Goal: Task Accomplishment & Management: Use online tool/utility

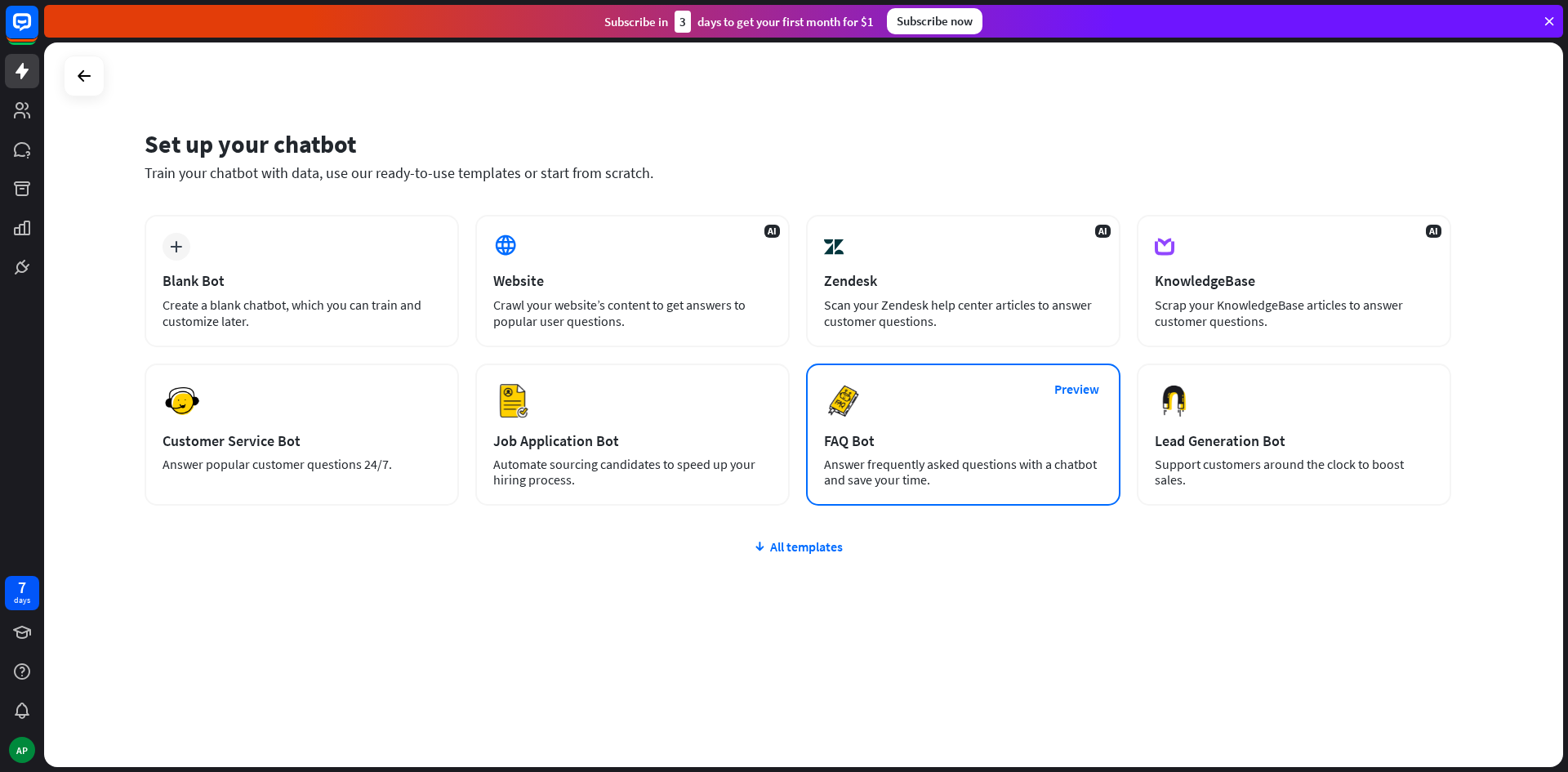
click at [985, 424] on div "Preview FAQ Bot [PERSON_NAME] frequently asked questions with a chatbot and sav…" at bounding box center [964, 434] width 315 height 142
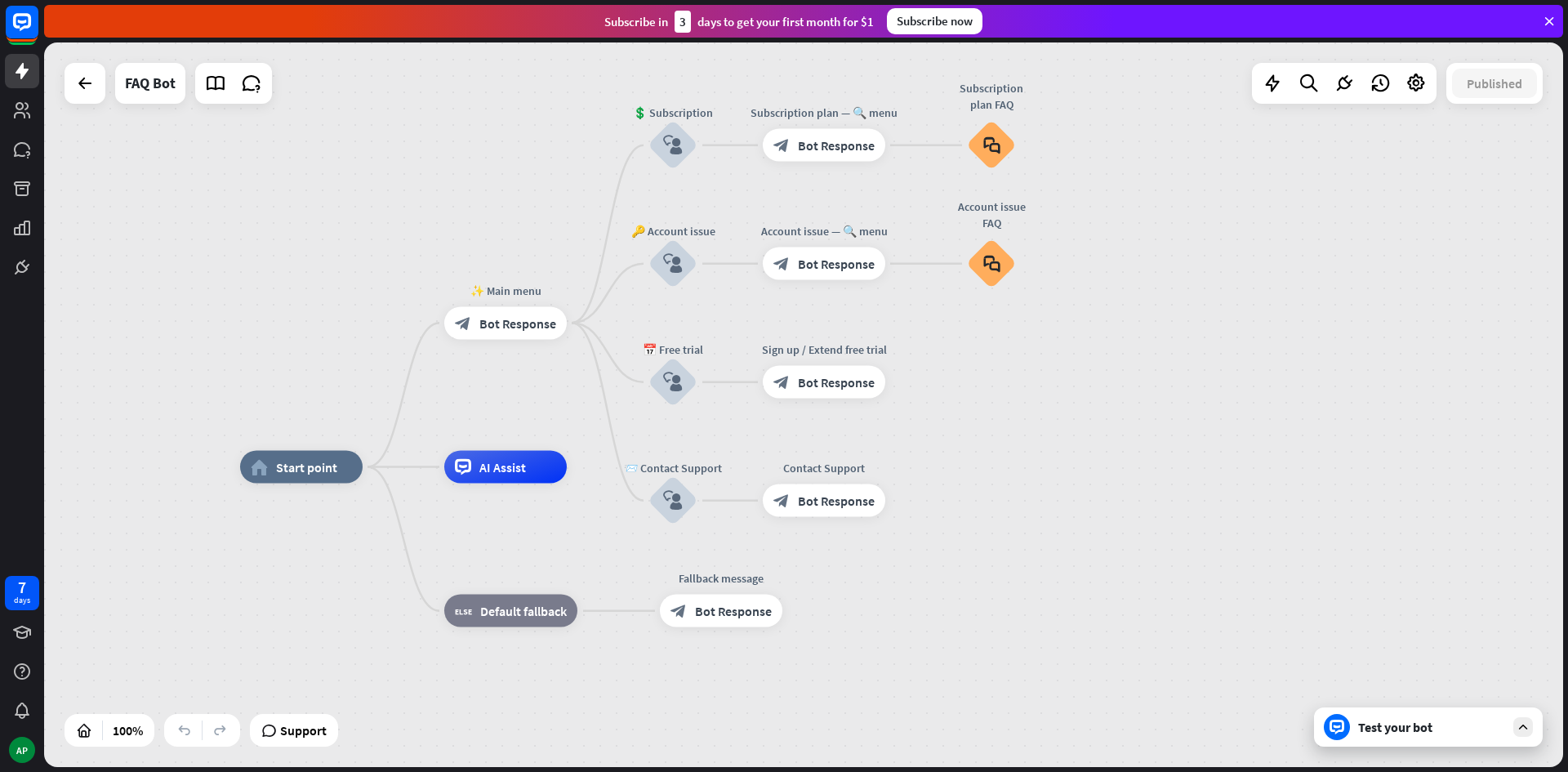
drag, startPoint x: 1078, startPoint y: 532, endPoint x: 1010, endPoint y: 545, distance: 69.2
click at [386, 466] on icon "plus" at bounding box center [383, 467] width 12 height 11
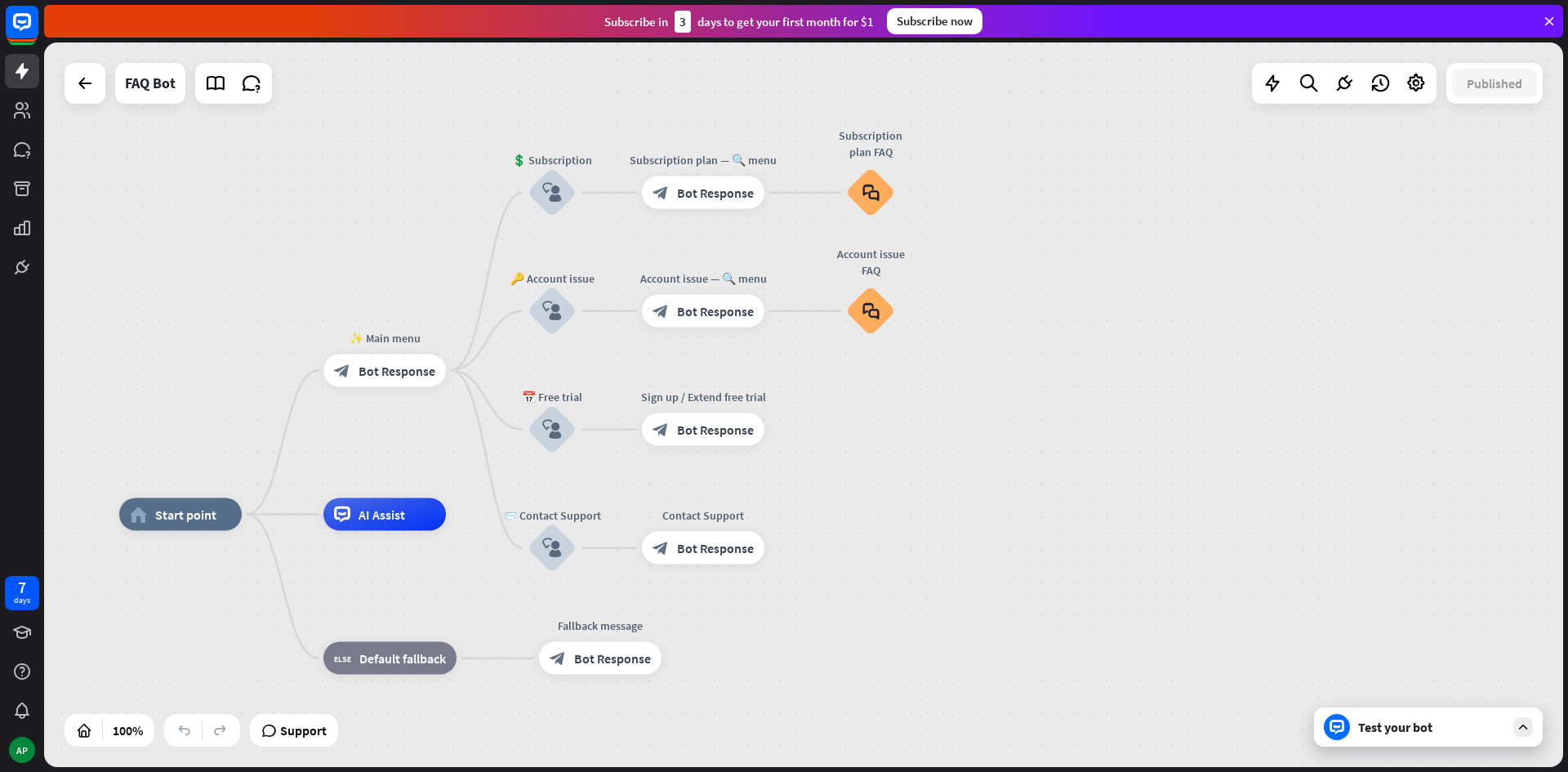
drag, startPoint x: 1069, startPoint y: 374, endPoint x: 1031, endPoint y: 390, distance: 41.2
click at [1031, 390] on div "home_2 Start point ✨ Main menu block_bot_response Bot Response 💲 Subscription b…" at bounding box center [804, 404] width 1519 height 724
click at [703, 444] on div "block_bot_response Bot Response" at bounding box center [703, 429] width 122 height 32
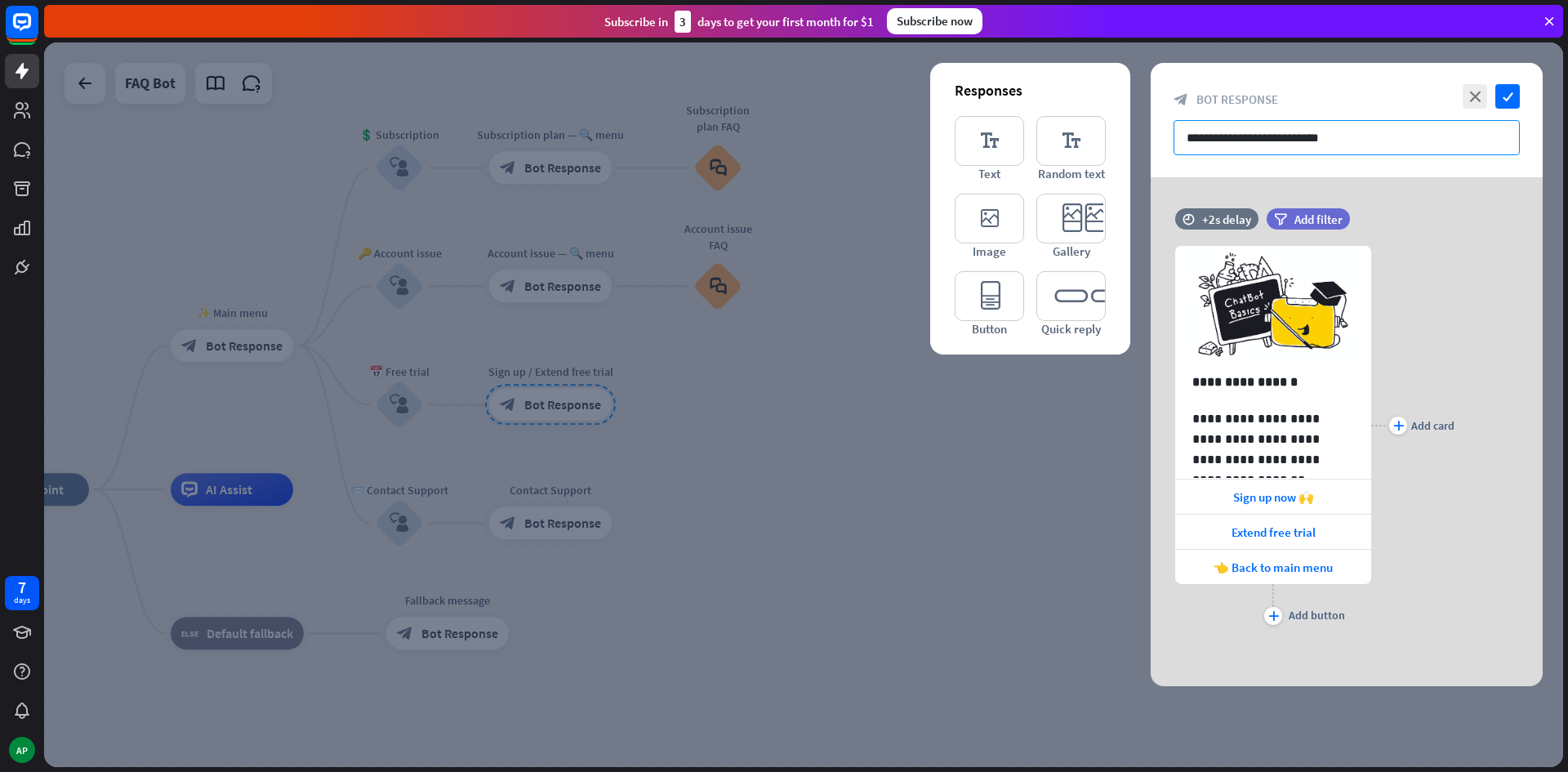
click at [1324, 137] on input "**********" at bounding box center [1347, 137] width 346 height 35
click at [1292, 223] on div "**********" at bounding box center [1273, 425] width 196 height 408
click at [1295, 213] on span "Add filter" at bounding box center [1318, 219] width 48 height 15
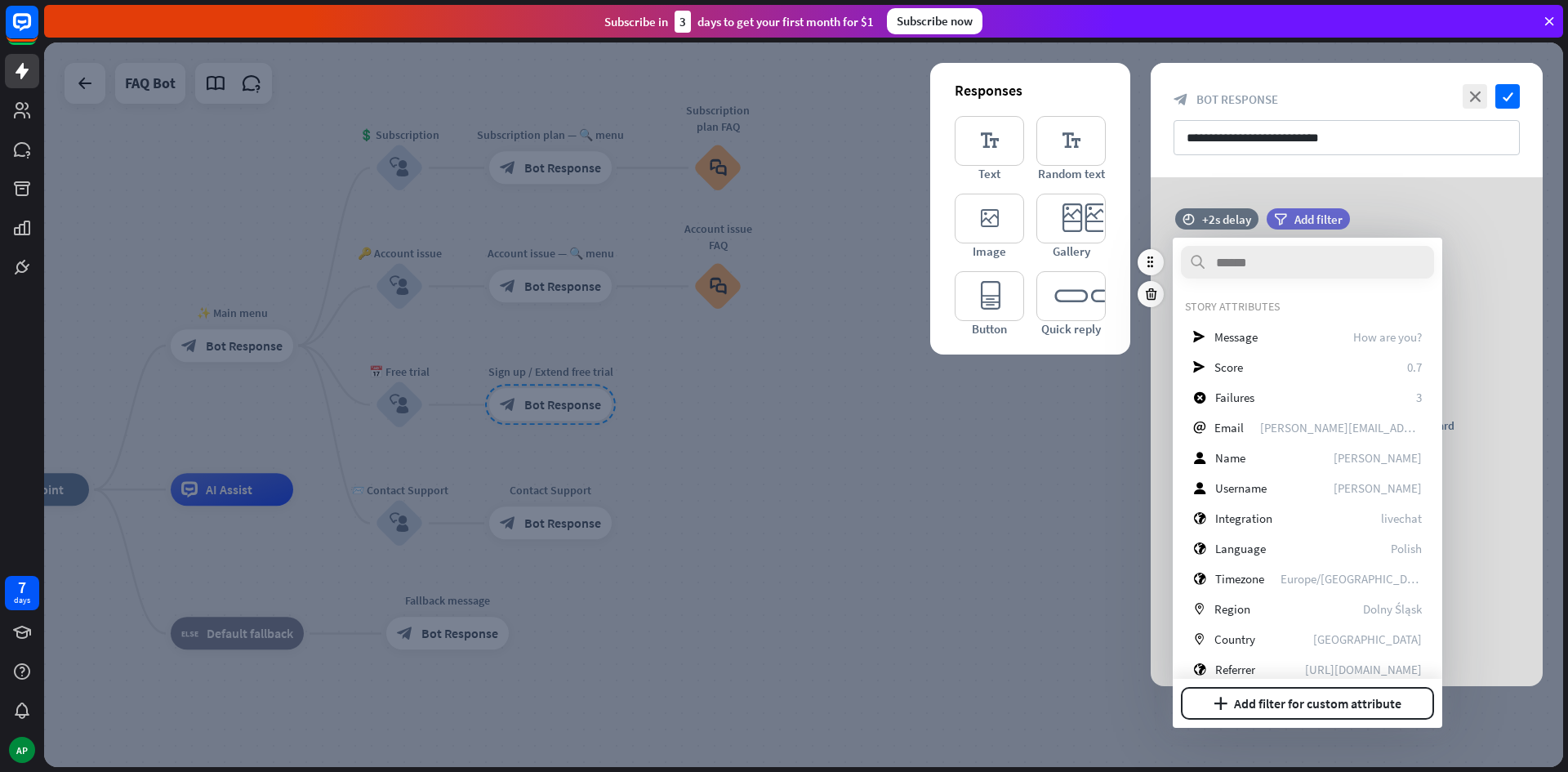
click at [1452, 225] on div "plus Add card" at bounding box center [1412, 425] width 83 height 408
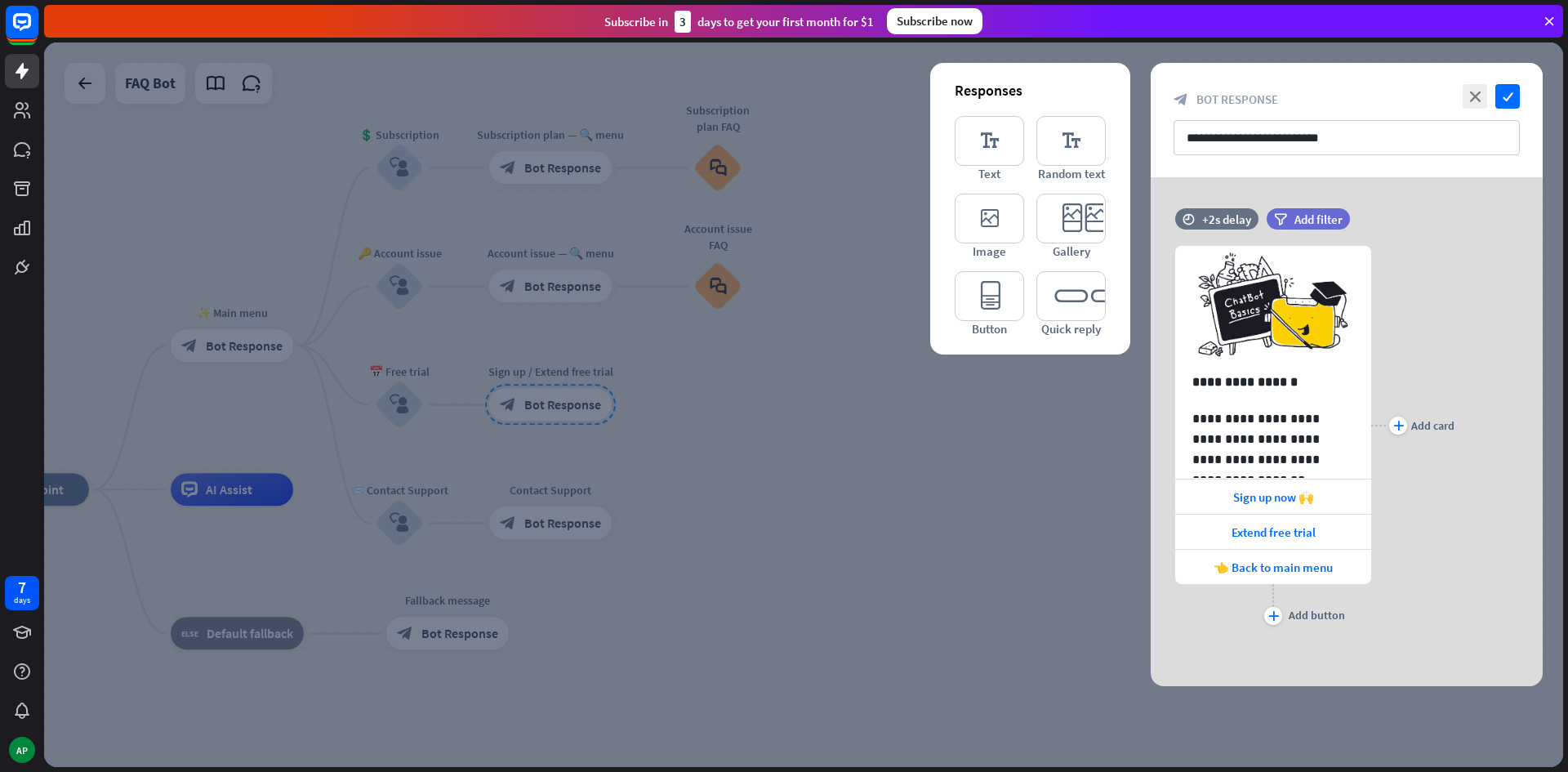
click at [856, 458] on div at bounding box center [804, 404] width 1519 height 724
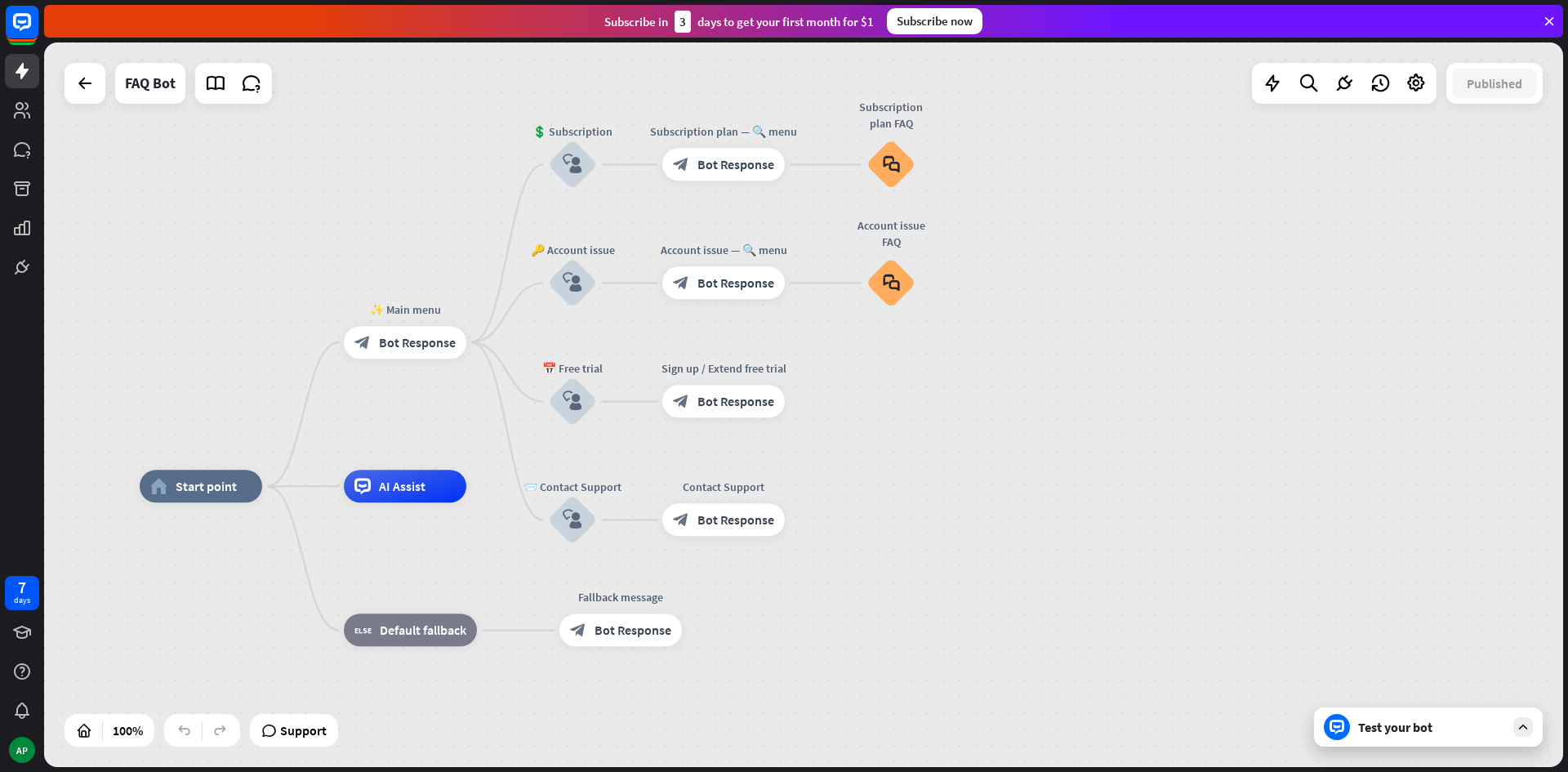
drag, startPoint x: 764, startPoint y: 543, endPoint x: 928, endPoint y: 539, distance: 164.0
click at [1441, 736] on div "Test your bot" at bounding box center [1428, 727] width 228 height 39
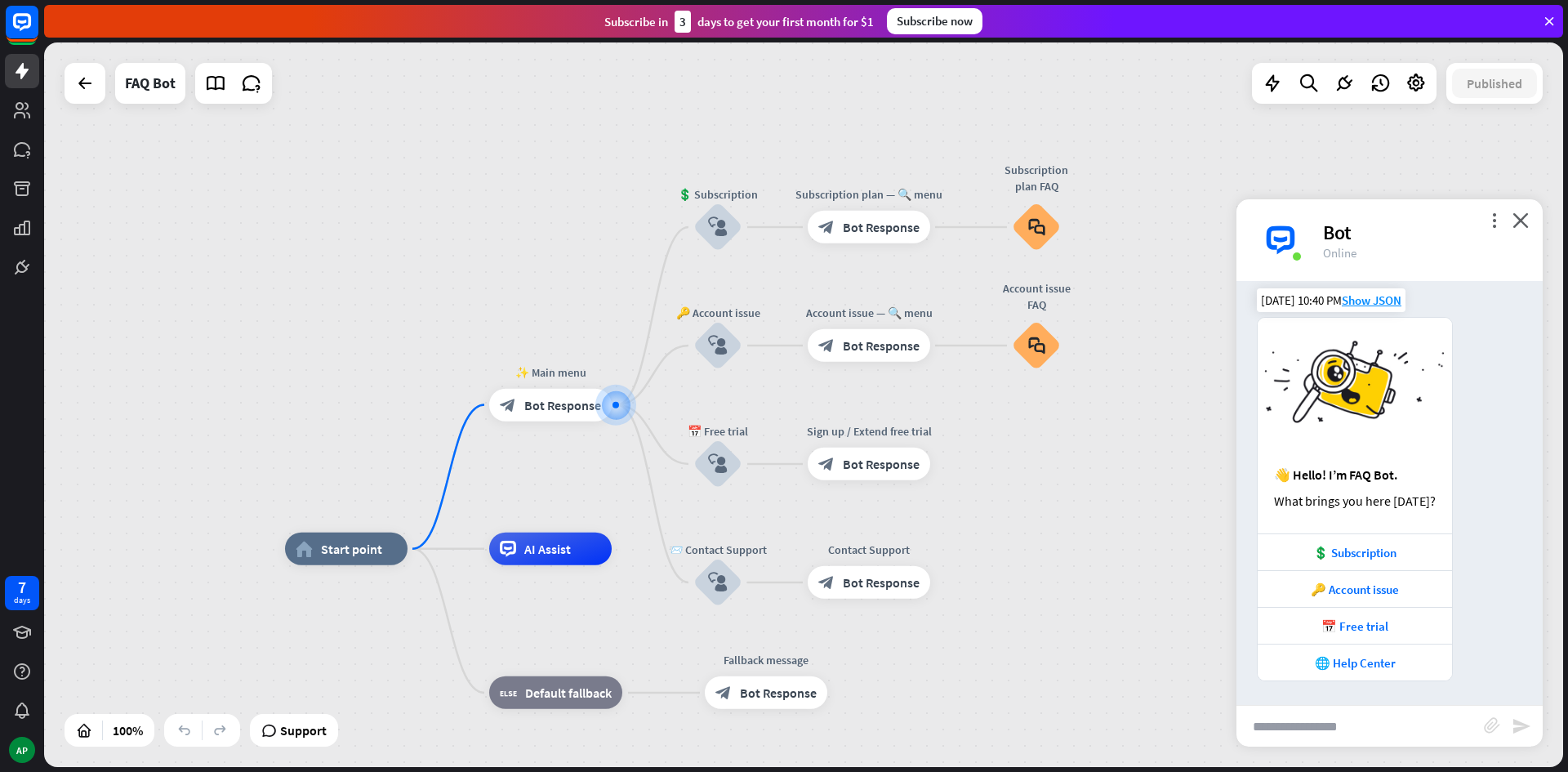
scroll to position [12, 0]
click at [1379, 664] on div "🌐 Help Center" at bounding box center [1355, 662] width 178 height 15
click at [1522, 221] on icon "close" at bounding box center [1520, 220] width 16 height 15
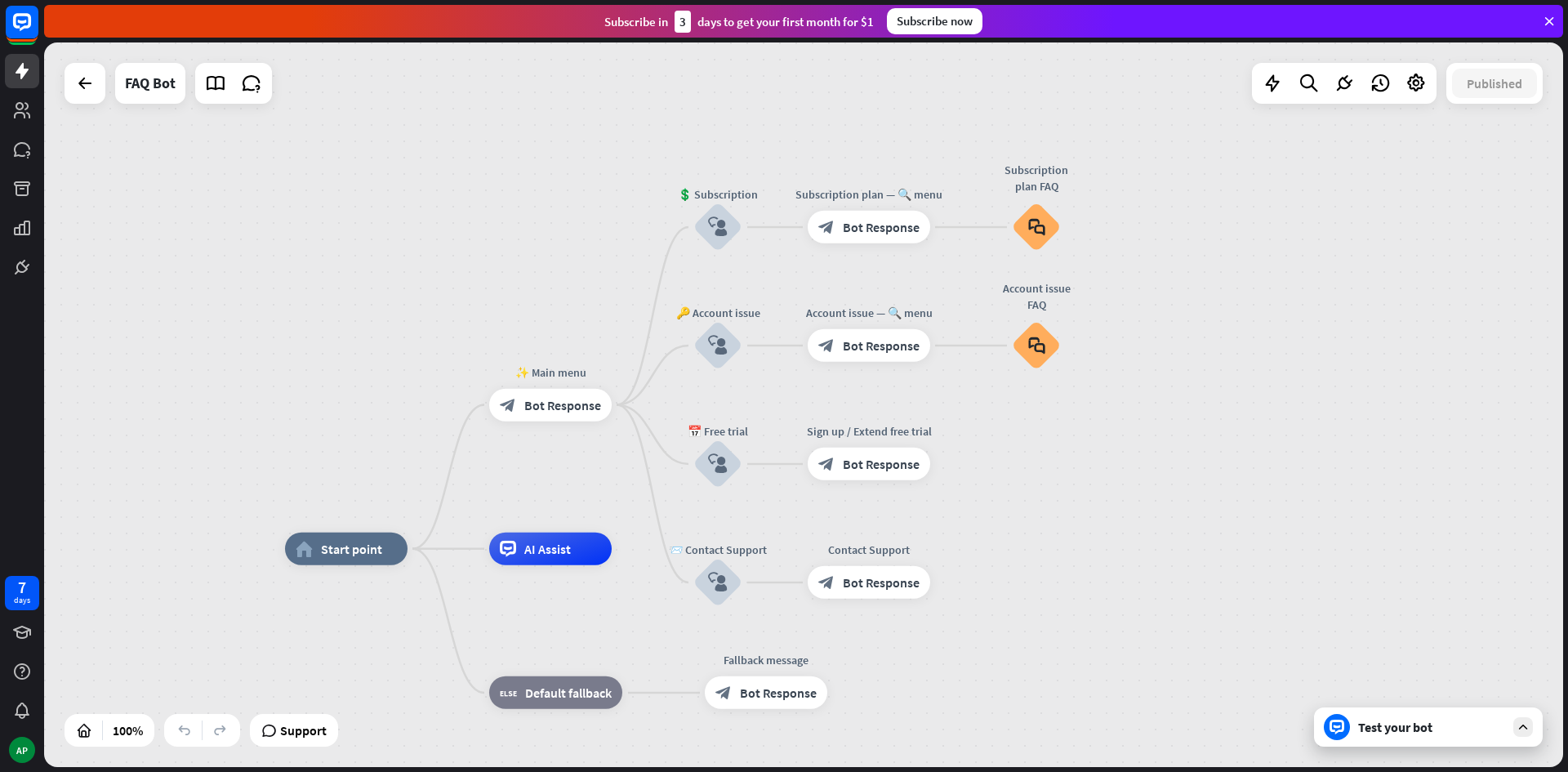
click at [1124, 432] on div "home_2 Start point ✨ Main menu block_bot_response Bot Response 💲 Subscription b…" at bounding box center [804, 404] width 1519 height 724
click at [539, 361] on span "Edit name" at bounding box center [535, 368] width 50 height 15
drag, startPoint x: 592, startPoint y: 370, endPoint x: 306, endPoint y: 357, distance: 286.3
click at [306, 357] on div "**********" at bounding box center [804, 404] width 1519 height 724
click at [1309, 474] on div "**********" at bounding box center [804, 404] width 1519 height 724
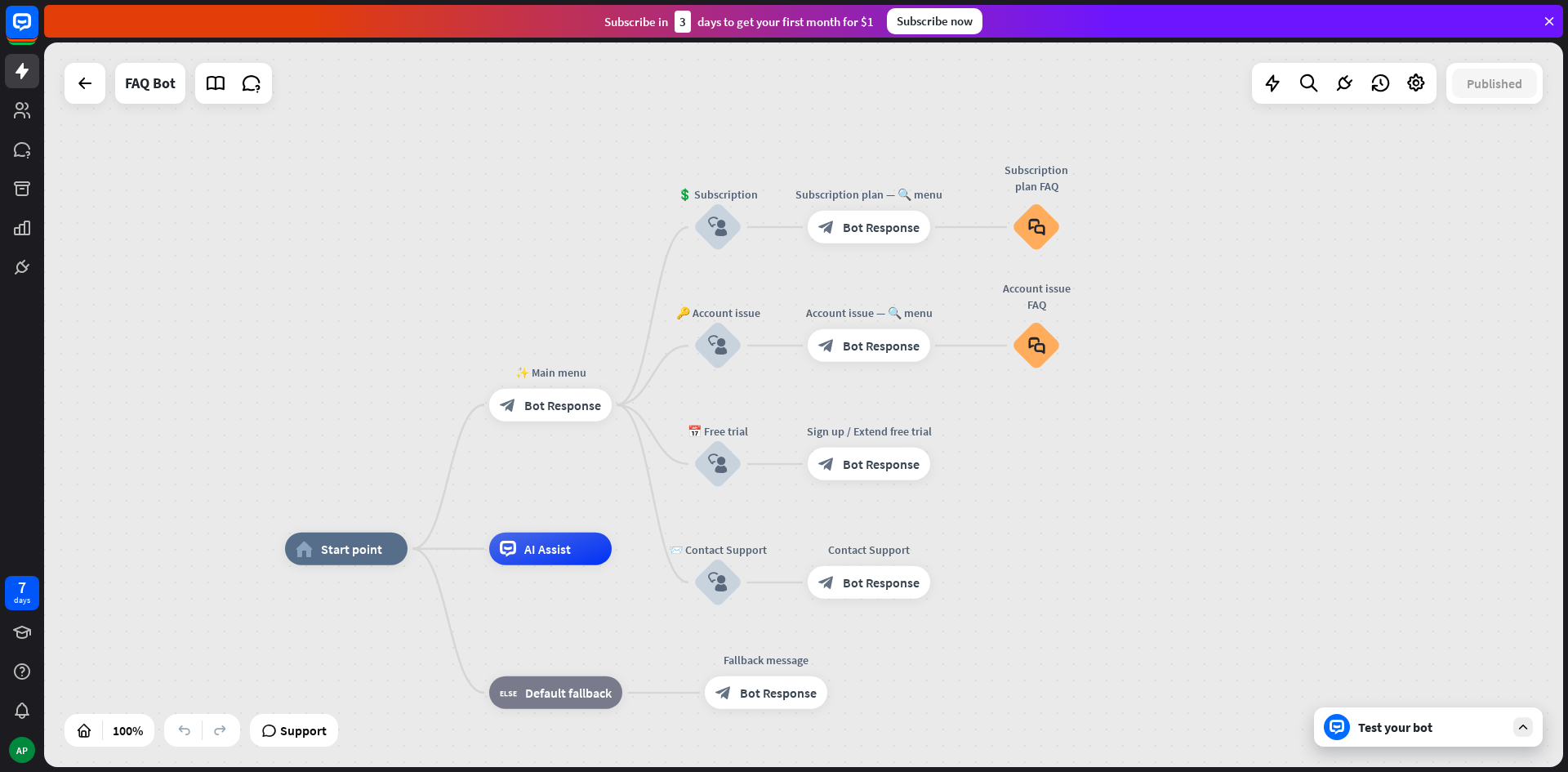
click at [1435, 742] on div "Test your bot" at bounding box center [1428, 727] width 228 height 39
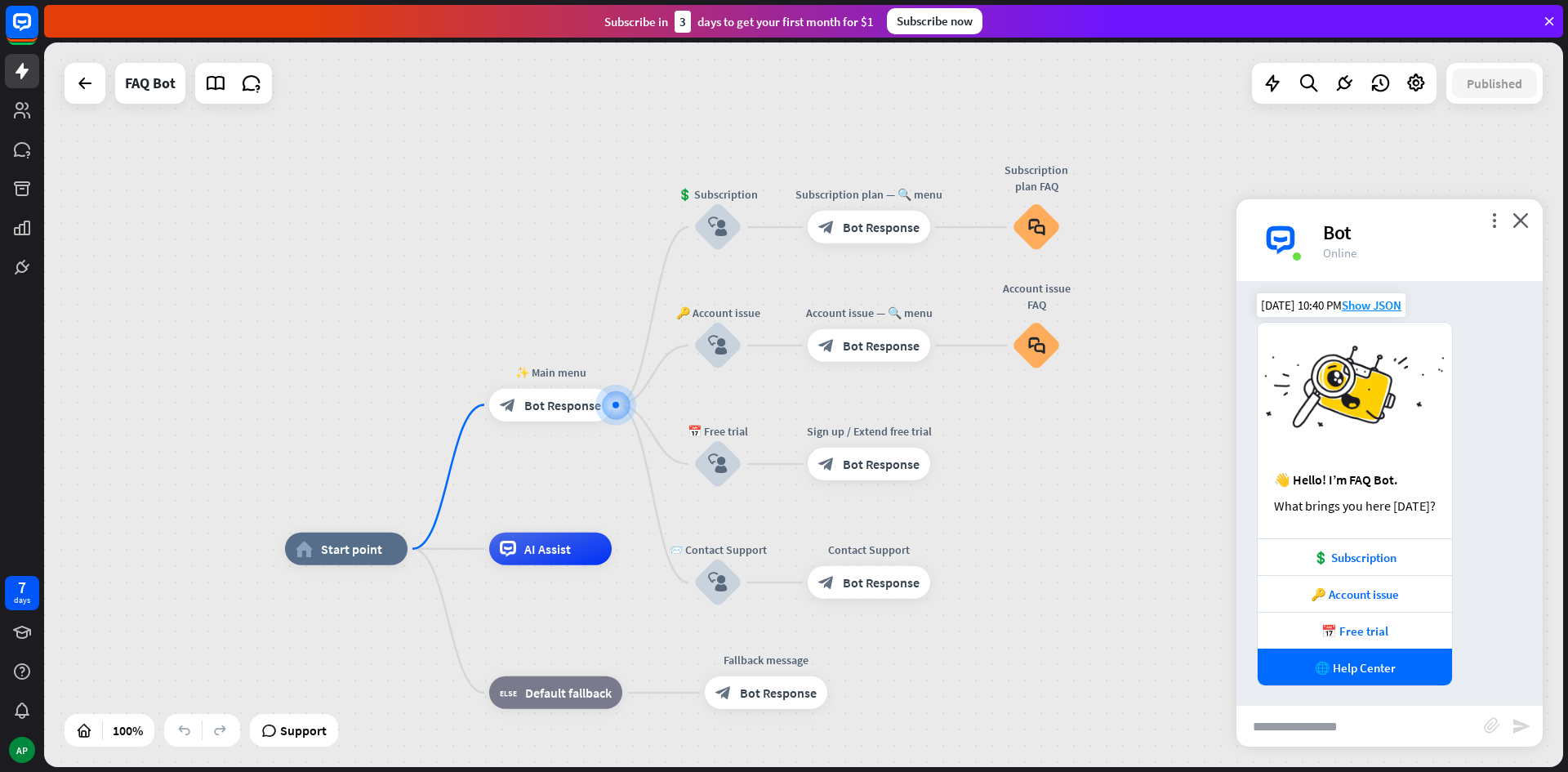
scroll to position [0, 0]
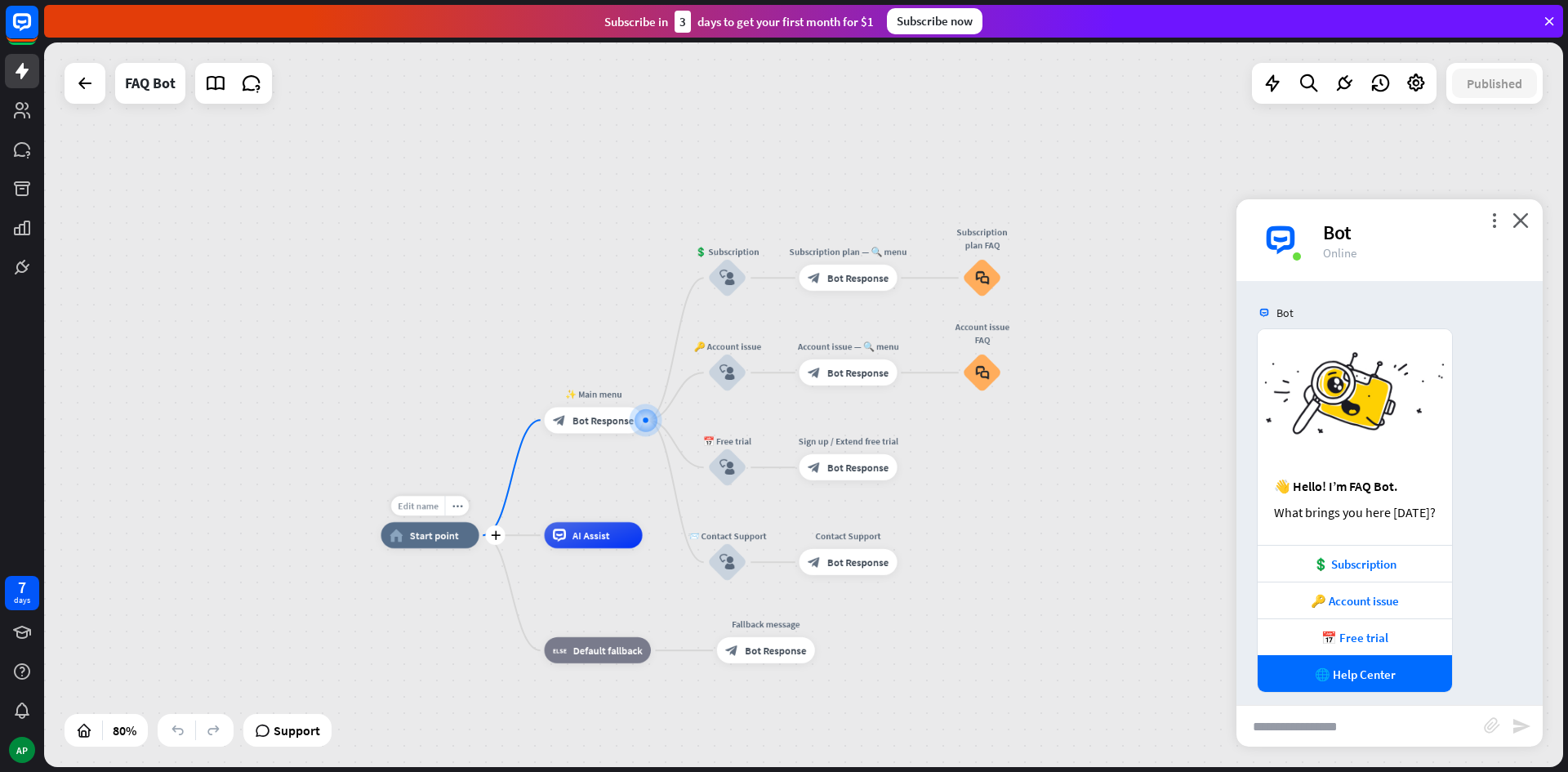
click at [417, 505] on span "Edit name" at bounding box center [418, 505] width 41 height 11
type input "******"
click at [589, 427] on div "****** home_2 Start point Edit name more_horiz plus ✨ Main menu block_bot_respo…" at bounding box center [804, 404] width 1519 height 724
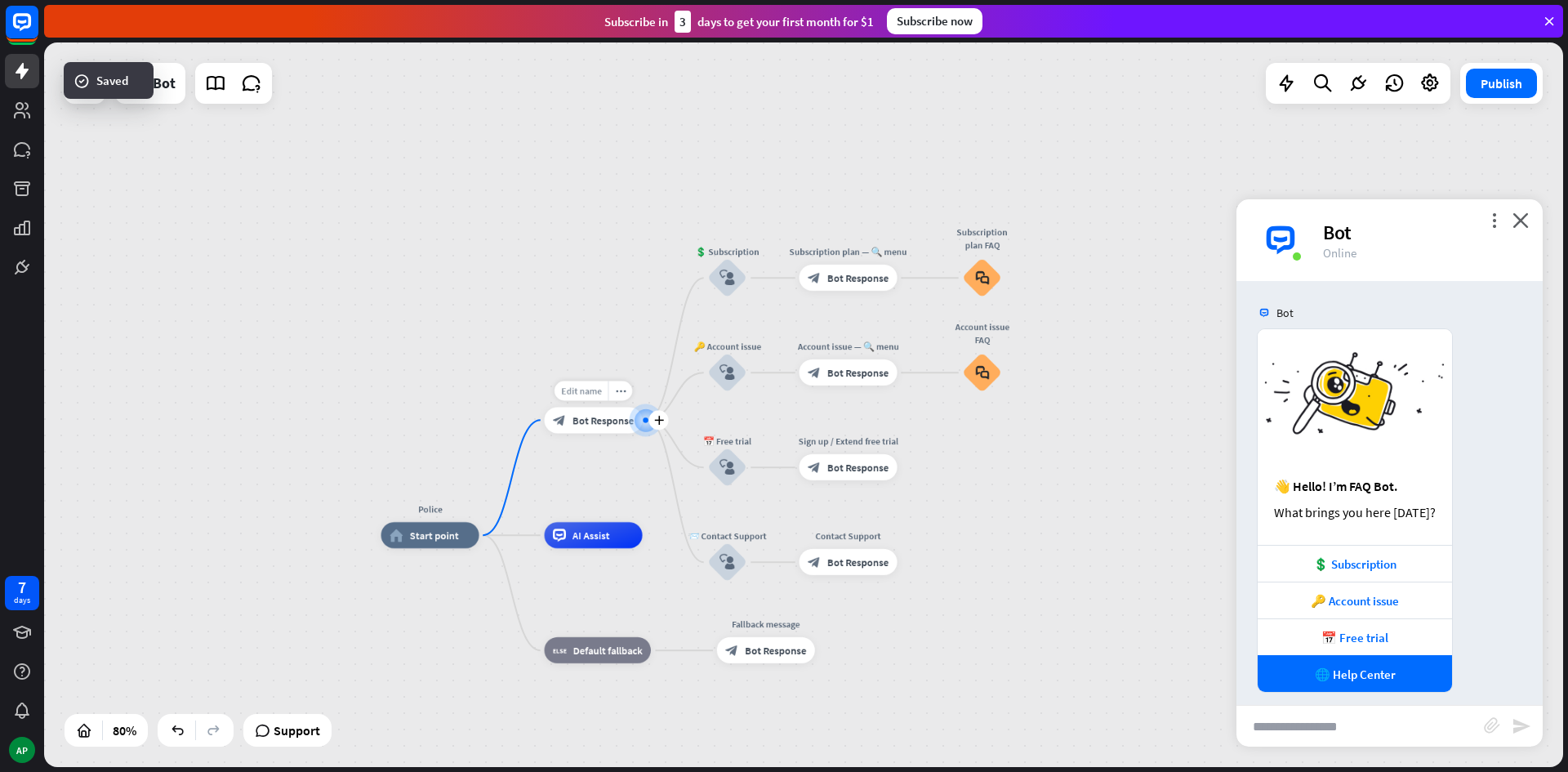
click at [587, 399] on div "Edit name" at bounding box center [581, 390] width 54 height 20
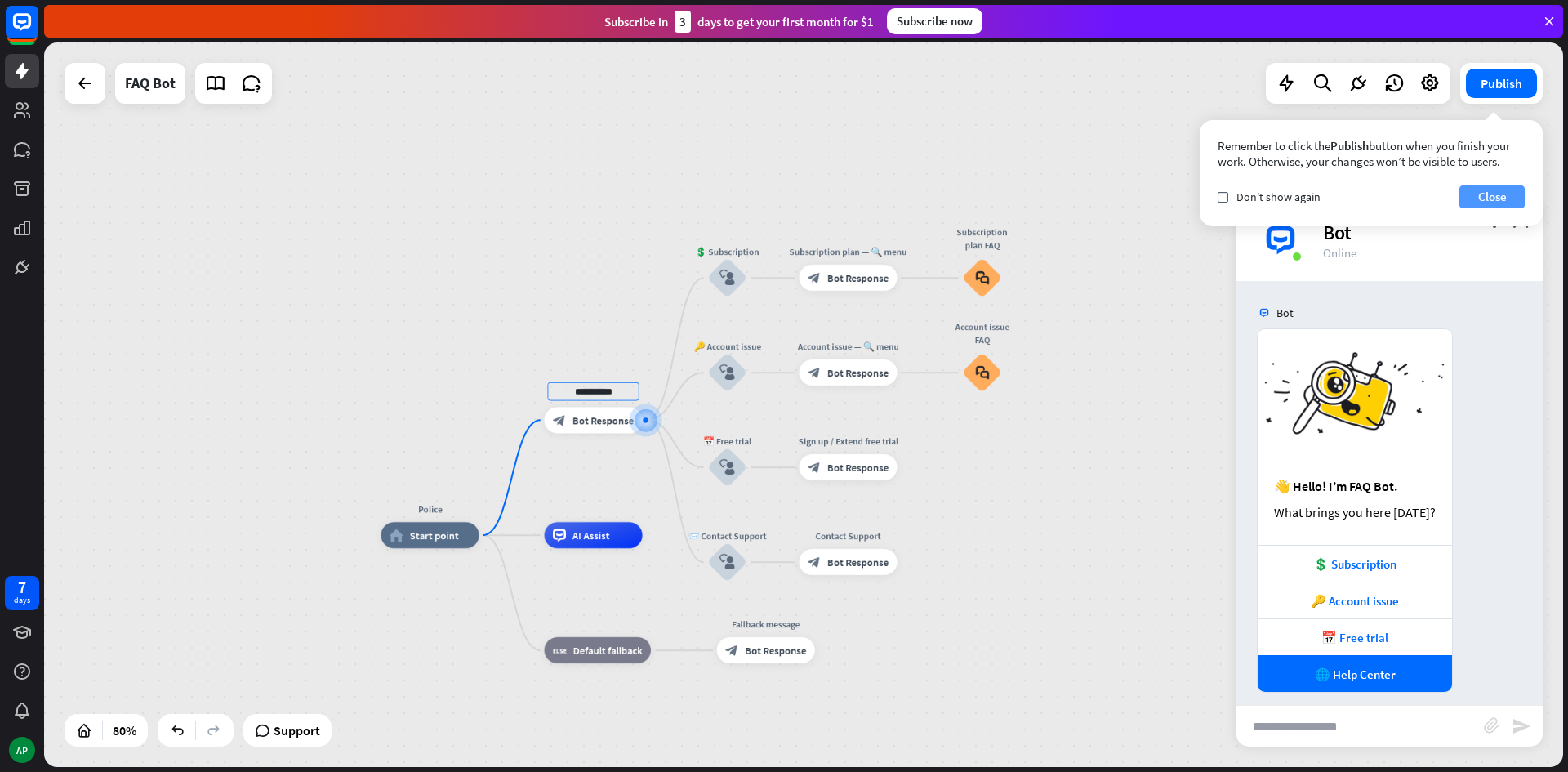
click at [1506, 197] on button "Close" at bounding box center [1492, 197] width 65 height 23
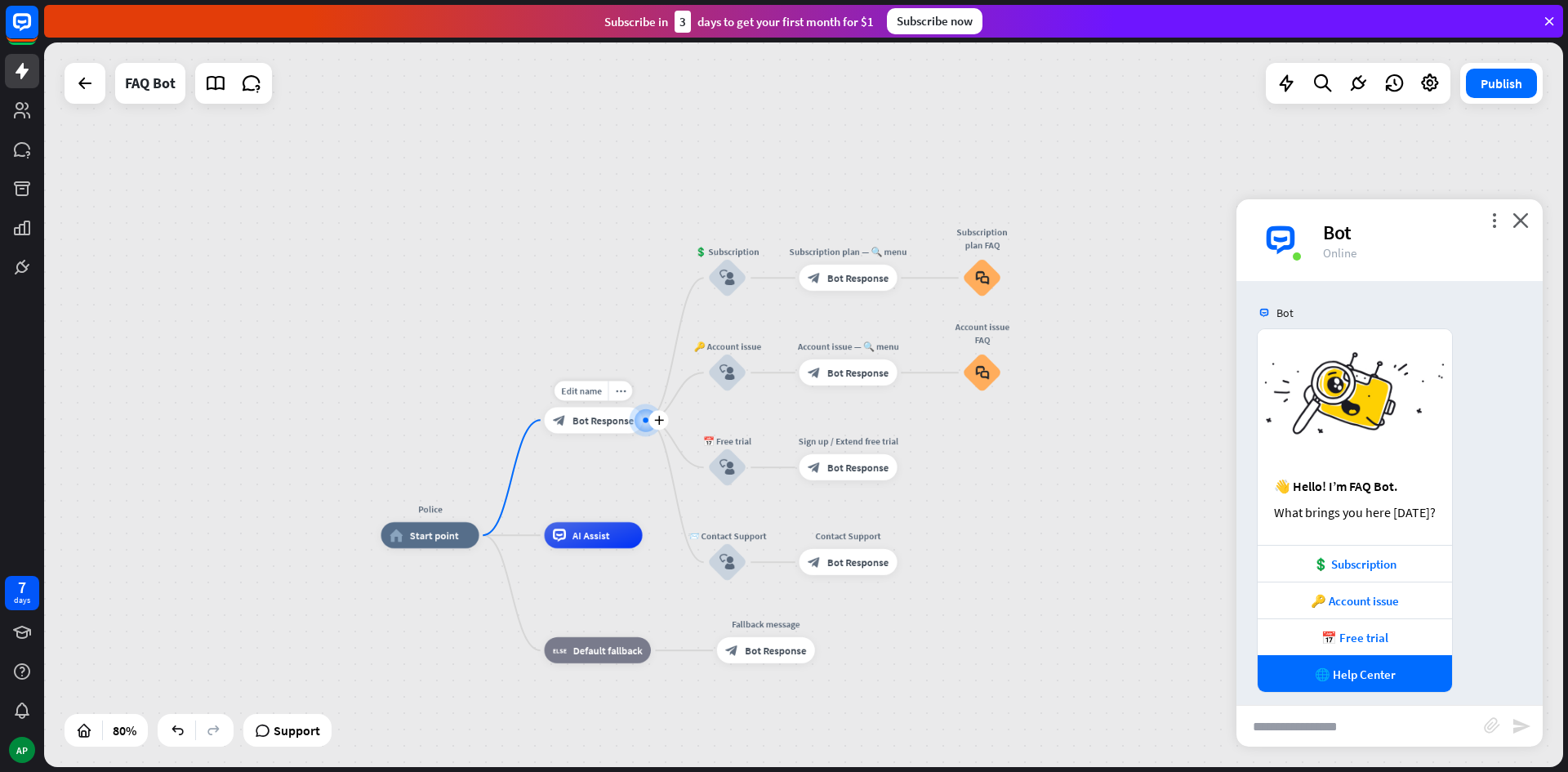
click at [620, 426] on span "Bot Response" at bounding box center [604, 419] width 62 height 13
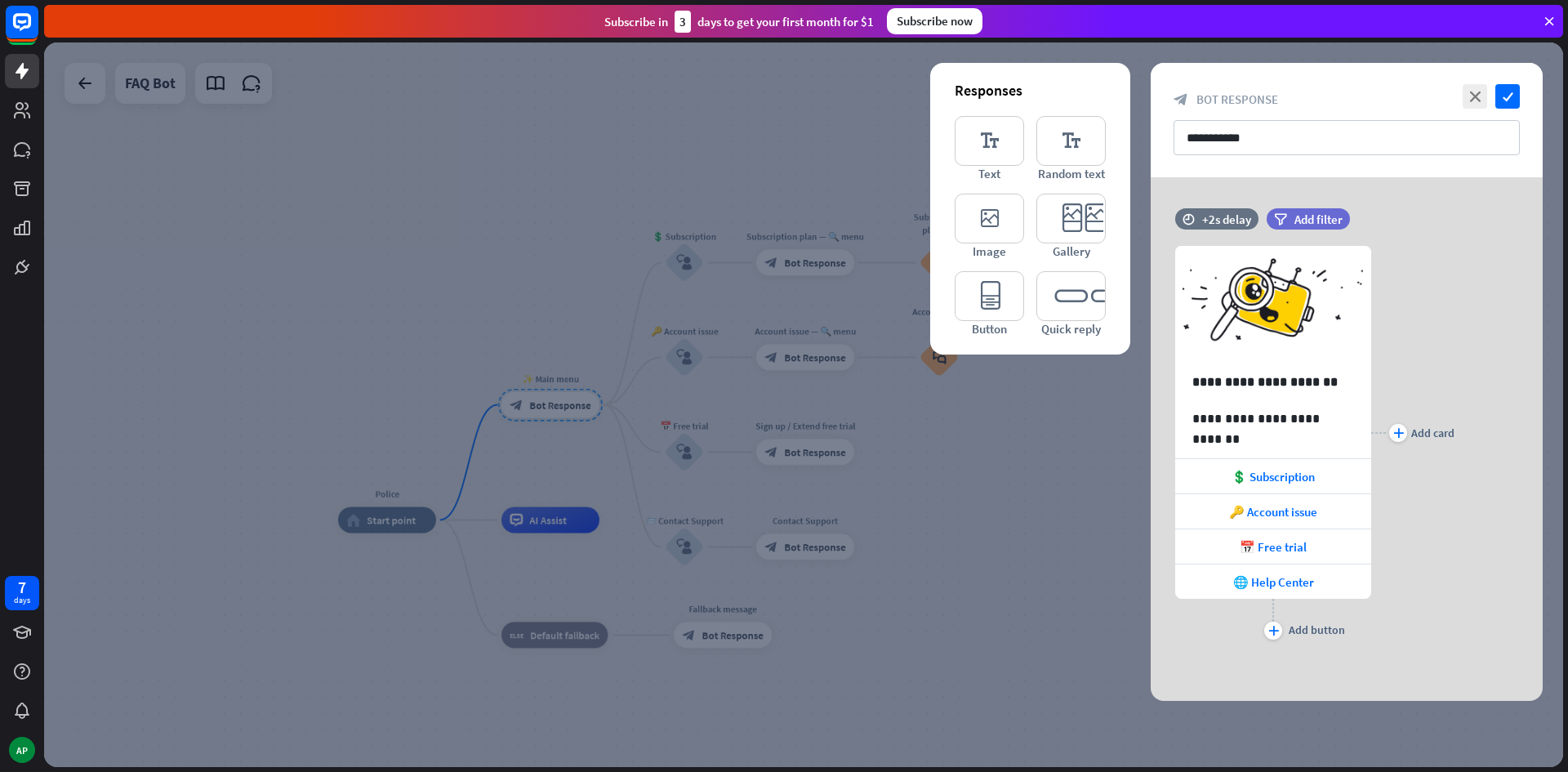
click at [1012, 462] on div at bounding box center [804, 404] width 1519 height 724
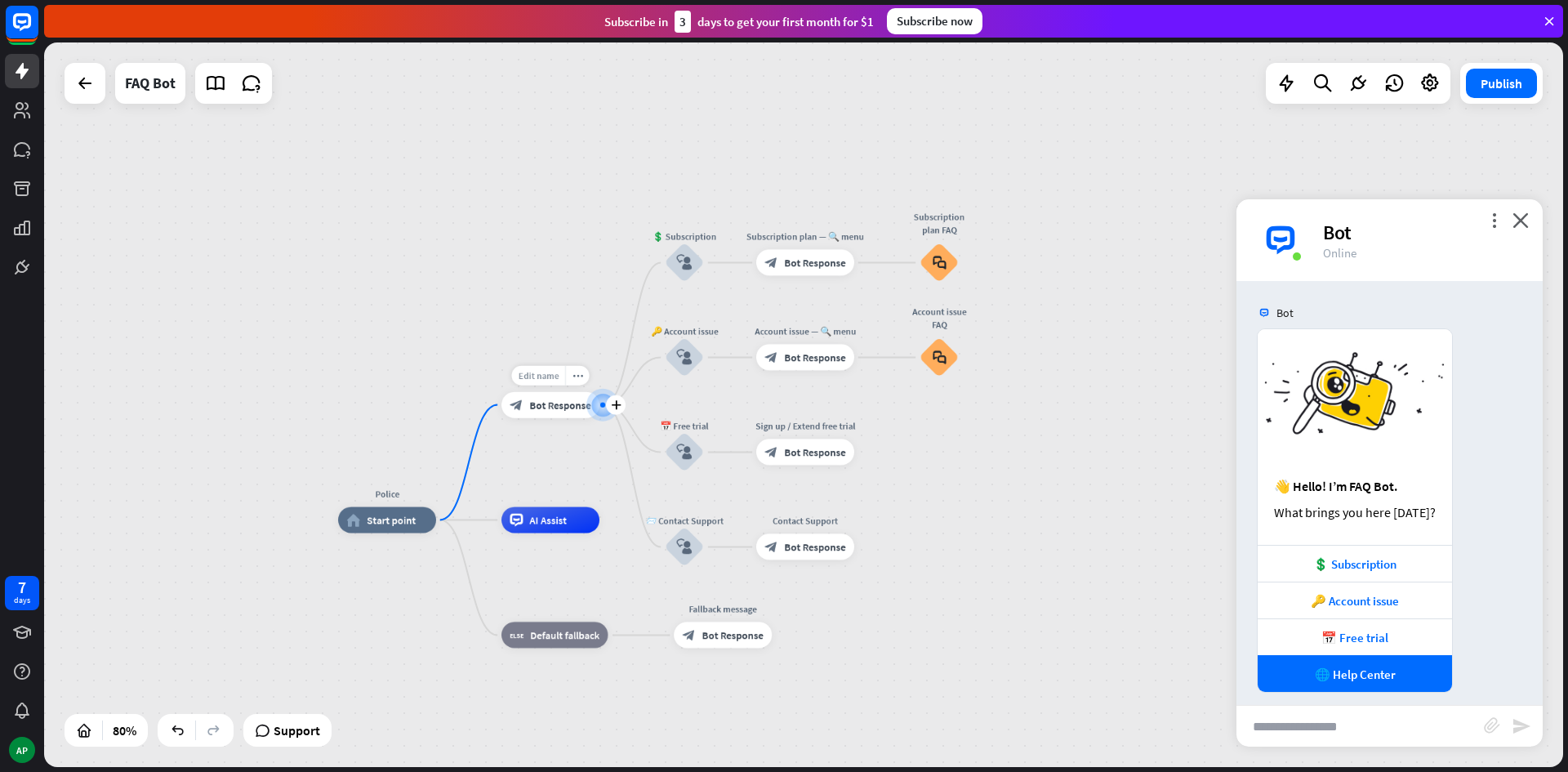
click at [557, 376] on span "Edit name" at bounding box center [539, 374] width 41 height 11
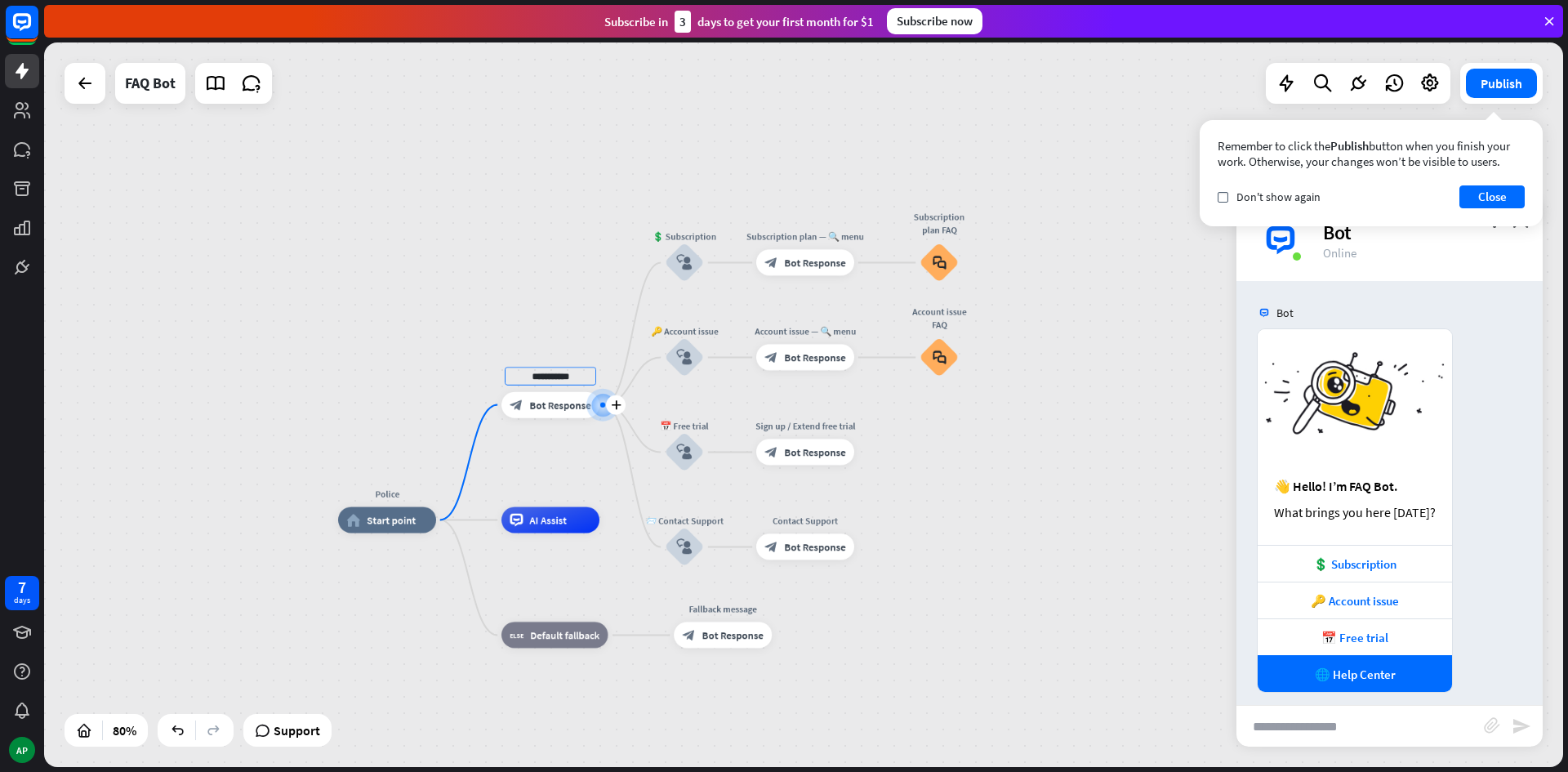
drag, startPoint x: 587, startPoint y: 374, endPoint x: 502, endPoint y: 378, distance: 85.1
click at [502, 392] on div "**********" at bounding box center [551, 405] width 98 height 27
type input "**********"
click at [677, 228] on div "**********" at bounding box center [804, 404] width 1519 height 724
click at [684, 261] on icon "block_user_input" at bounding box center [684, 262] width 15 height 15
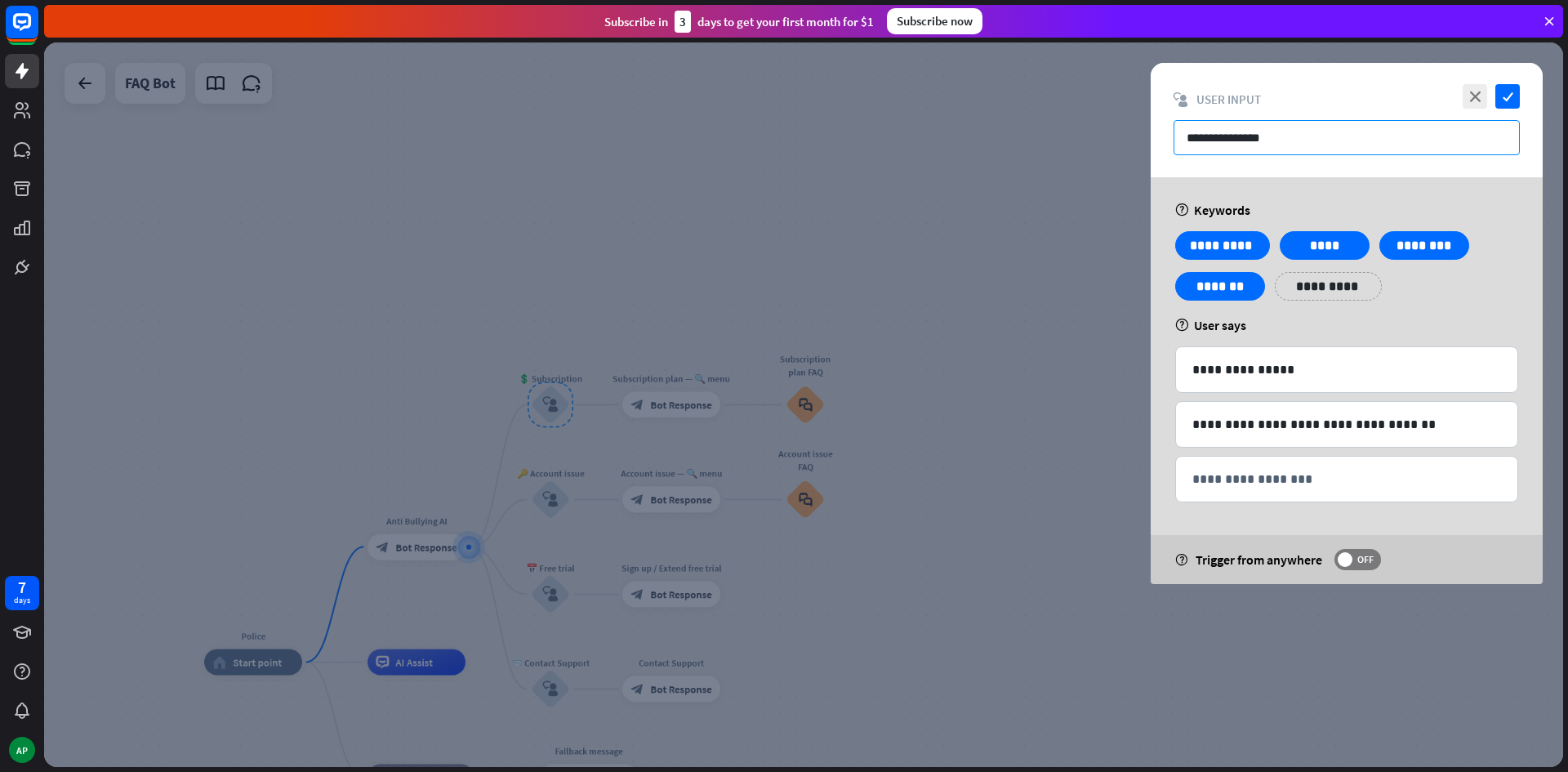
click at [1309, 141] on input "**********" at bounding box center [1347, 137] width 346 height 35
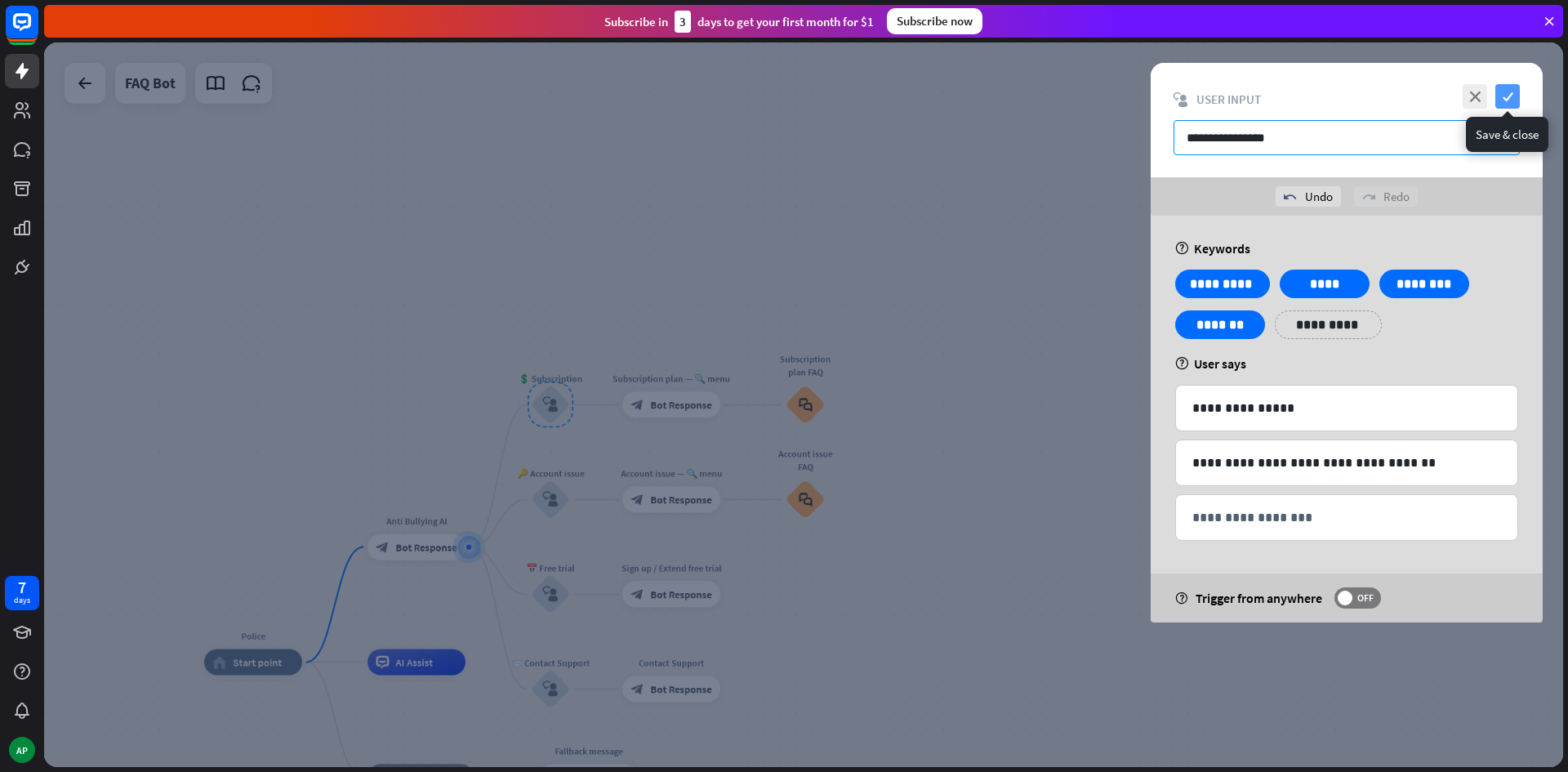
type input "**********"
click at [1508, 99] on icon "check" at bounding box center [1507, 96] width 25 height 25
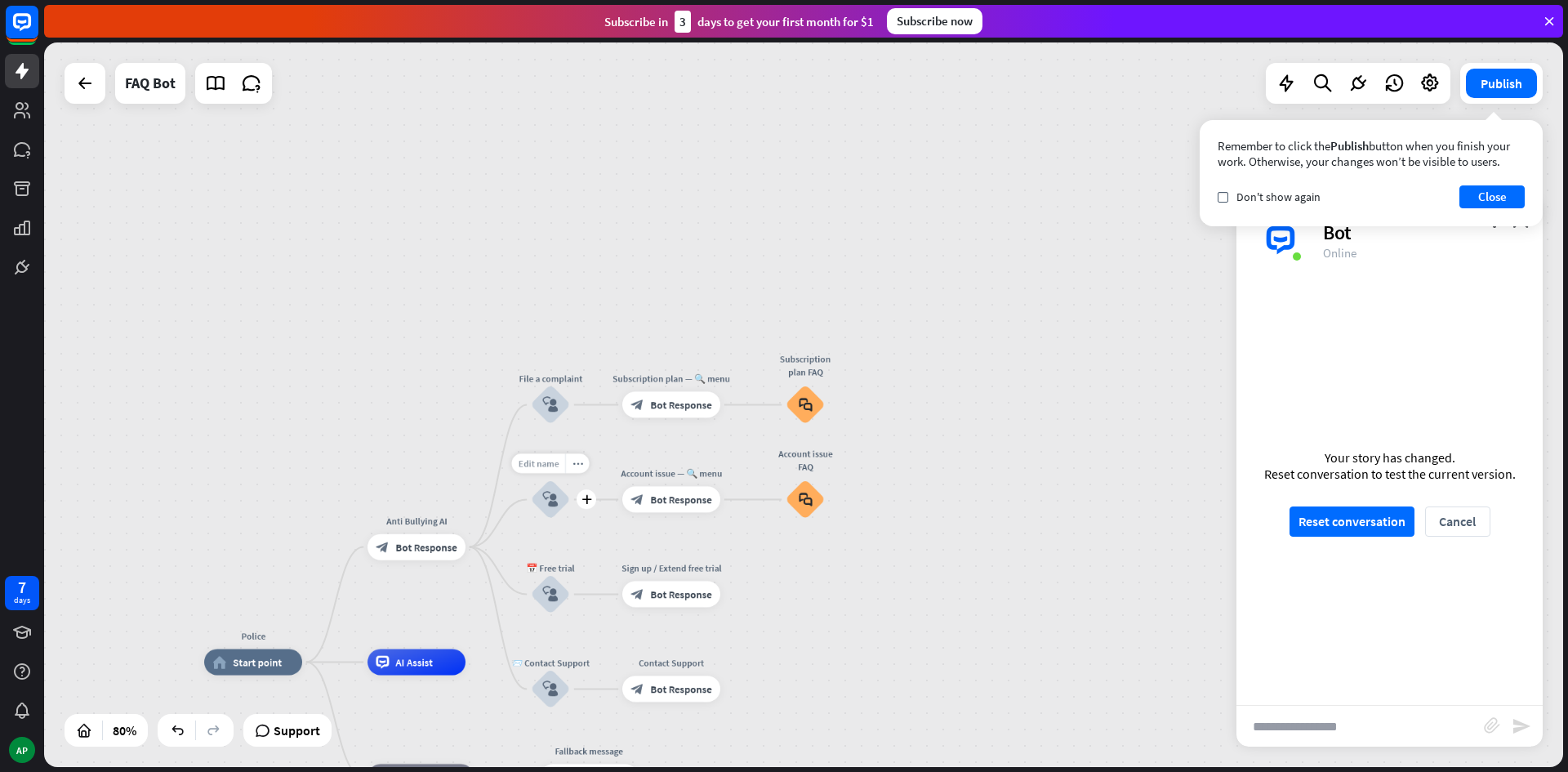
click at [555, 466] on span "Edit name" at bounding box center [539, 463] width 41 height 11
click at [586, 458] on input "**********" at bounding box center [550, 463] width 91 height 18
type input "****"
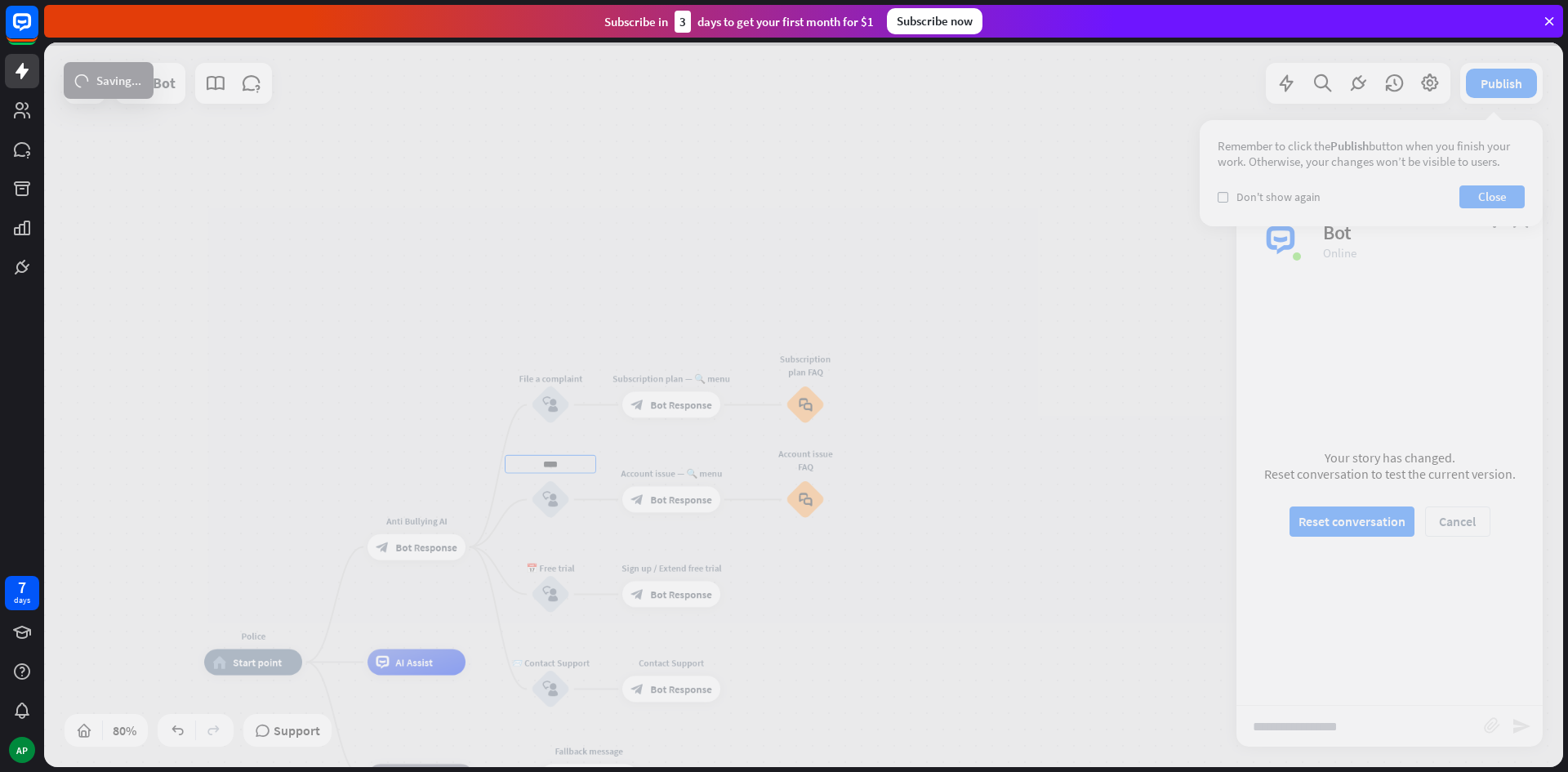
click at [541, 561] on div "Police home_2 Start point Anti Bullying AI block_bot_response Bot Response File…" at bounding box center [804, 404] width 1519 height 724
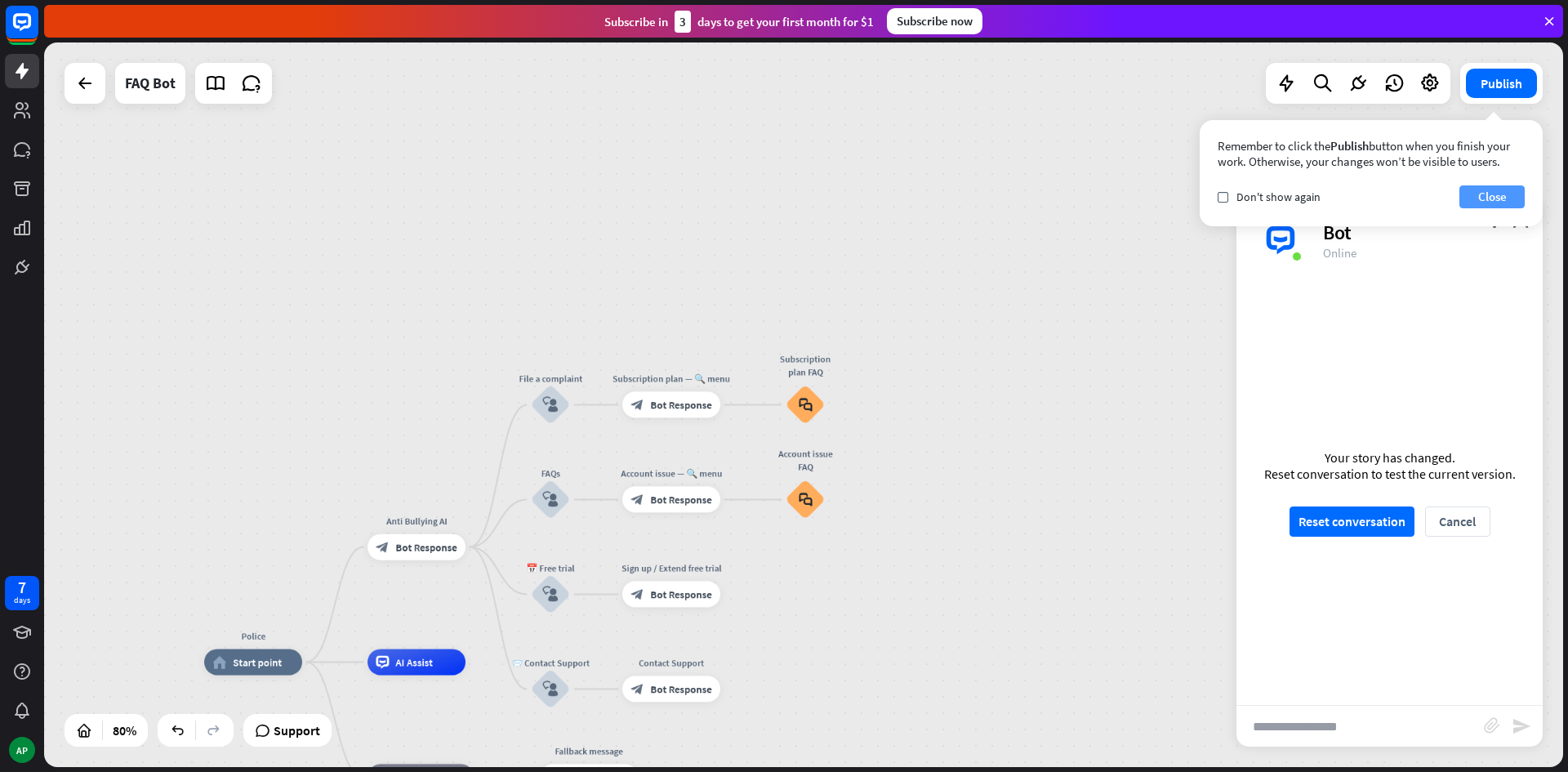
click at [1484, 205] on button "Close" at bounding box center [1492, 197] width 65 height 23
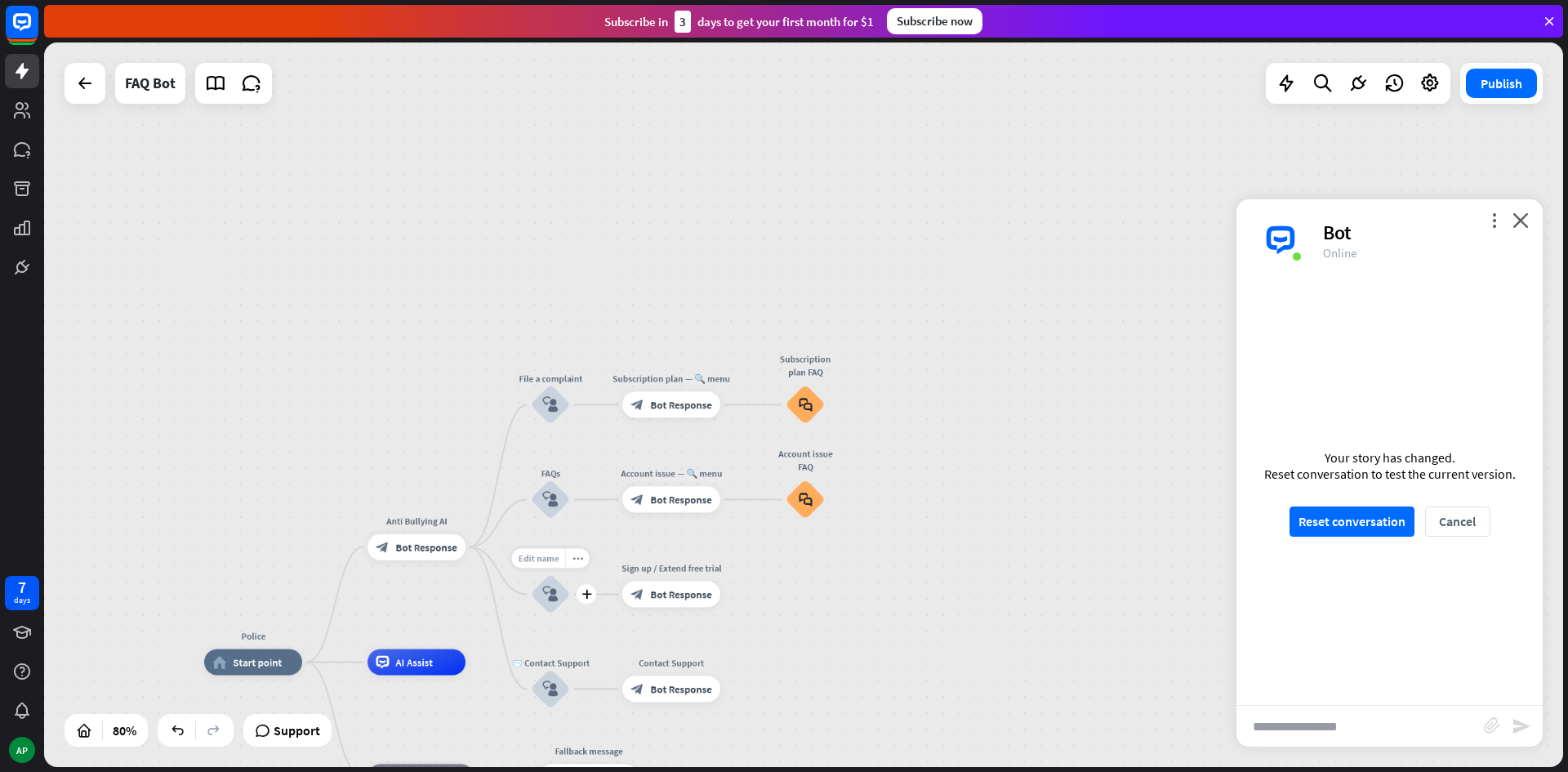
click at [553, 566] on div "Edit name" at bounding box center [538, 558] width 54 height 20
click at [587, 559] on input "**********" at bounding box center [550, 558] width 91 height 18
type input "**********"
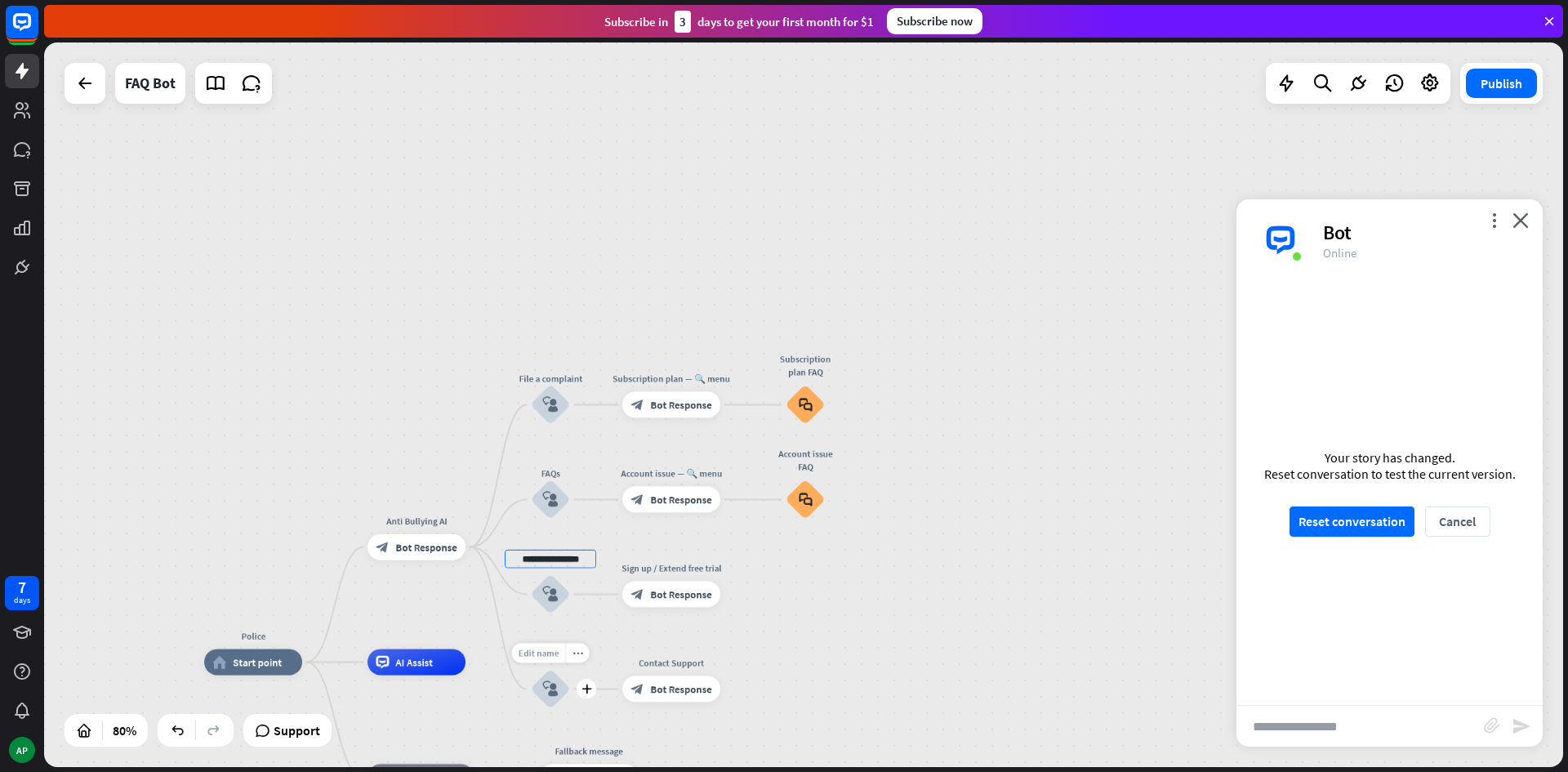
click at [559, 656] on div "**********" at bounding box center [804, 404] width 1519 height 724
click at [555, 651] on span "Edit name" at bounding box center [539, 652] width 41 height 11
click at [584, 646] on input "**********" at bounding box center [550, 653] width 91 height 18
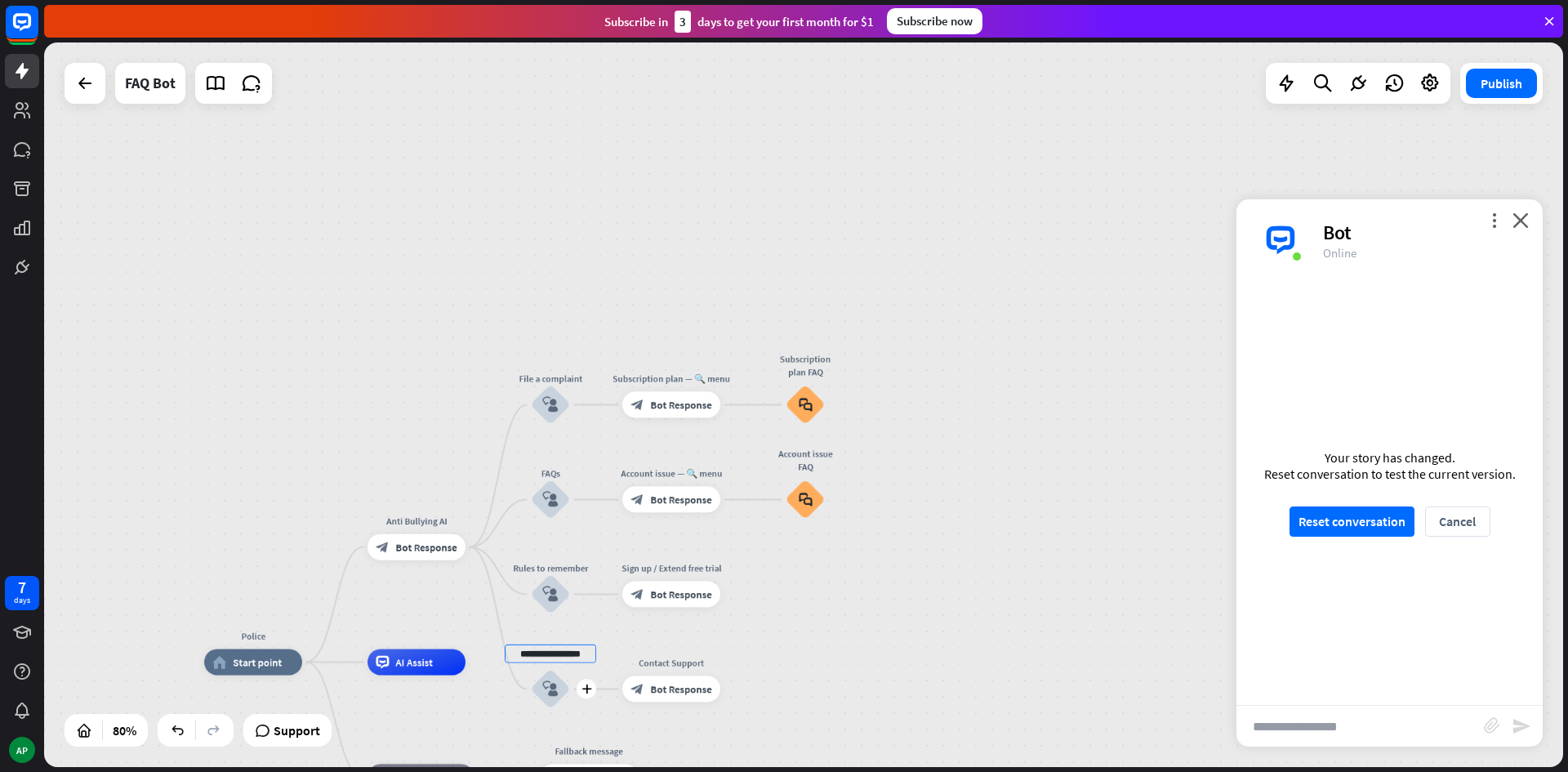
click at [582, 646] on input "**********" at bounding box center [550, 653] width 91 height 18
click at [1528, 92] on button "Publish" at bounding box center [1501, 83] width 71 height 29
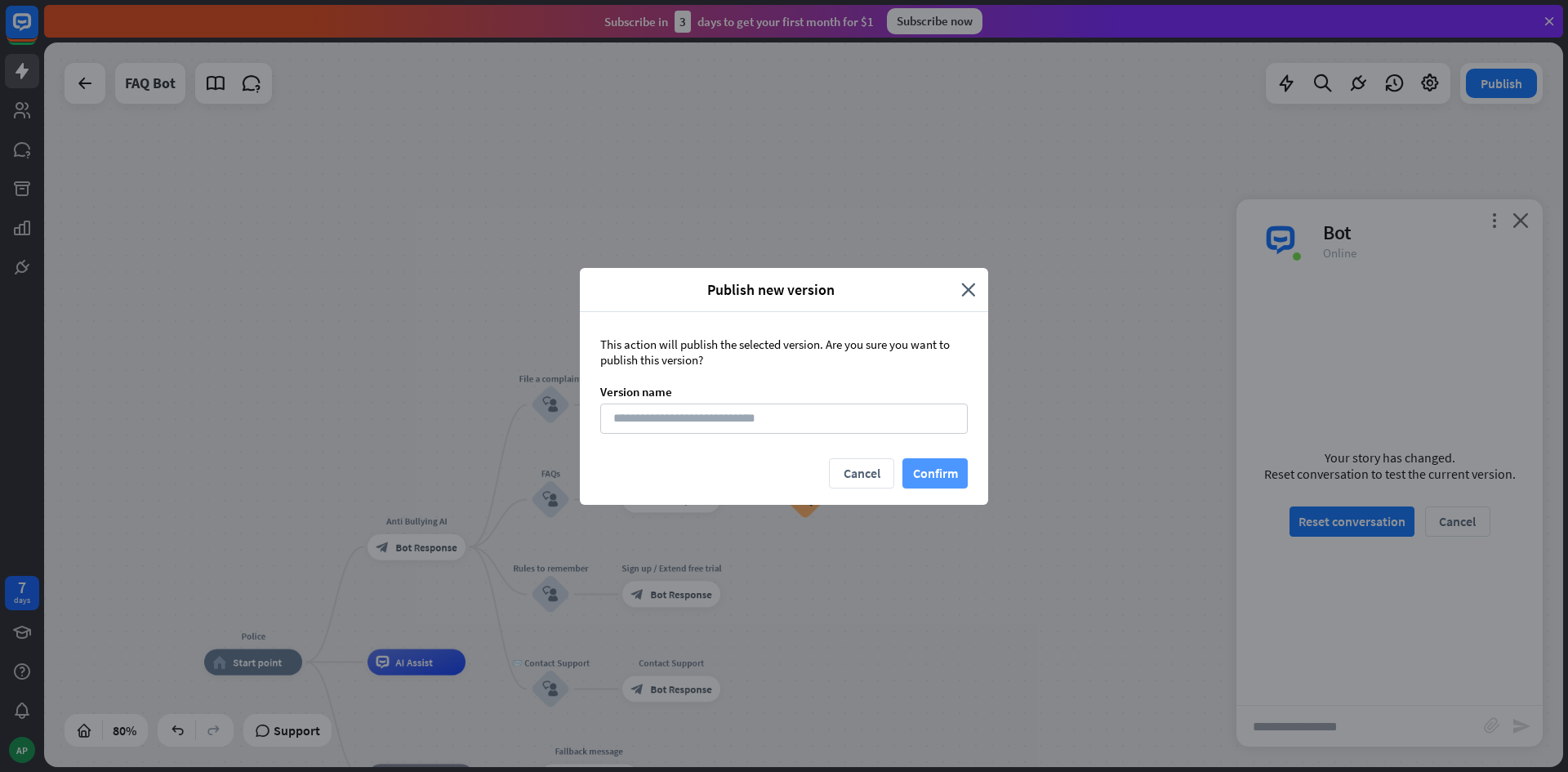
click at [940, 478] on button "Confirm" at bounding box center [935, 473] width 65 height 30
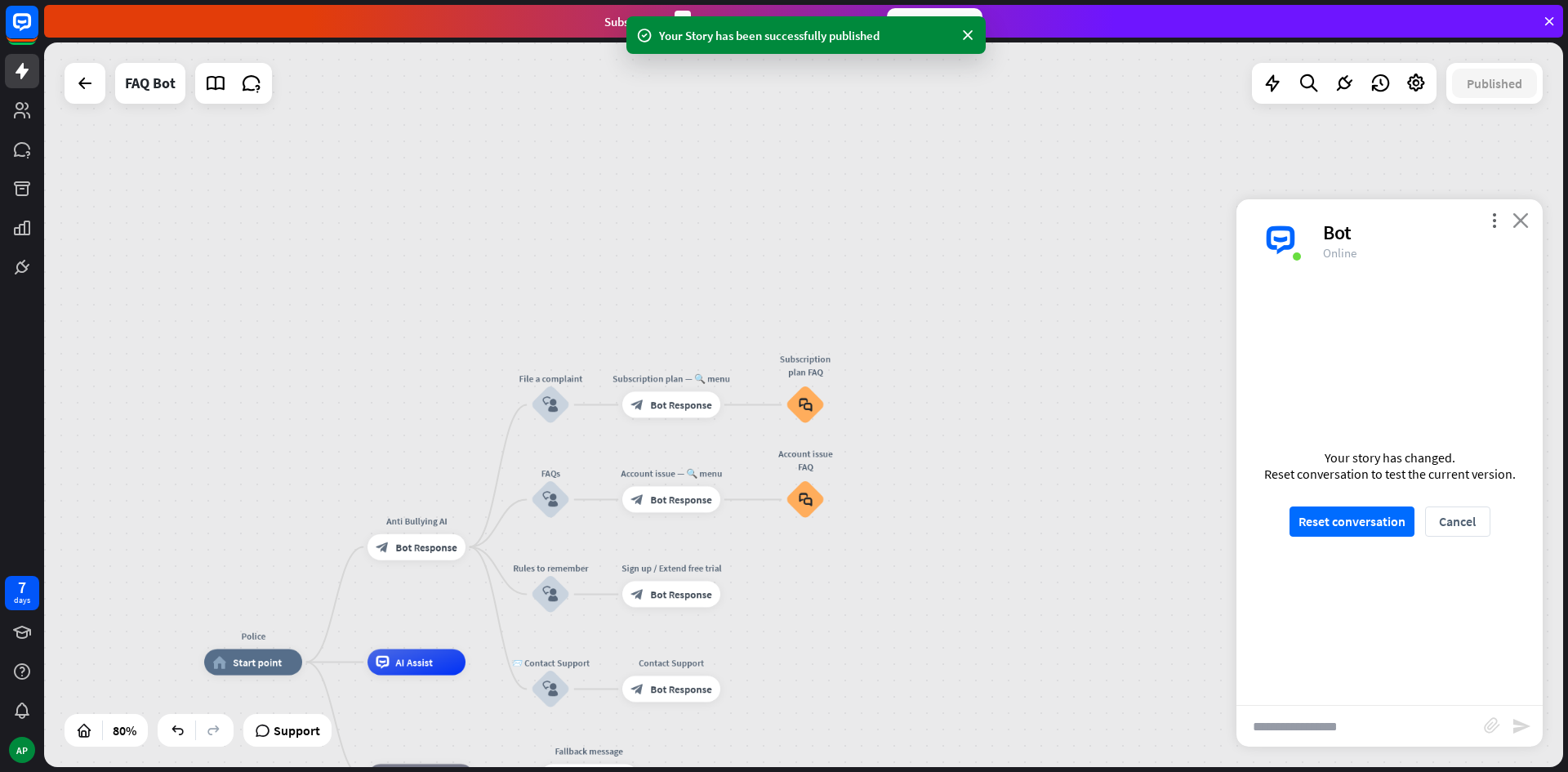
click at [1524, 223] on icon "close" at bounding box center [1520, 220] width 16 height 15
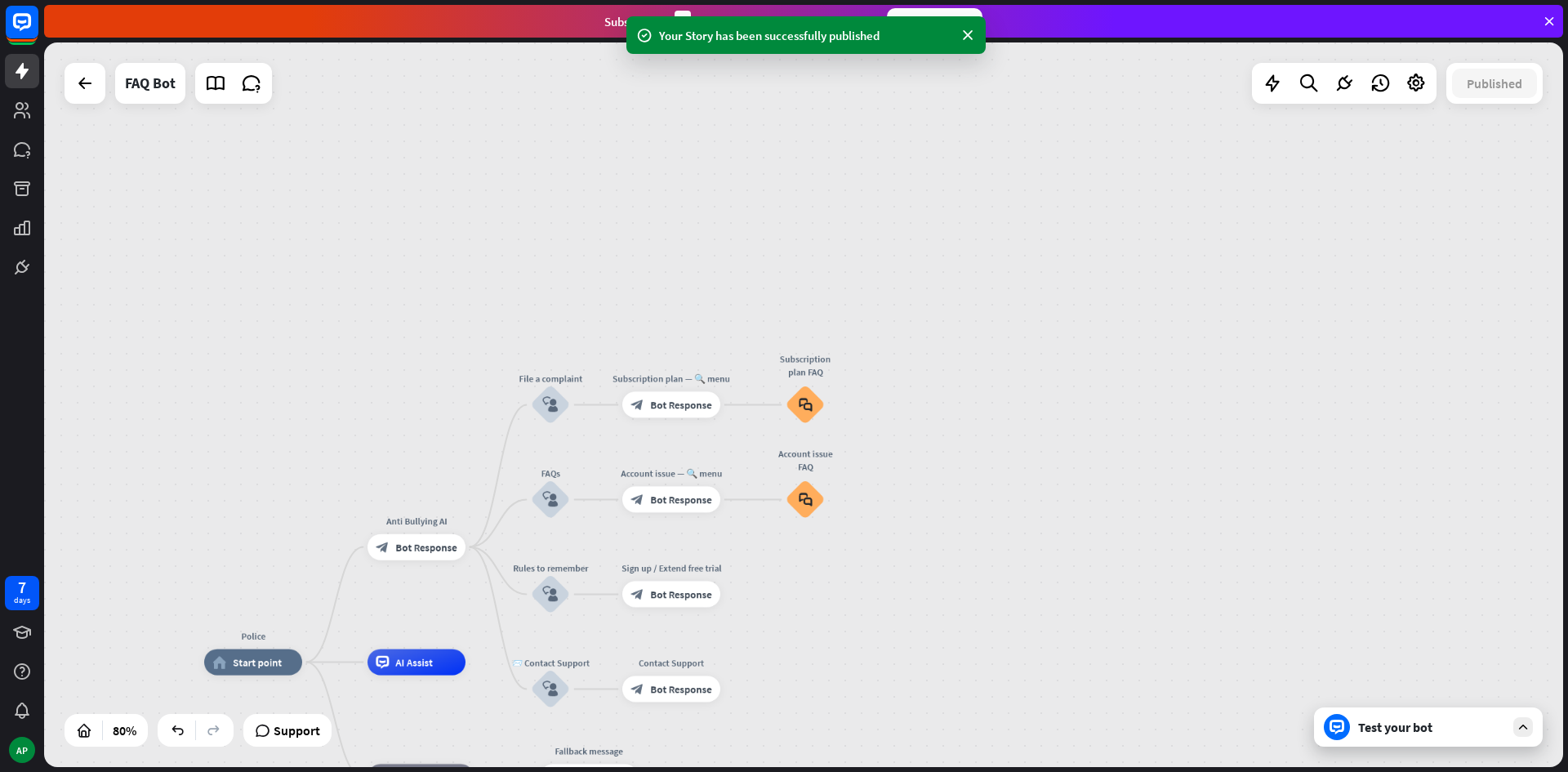
click at [1291, 548] on div "Police home_2 Start point Anti Bullying AI block_bot_response Bot Response File…" at bounding box center [804, 404] width 1519 height 724
click at [1466, 724] on div "Test your bot" at bounding box center [1432, 727] width 147 height 16
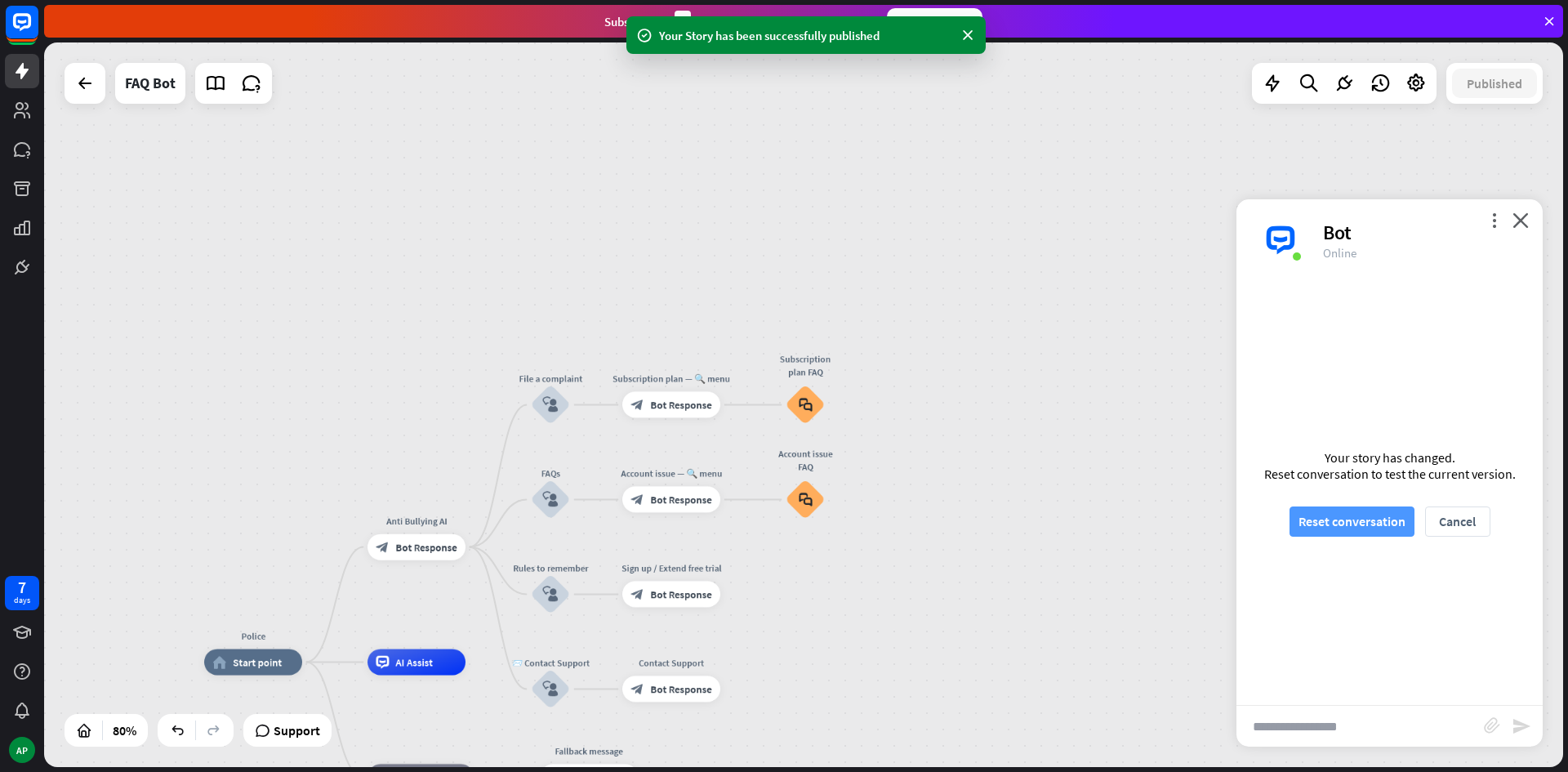
click at [1391, 527] on button "Reset conversation" at bounding box center [1352, 521] width 125 height 30
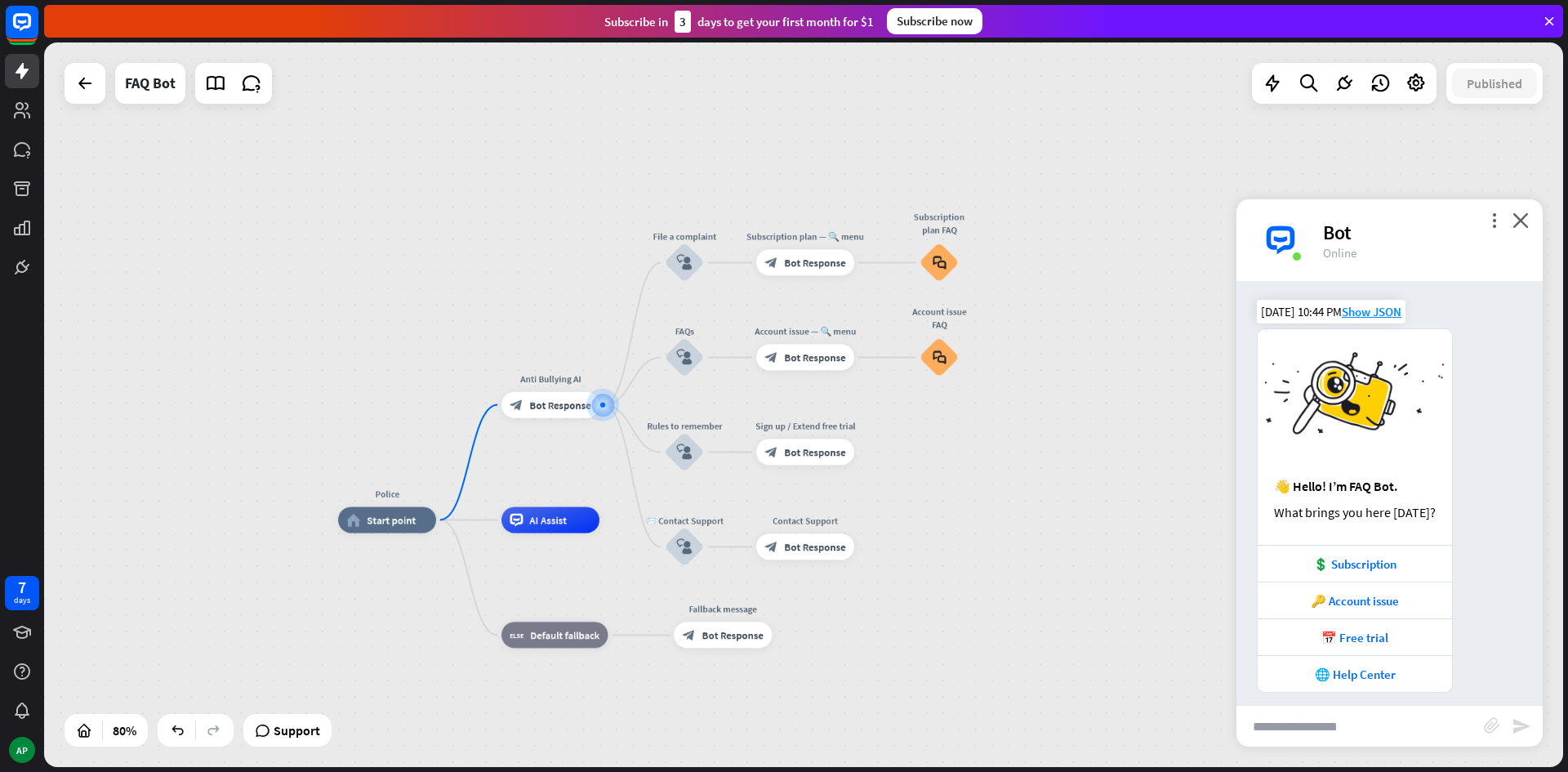
scroll to position [12, 0]
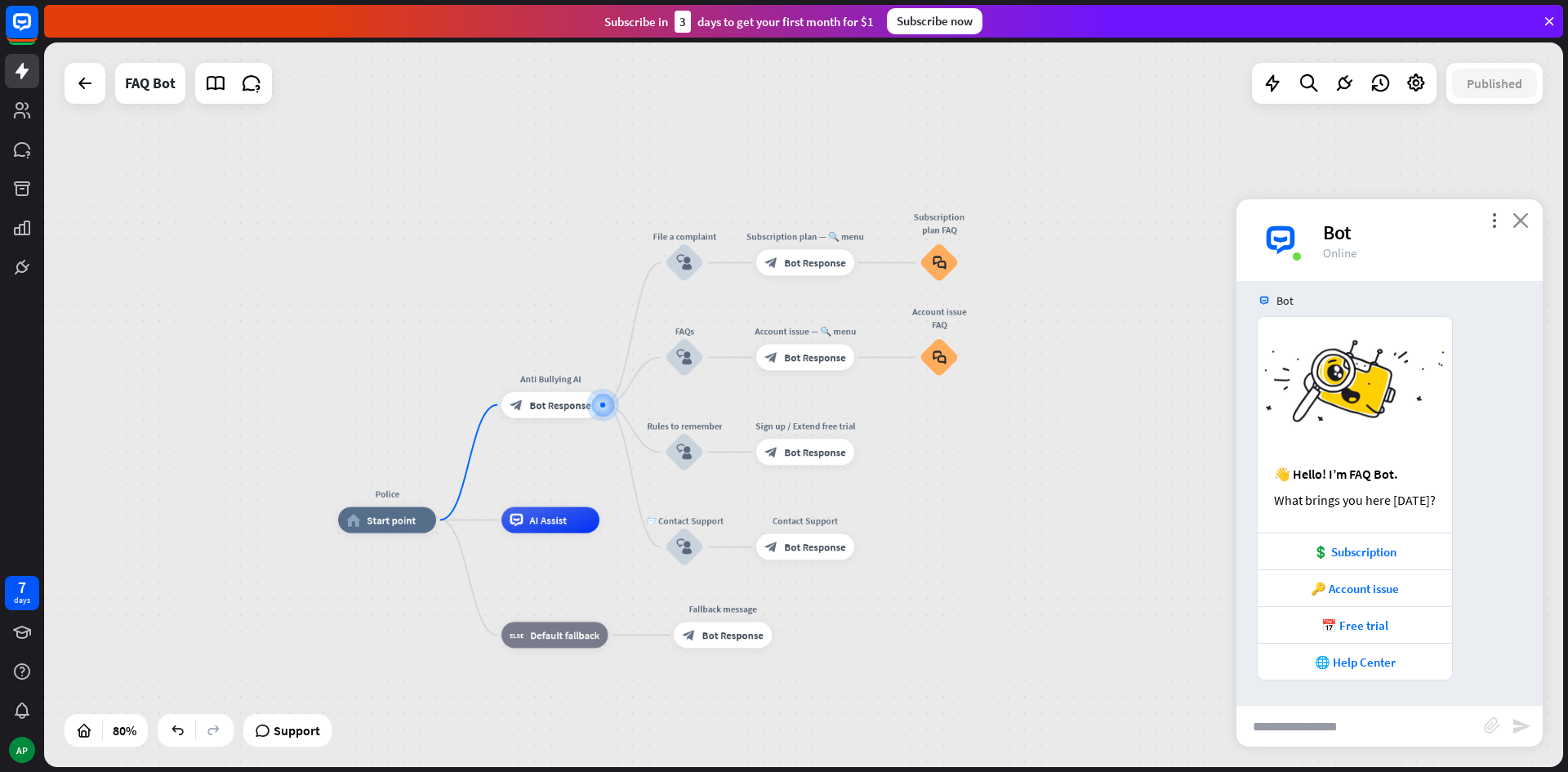
click at [1513, 218] on icon "close" at bounding box center [1520, 220] width 16 height 15
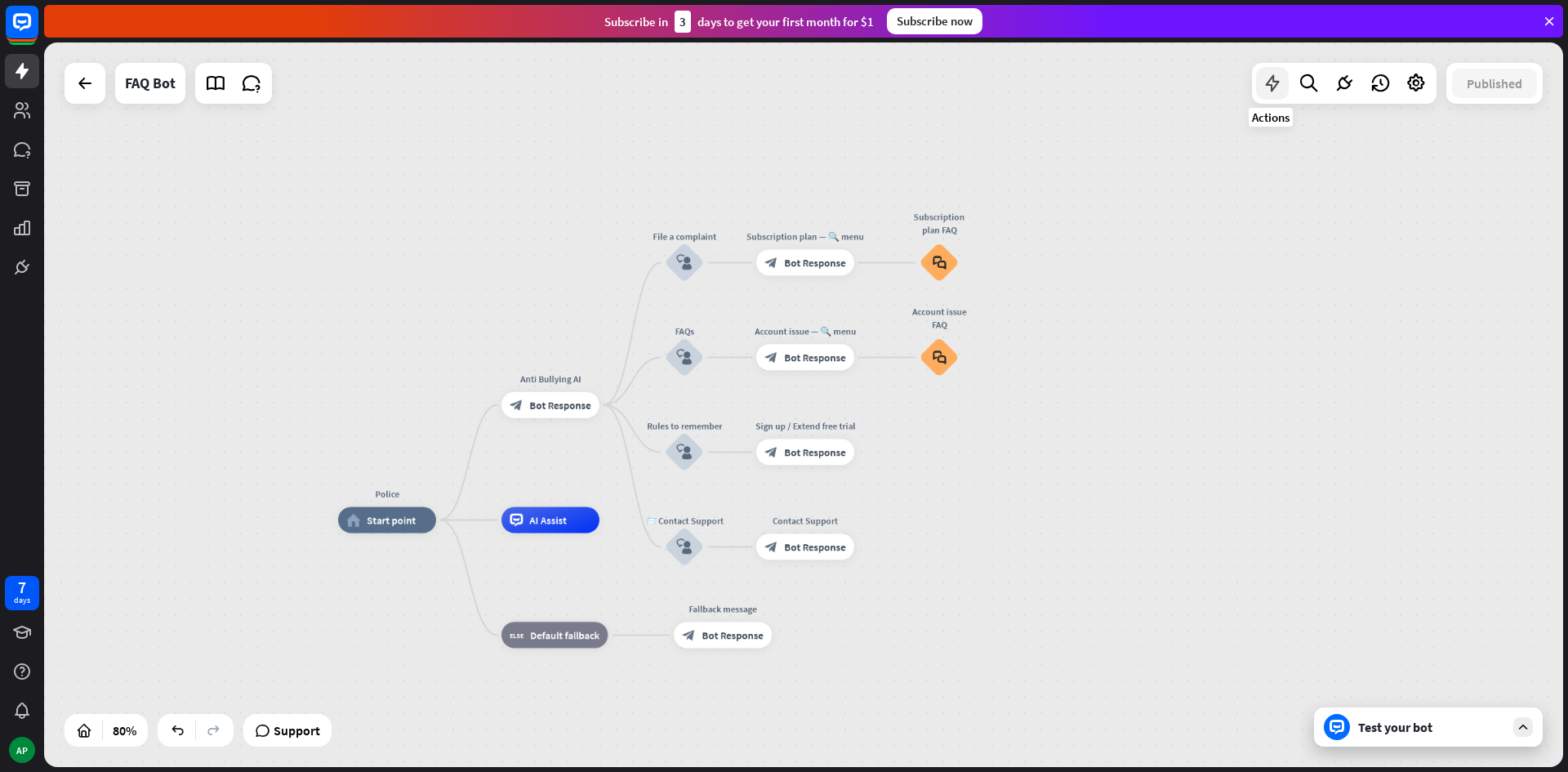
click at [1278, 94] on div at bounding box center [1272, 83] width 32 height 32
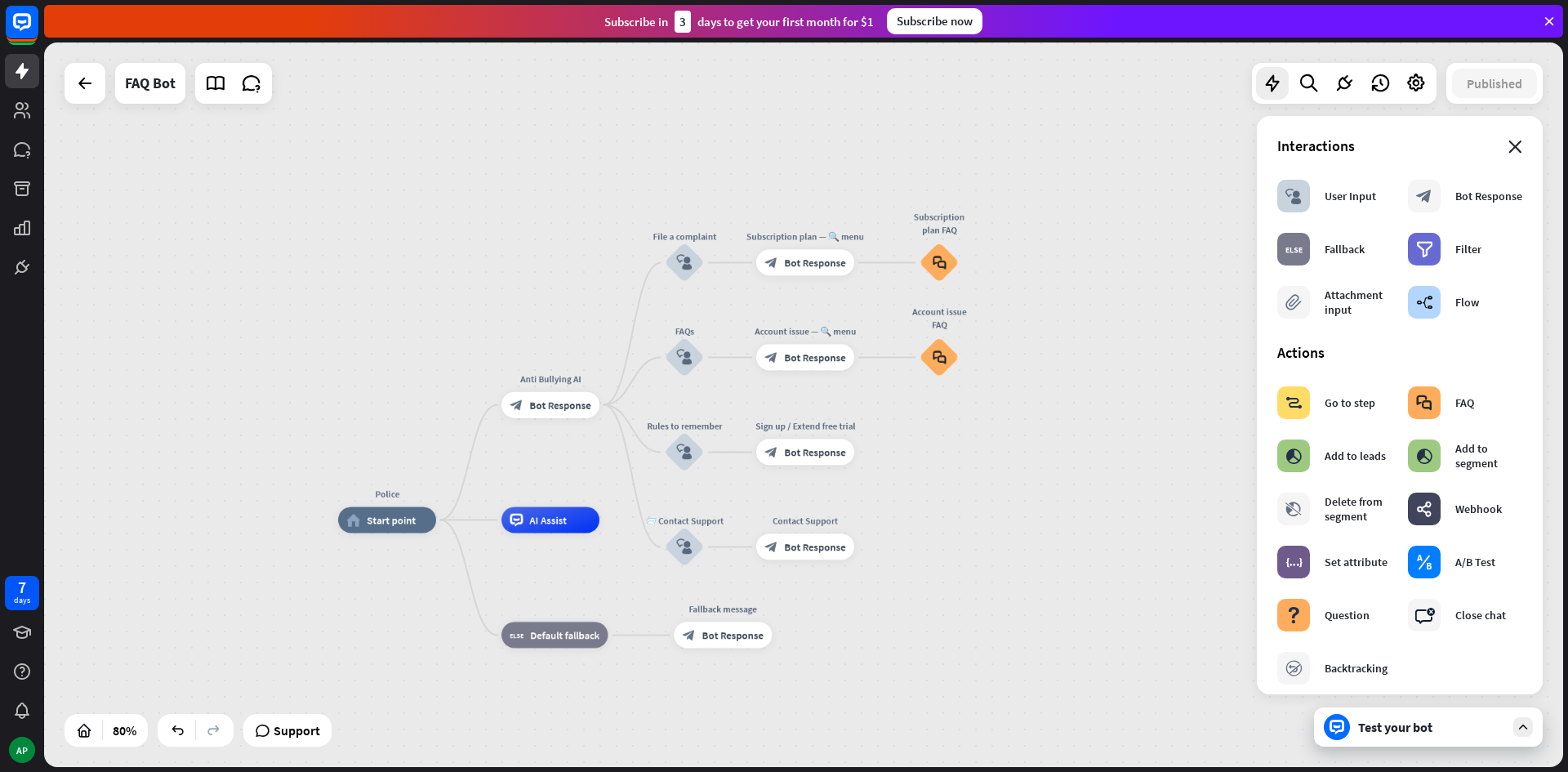
click at [1508, 143] on icon "close" at bounding box center [1515, 146] width 14 height 13
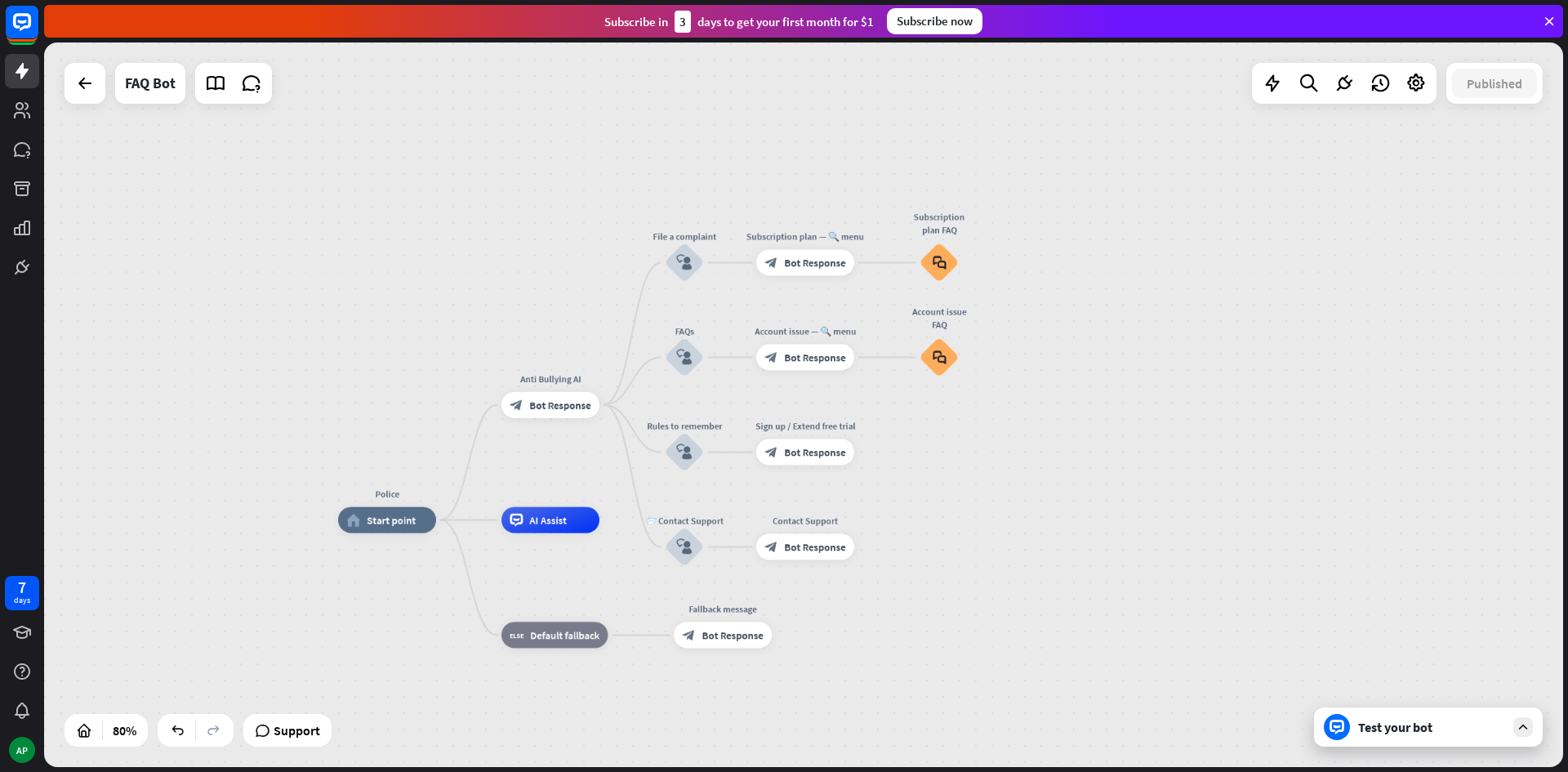
click at [1429, 722] on div "Test your bot" at bounding box center [1432, 727] width 147 height 16
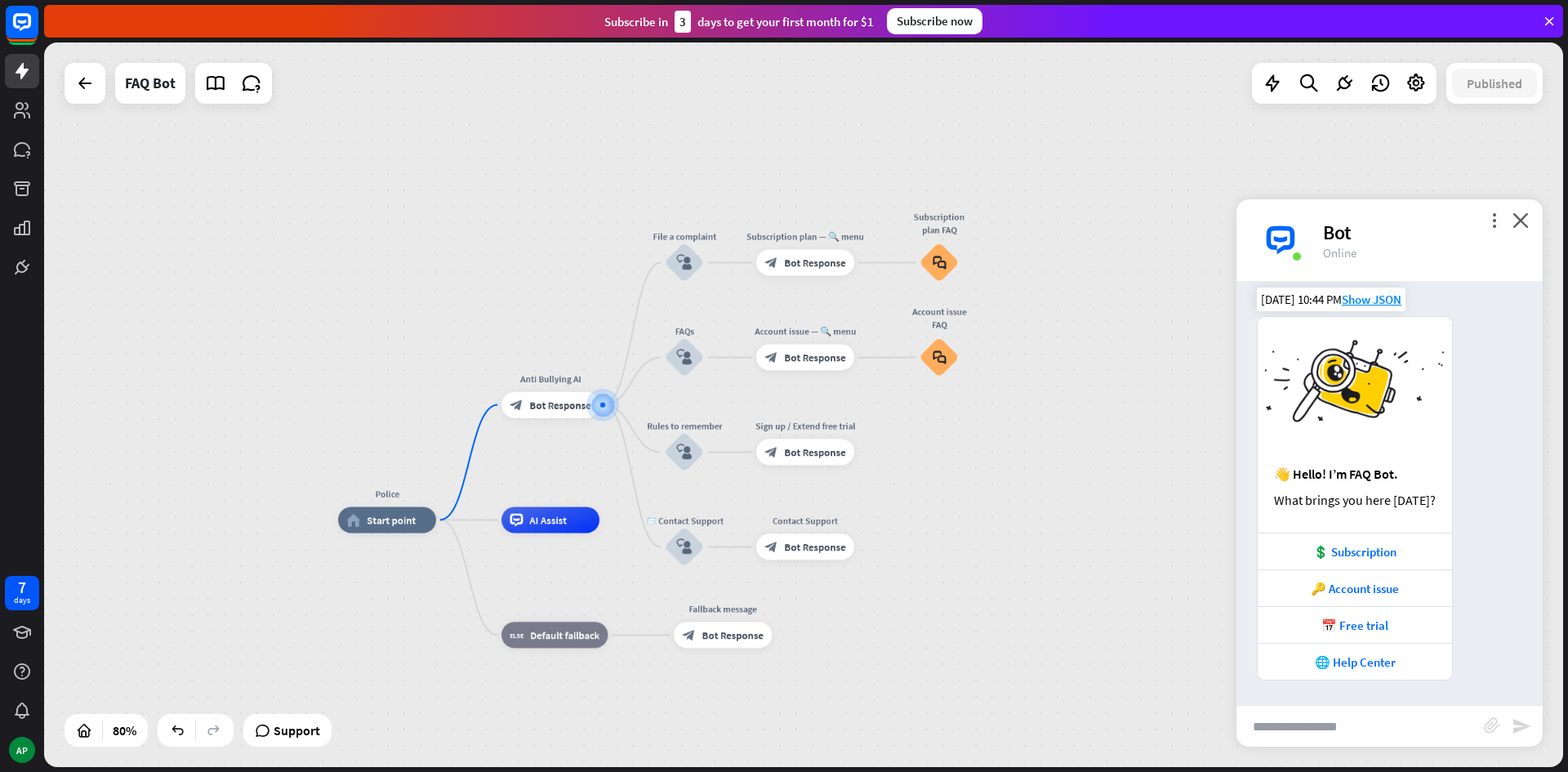
drag, startPoint x: 1443, startPoint y: 303, endPoint x: 1479, endPoint y: 457, distance: 158.2
drag, startPoint x: 1479, startPoint y: 457, endPoint x: 1479, endPoint y: 476, distance: 19.0
click at [1481, 468] on div "👋 Hello! I’m FAQ Bot. What brings you here [DATE]? 💲 Subscription 🔑 Account iss…" at bounding box center [1389, 498] width 306 height 364
click at [1363, 670] on div "🌐 Help Center" at bounding box center [1354, 661] width 194 height 37
click at [156, 82] on div "FAQ Bot" at bounding box center [150, 84] width 50 height 41
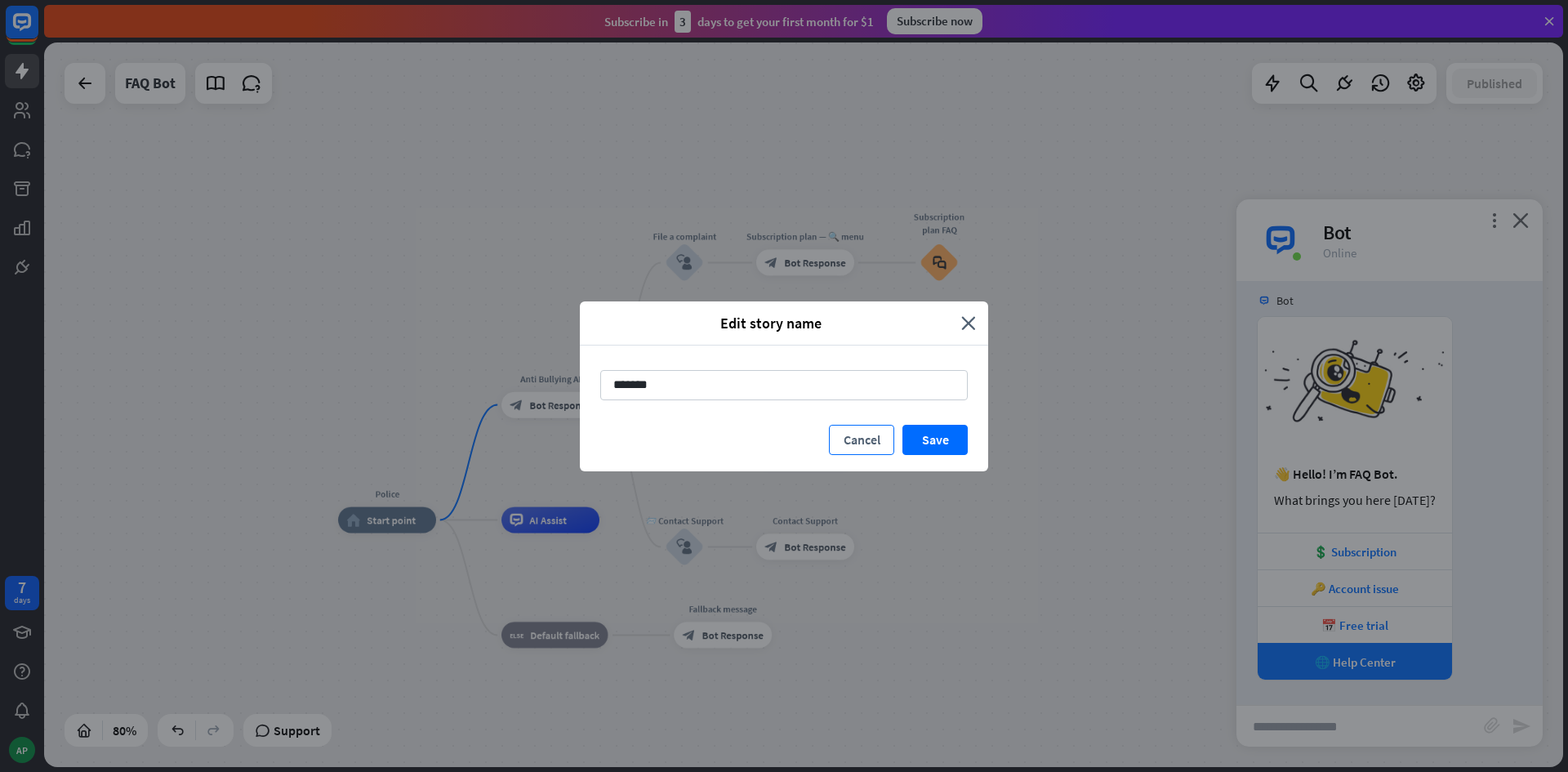
click at [862, 447] on button "Cancel" at bounding box center [862, 439] width 65 height 30
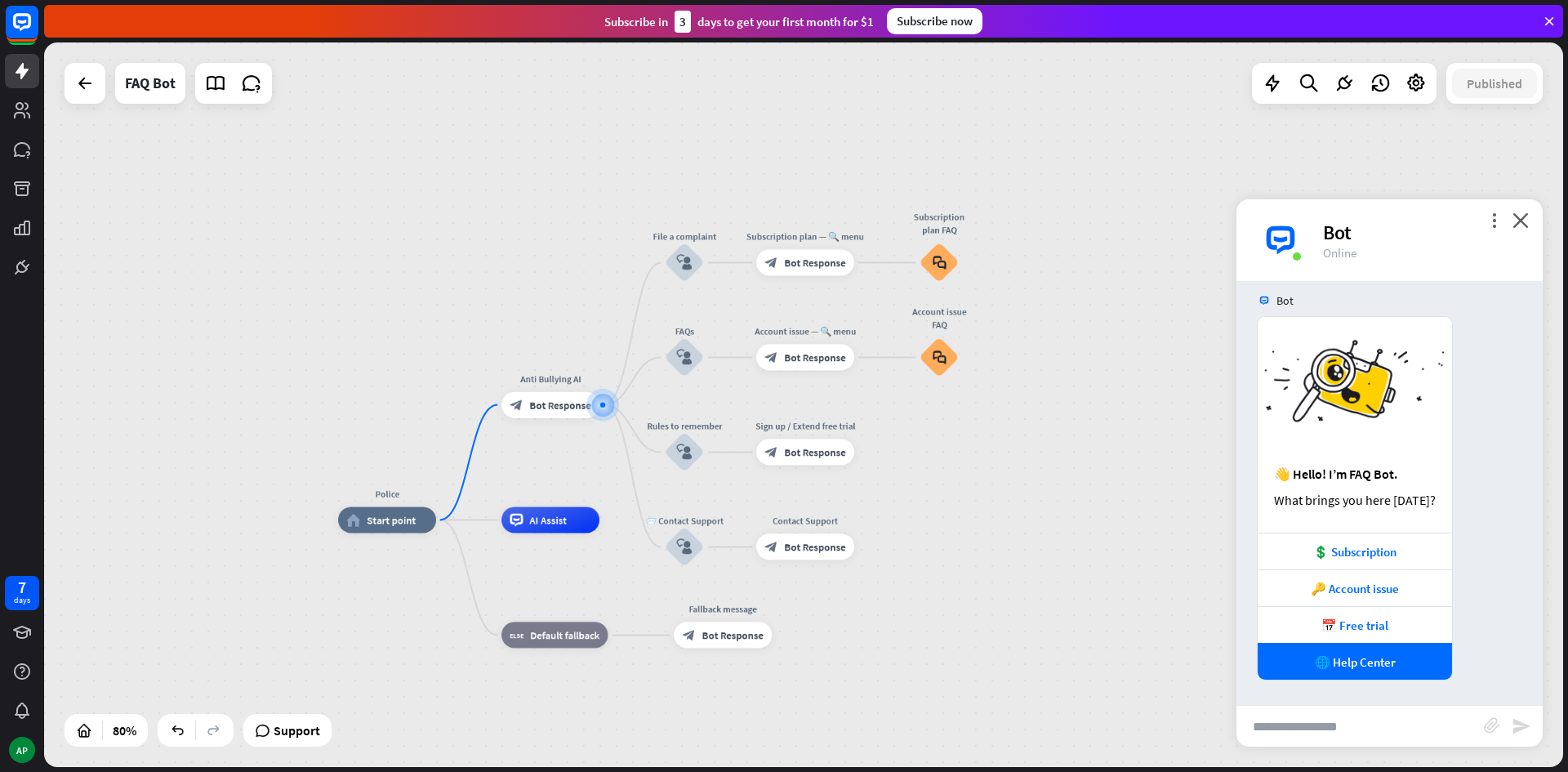
click at [1477, 215] on div "more_vert close Bot Online" at bounding box center [1389, 240] width 306 height 82
click at [1492, 215] on icon "more_vert" at bounding box center [1494, 220] width 15 height 15
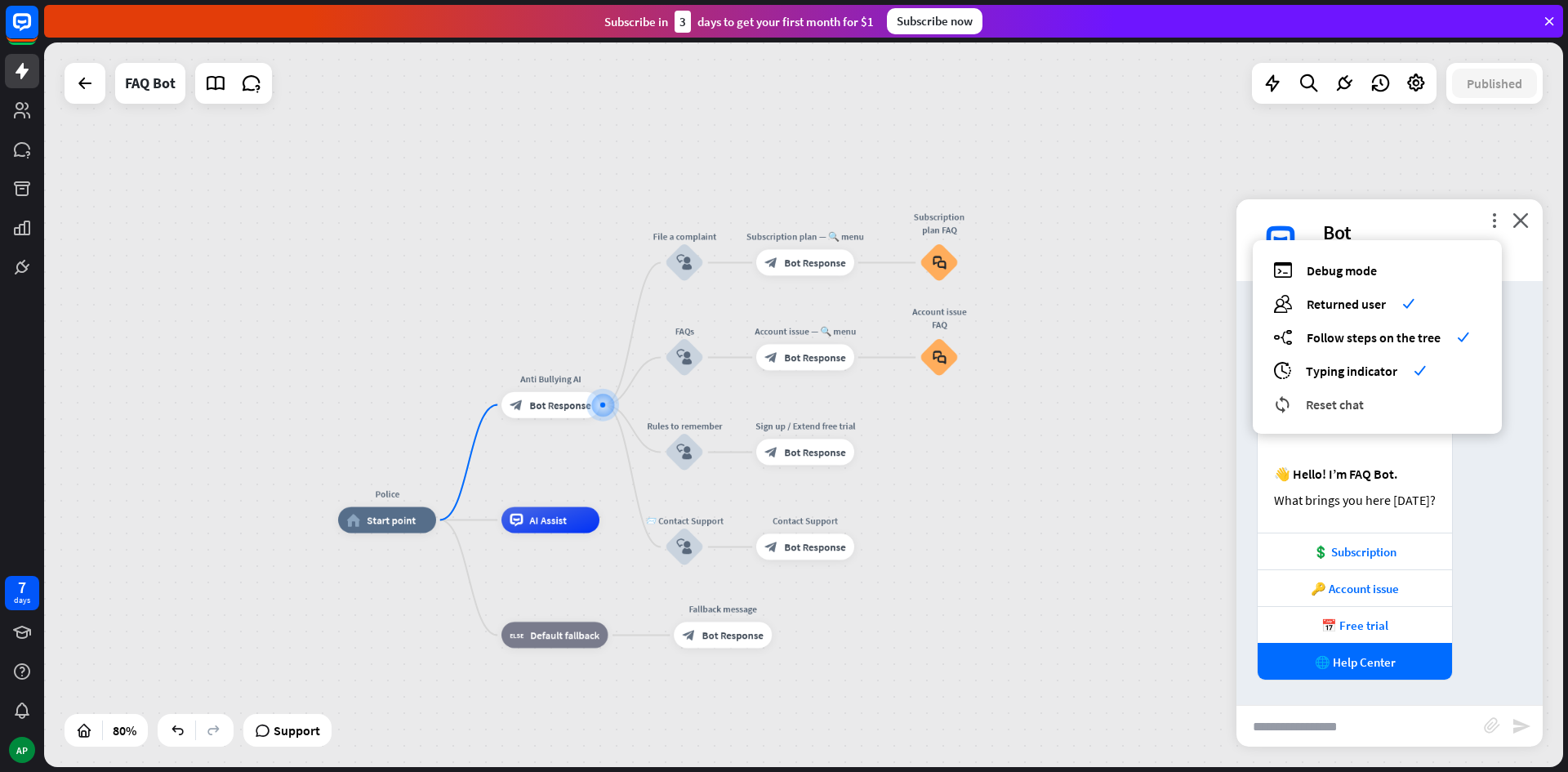
click at [1370, 404] on div "reset_chat Reset chat" at bounding box center [1377, 404] width 209 height 19
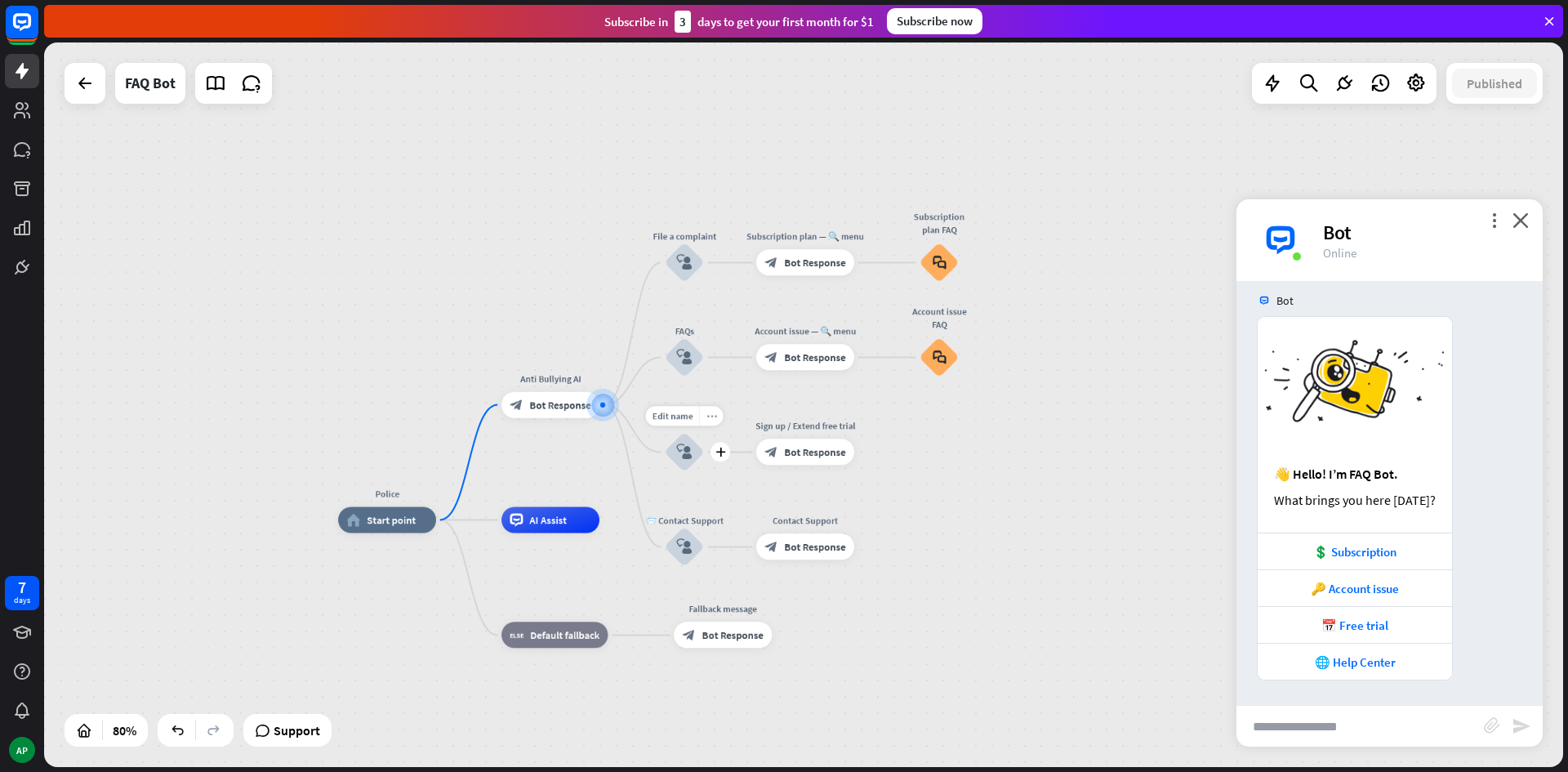
click at [710, 408] on div "more_horiz" at bounding box center [711, 416] width 25 height 20
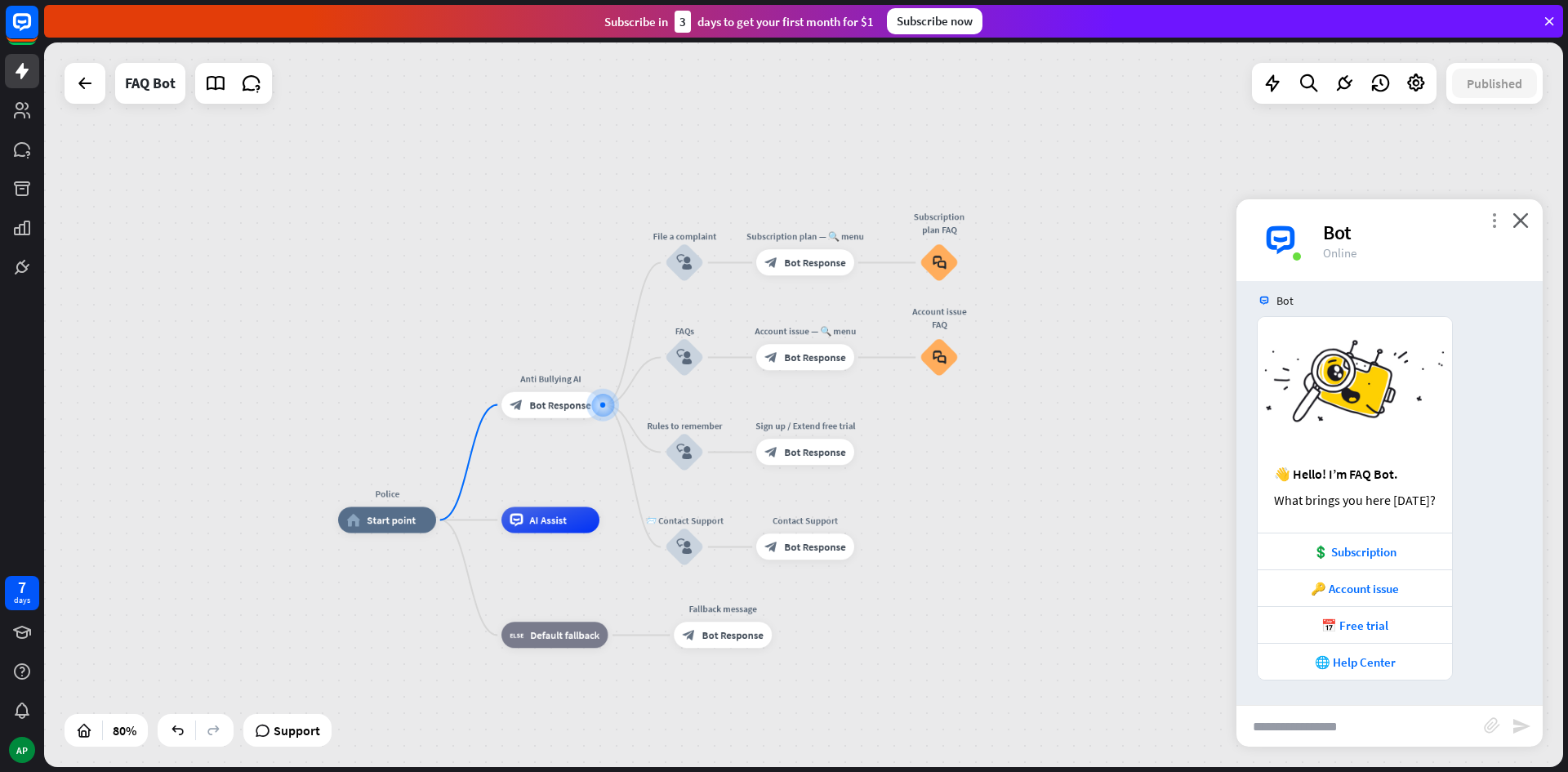
click at [1497, 225] on icon "more_vert" at bounding box center [1494, 220] width 15 height 15
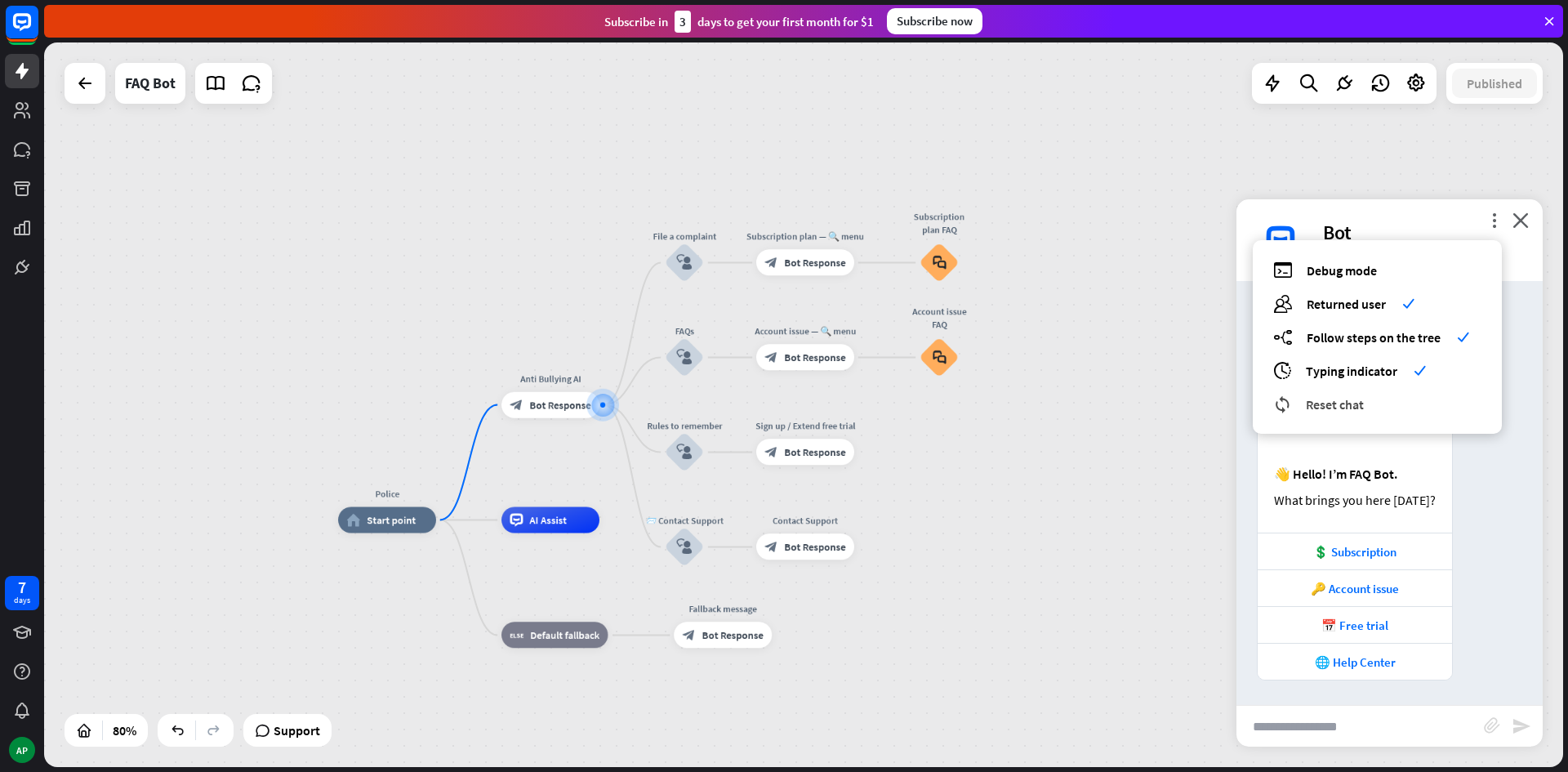
click at [1355, 408] on span "Reset chat" at bounding box center [1335, 404] width 58 height 16
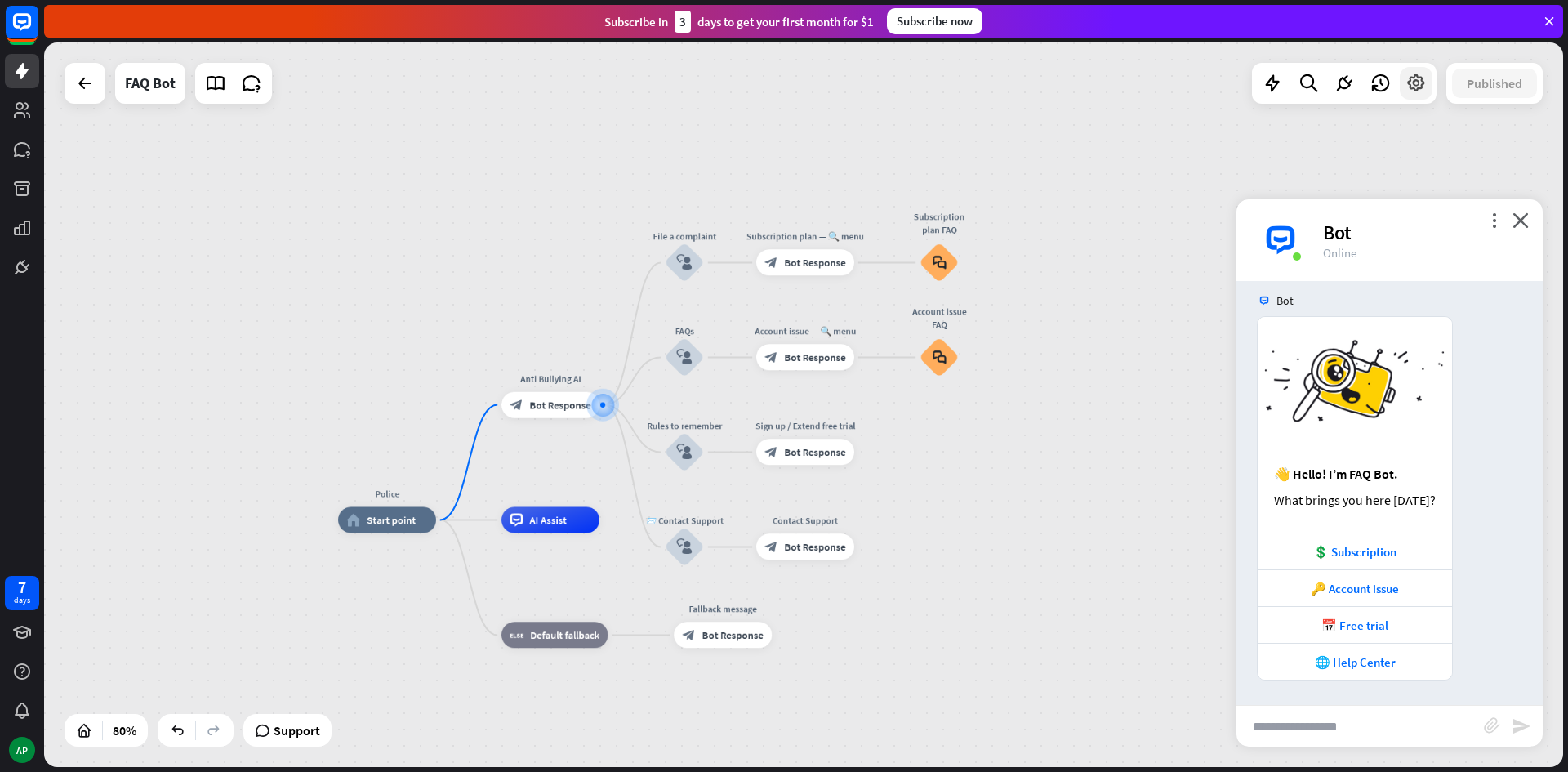
click at [1422, 82] on icon at bounding box center [1416, 83] width 21 height 21
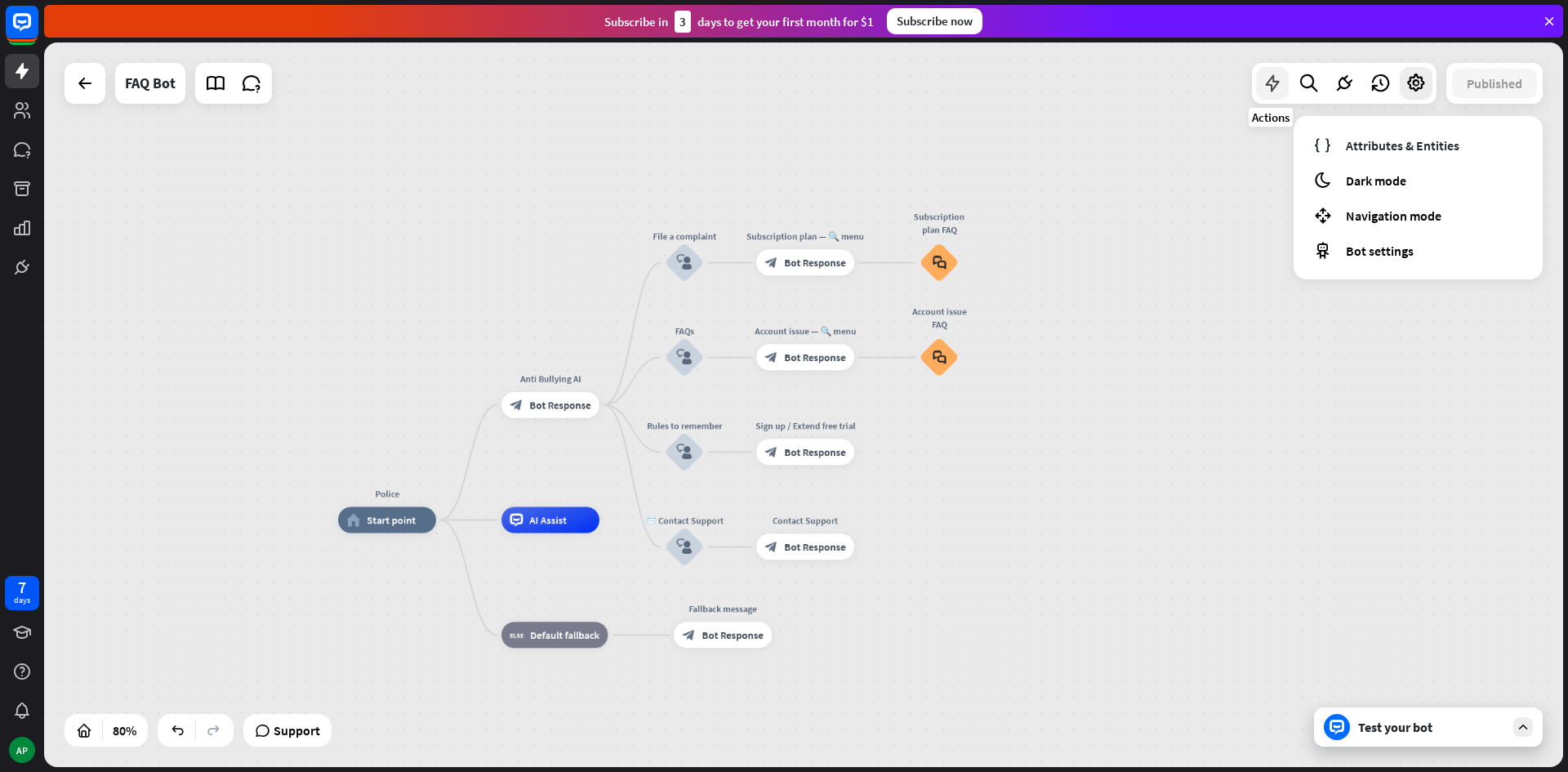
click at [1283, 94] on div at bounding box center [1272, 83] width 32 height 32
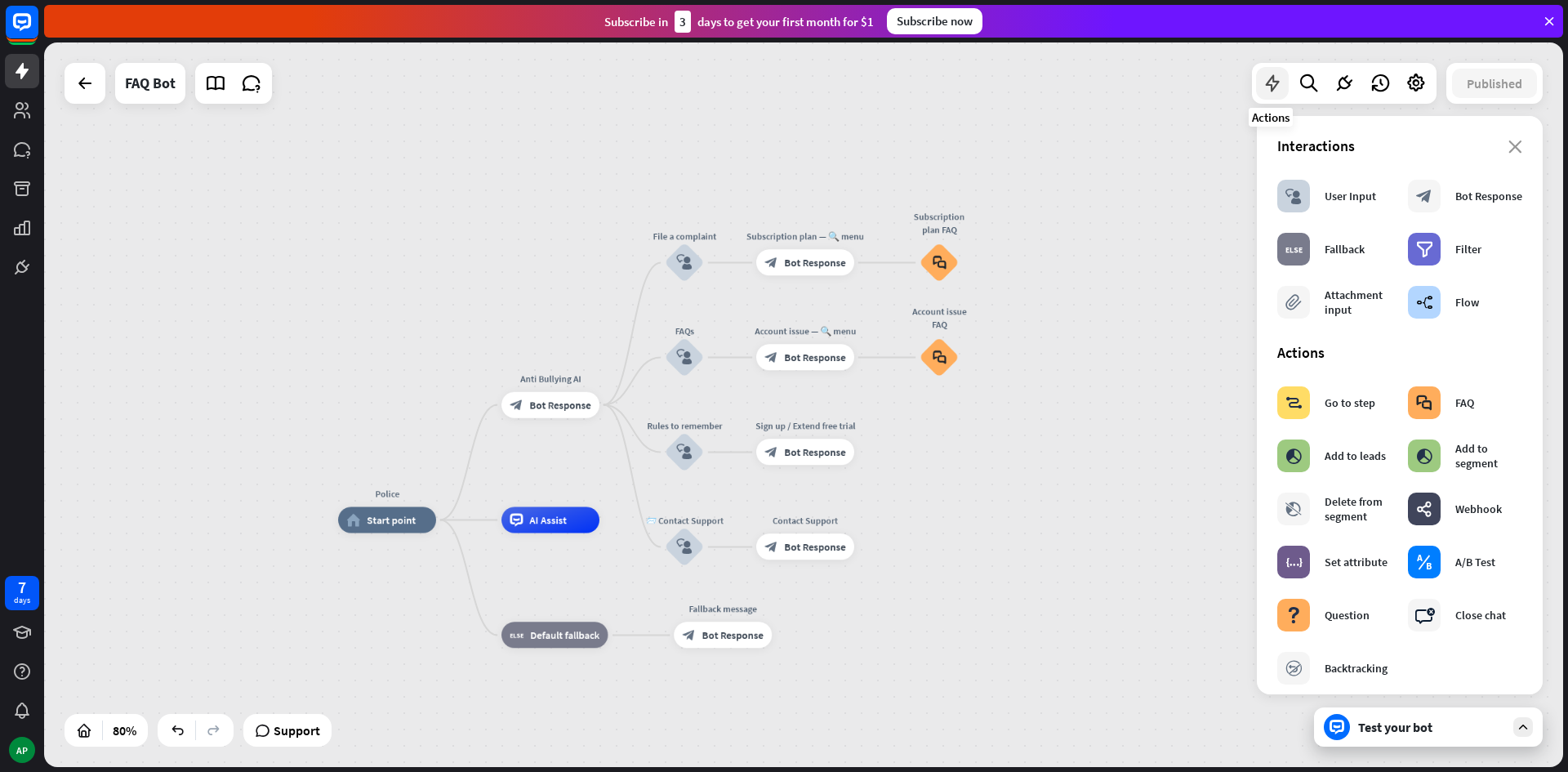
click at [1283, 94] on div at bounding box center [1272, 83] width 32 height 32
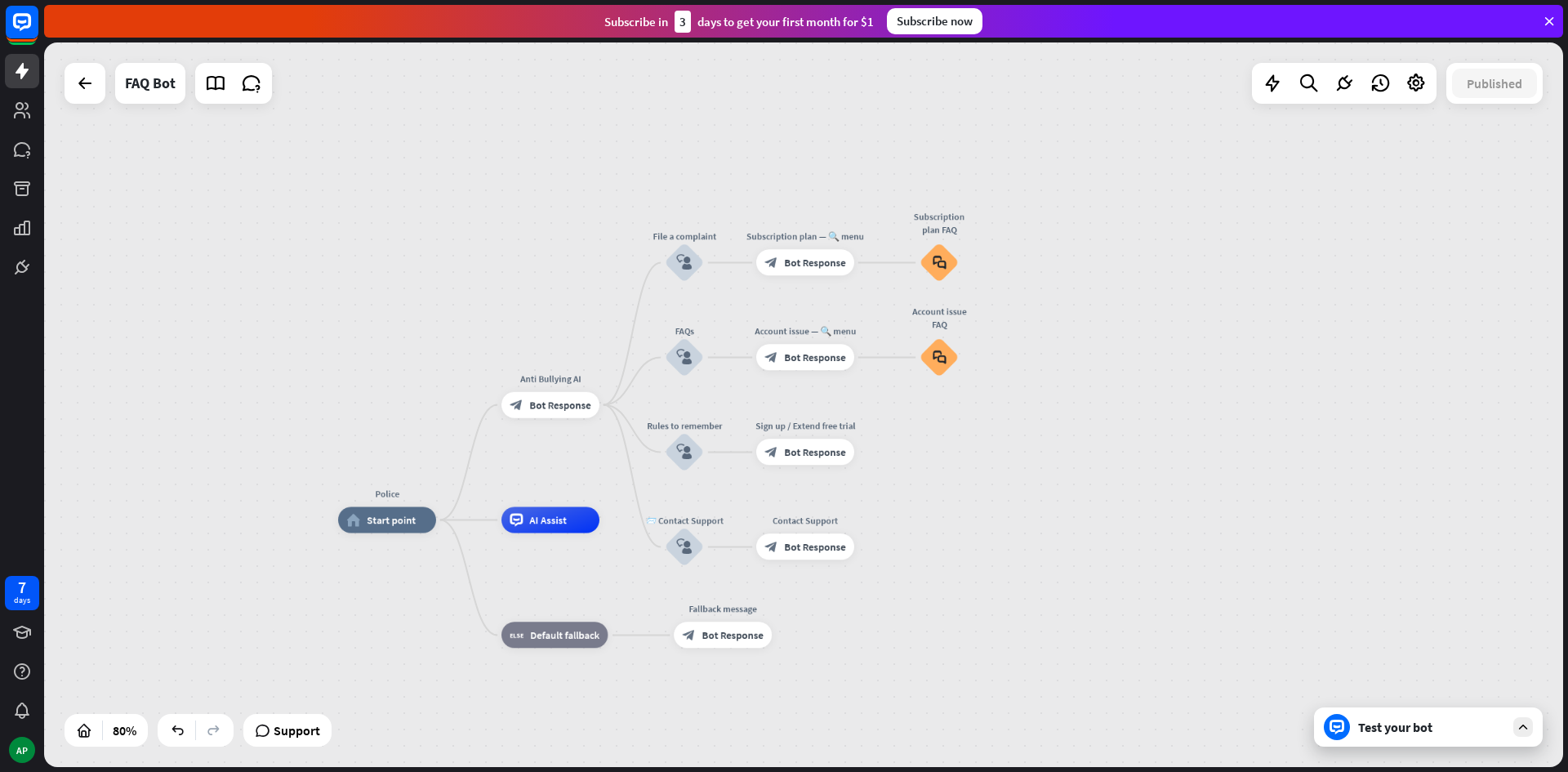
click at [1435, 731] on div "Test your bot" at bounding box center [1432, 727] width 147 height 16
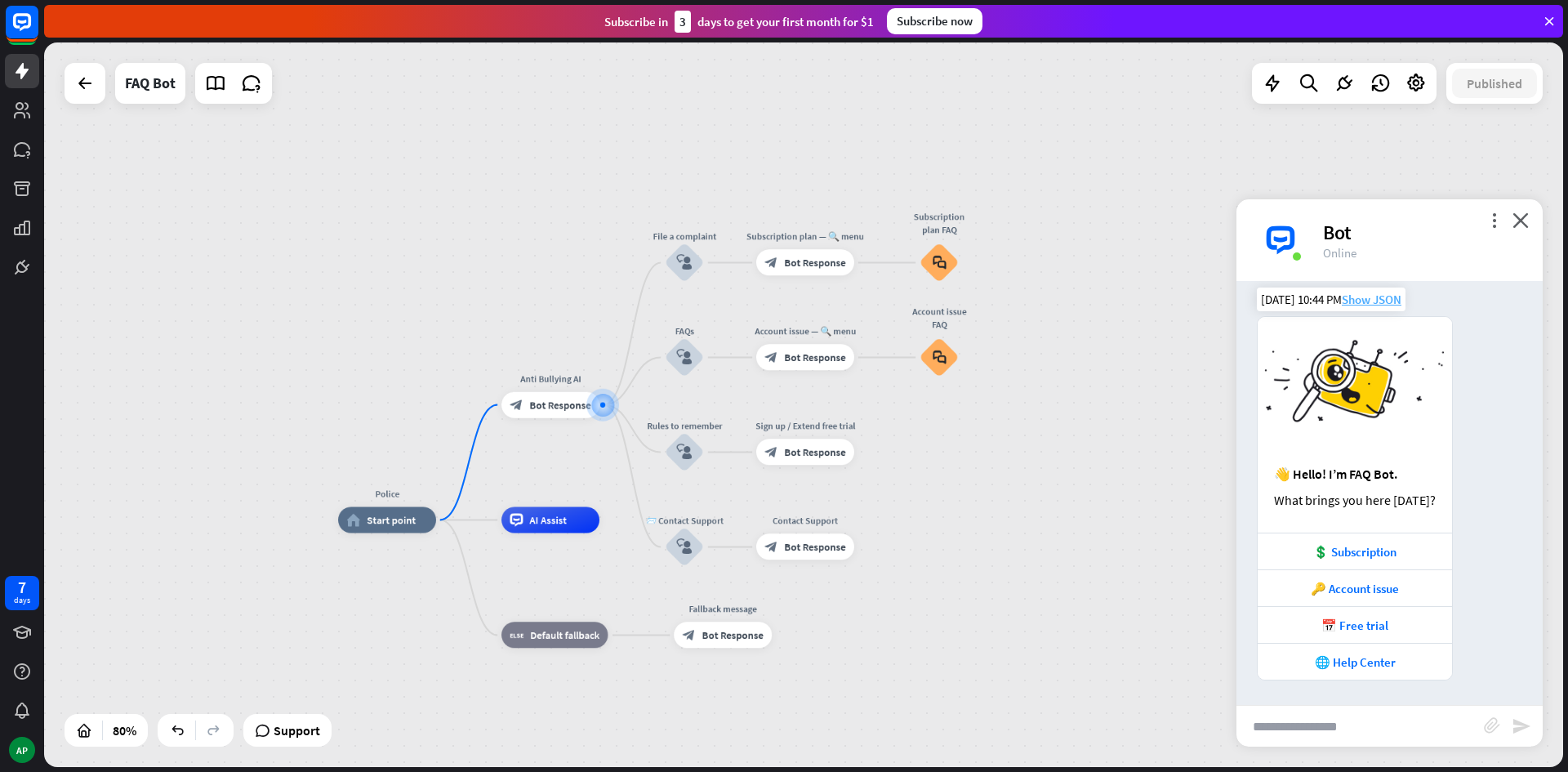
click at [1379, 297] on span "Show JSON" at bounding box center [1372, 299] width 60 height 15
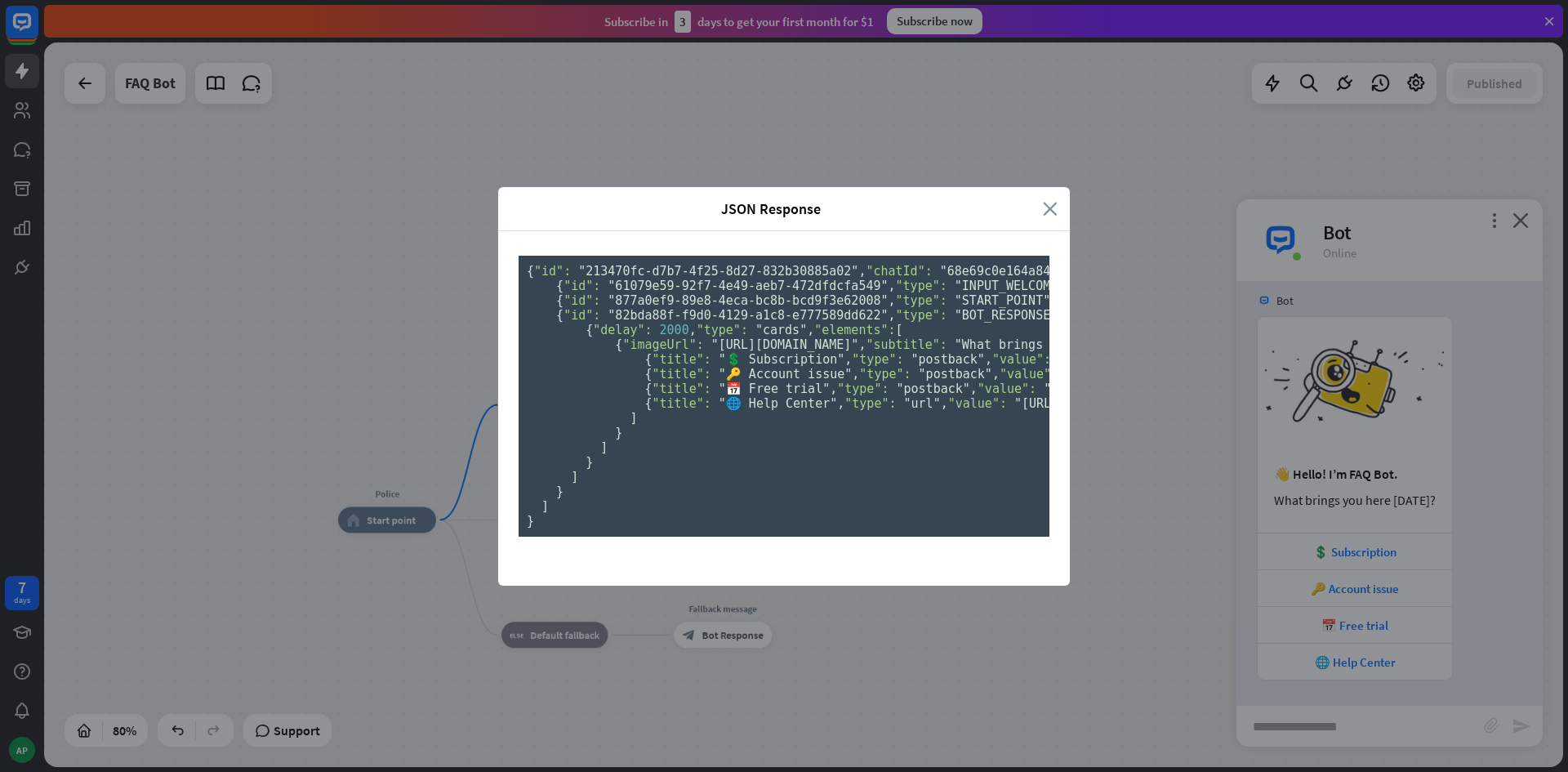
click at [1043, 199] on icon "close" at bounding box center [1050, 209] width 15 height 19
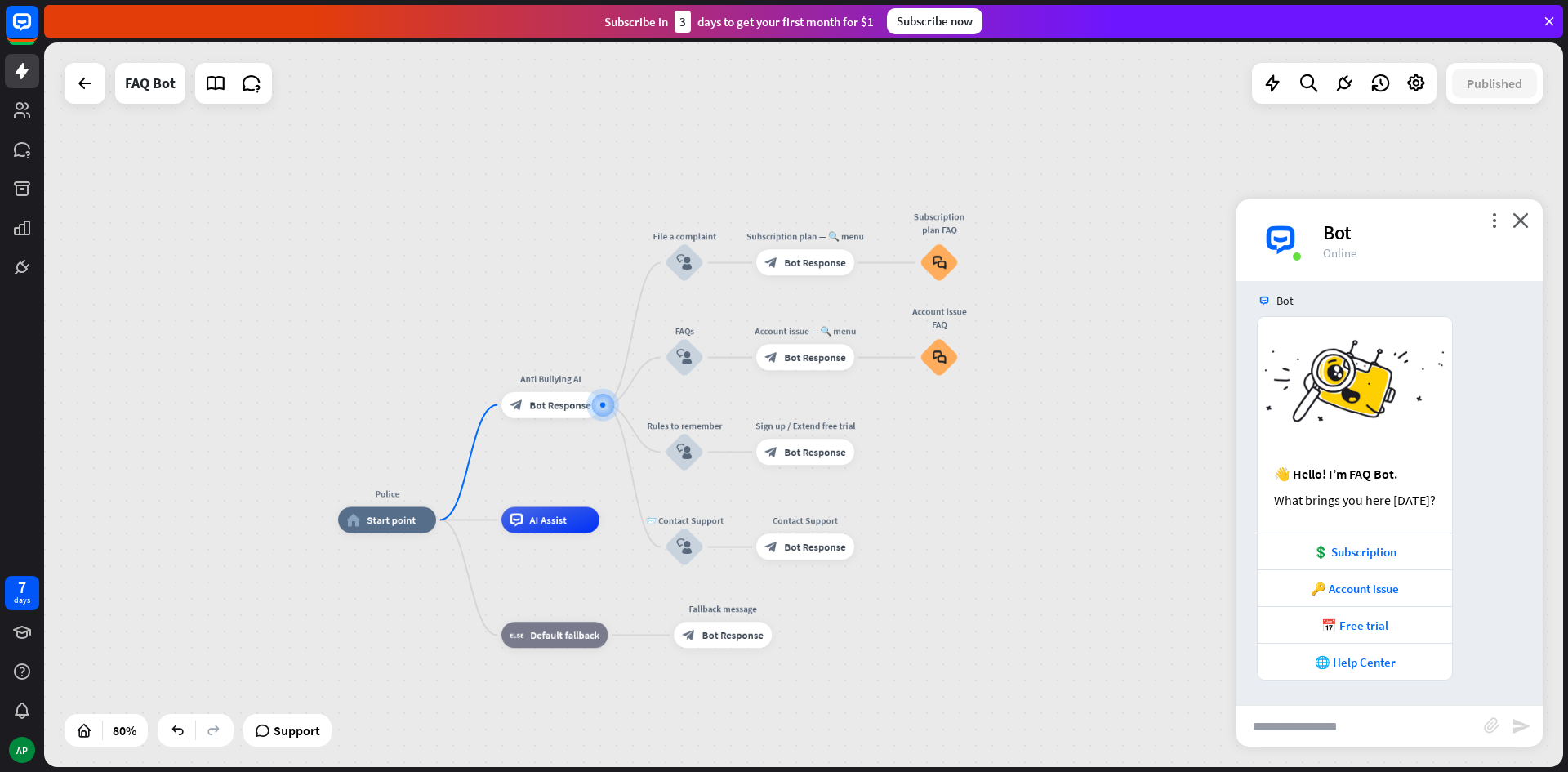
click at [1486, 220] on div "Bot" at bounding box center [1424, 233] width 200 height 26
drag, startPoint x: 1494, startPoint y: 220, endPoint x: 1492, endPoint y: 229, distance: 9.2
click at [1495, 220] on icon "more_vert" at bounding box center [1494, 220] width 15 height 15
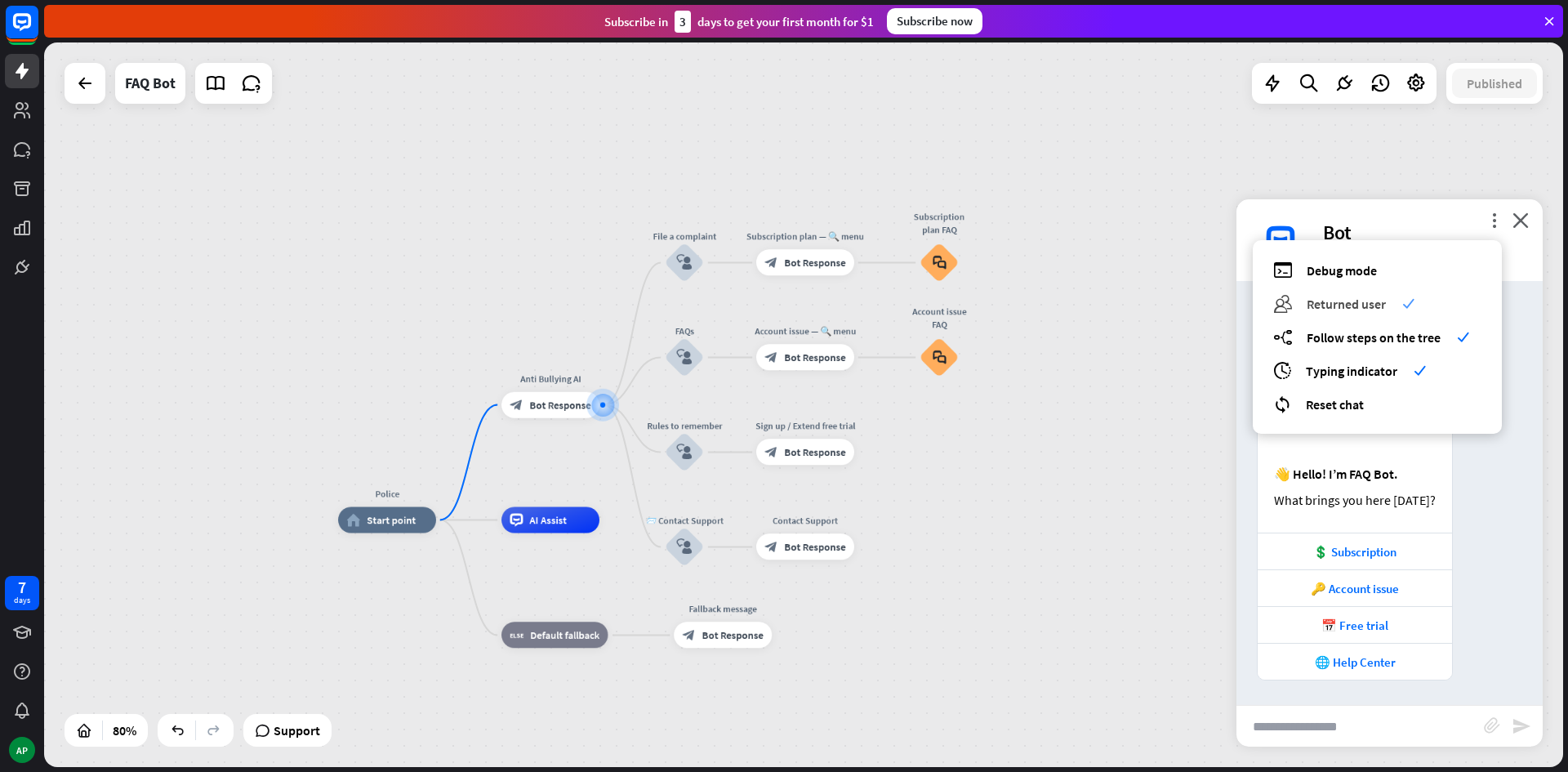
click at [1353, 303] on span "Returned user" at bounding box center [1346, 303] width 80 height 16
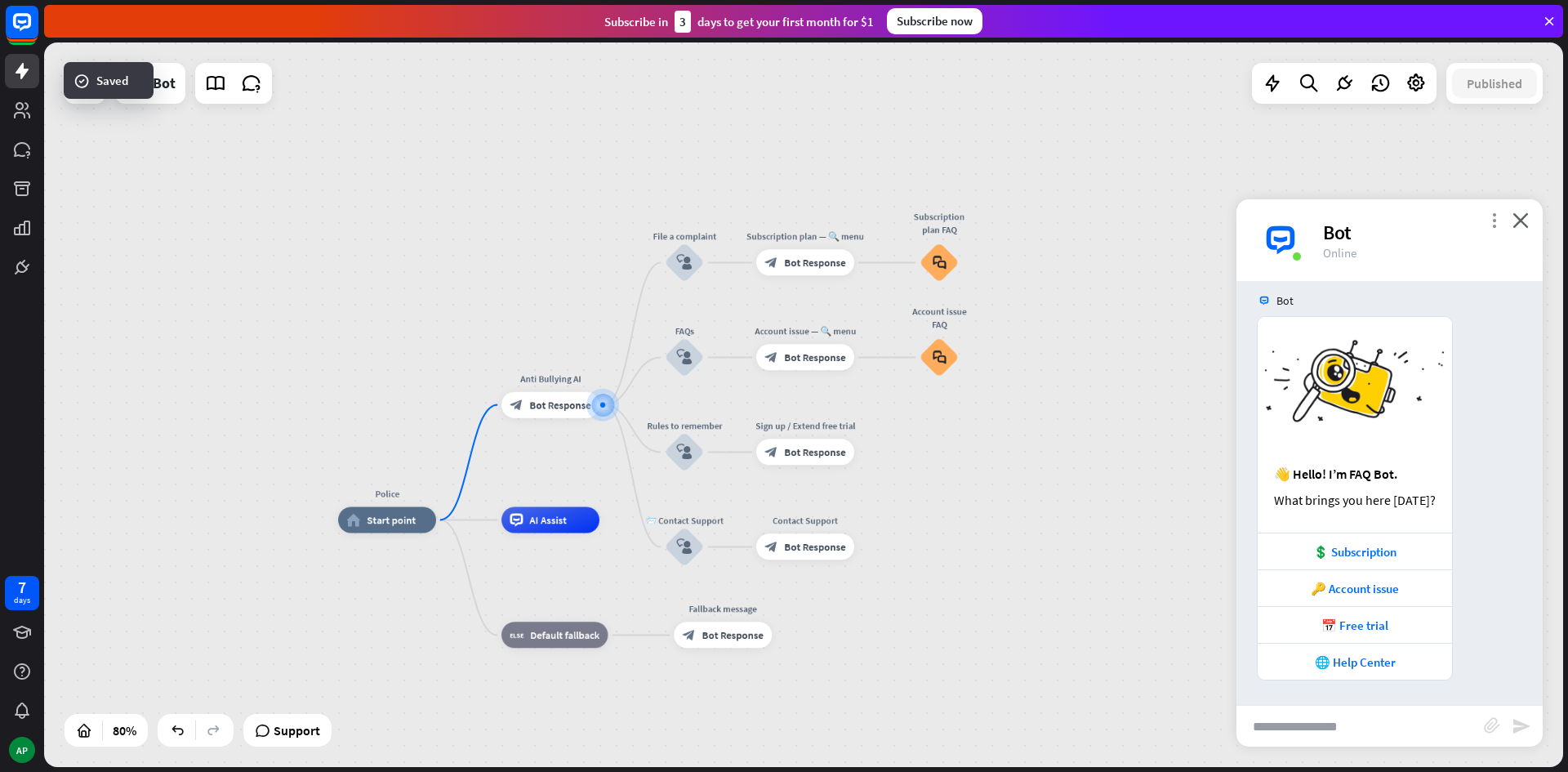
click at [1488, 221] on div "more_vert close Bot Online" at bounding box center [1389, 240] width 306 height 82
click at [1479, 283] on div "Bot 👋 Hello! I’m FAQ Bot. What brings you here [DATE]? 💲 Subscription 🔑 Account…" at bounding box center [1389, 493] width 306 height 424
click at [1492, 218] on icon "more_vert" at bounding box center [1494, 220] width 15 height 15
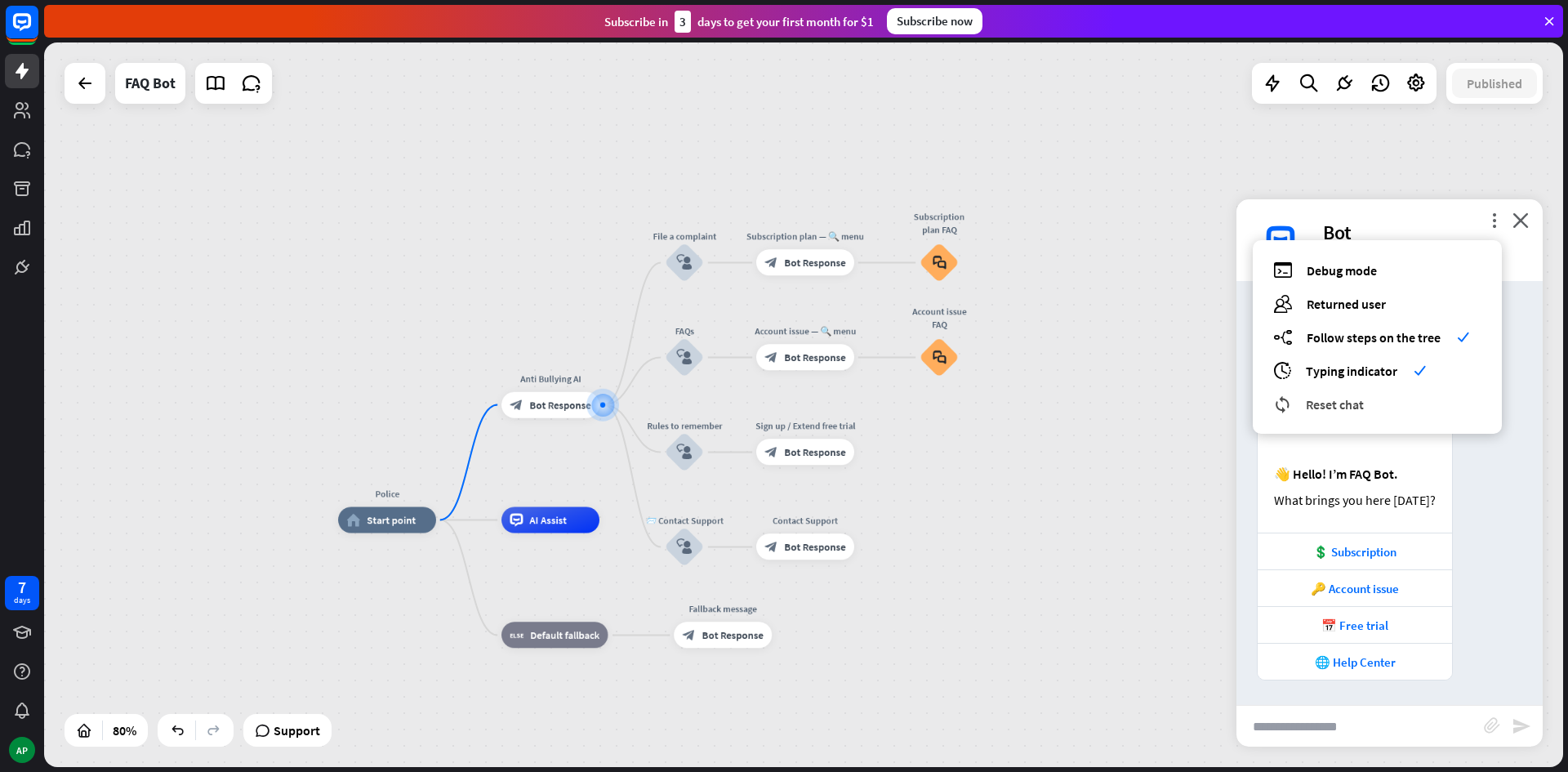
click at [1361, 404] on span "Reset chat" at bounding box center [1335, 404] width 58 height 16
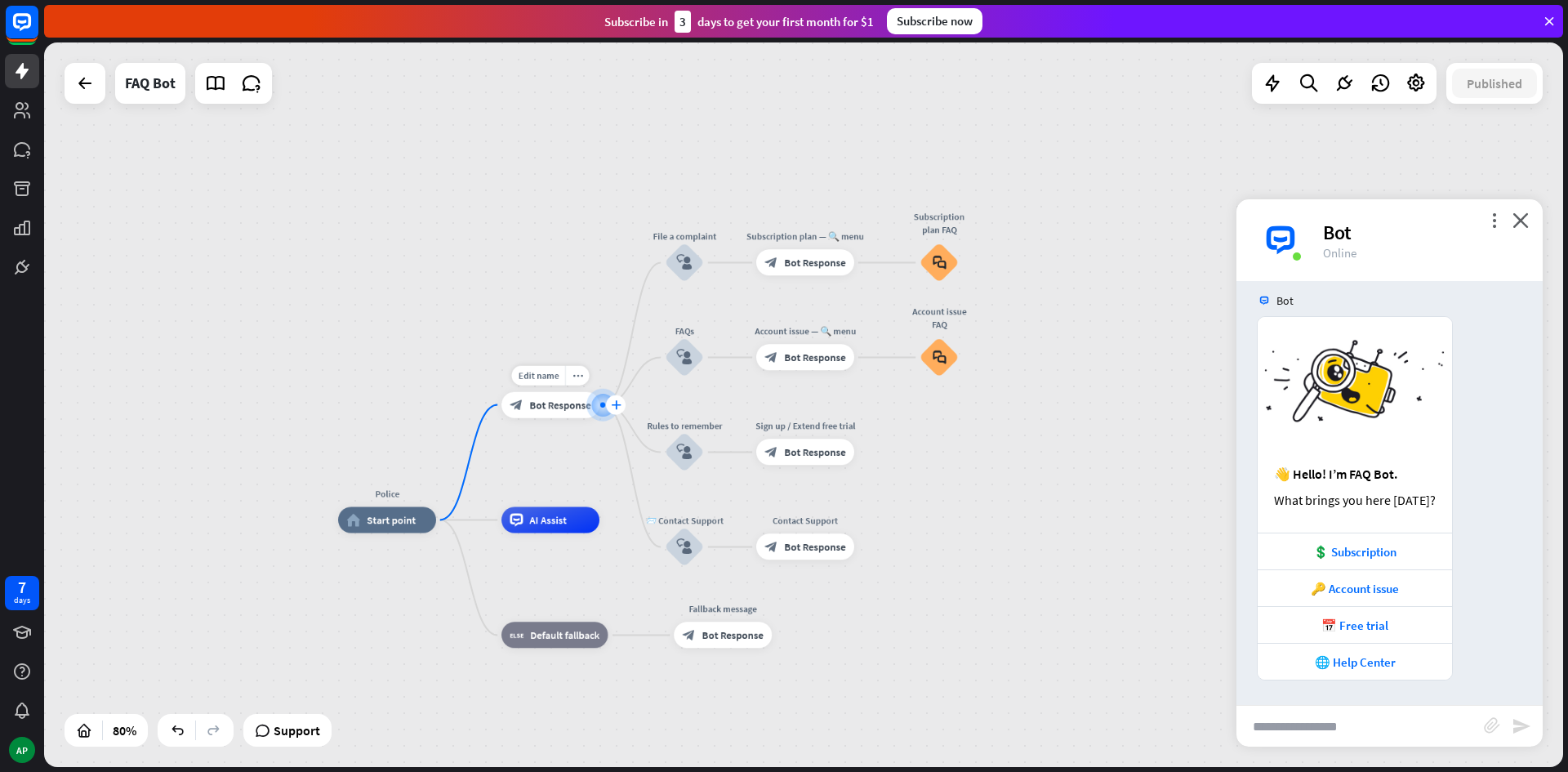
click at [620, 408] on icon "plus" at bounding box center [616, 404] width 9 height 9
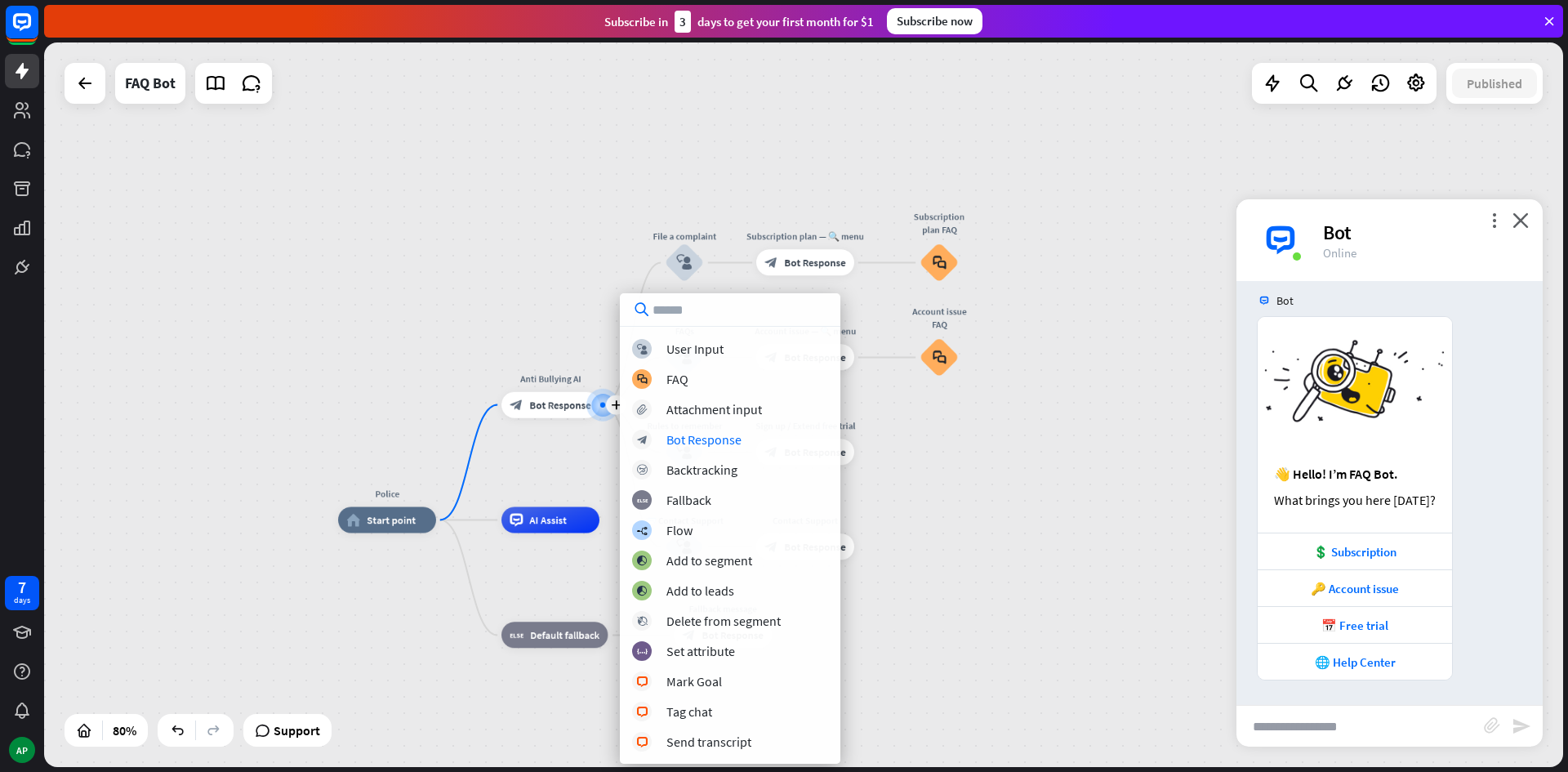
click at [973, 480] on div "Police home_2 Start point plus Anti Bullying AI block_bot_response Bot Response…" at bounding box center [804, 404] width 1519 height 724
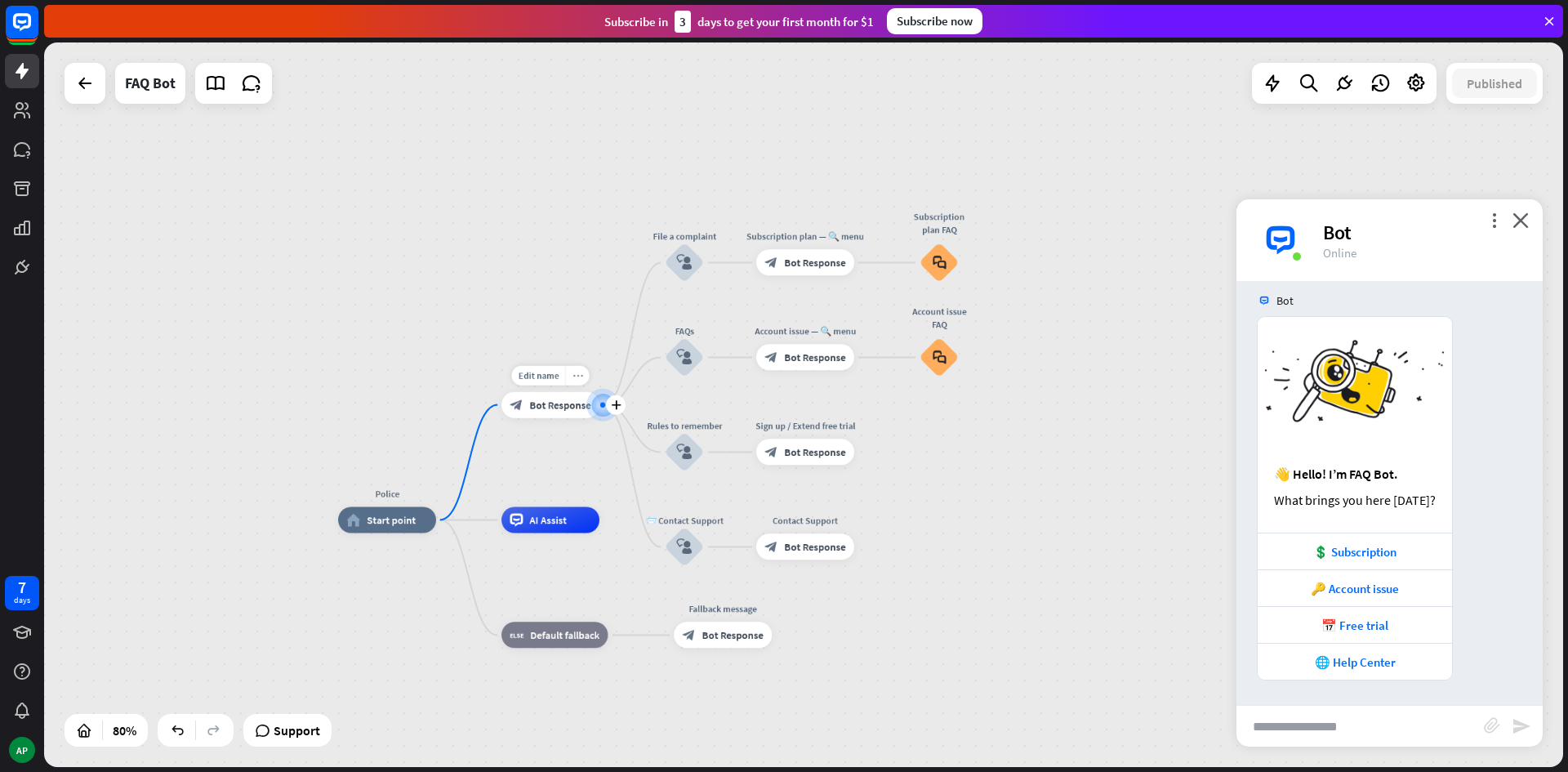
click at [579, 381] on div "more_horiz" at bounding box center [577, 375] width 25 height 20
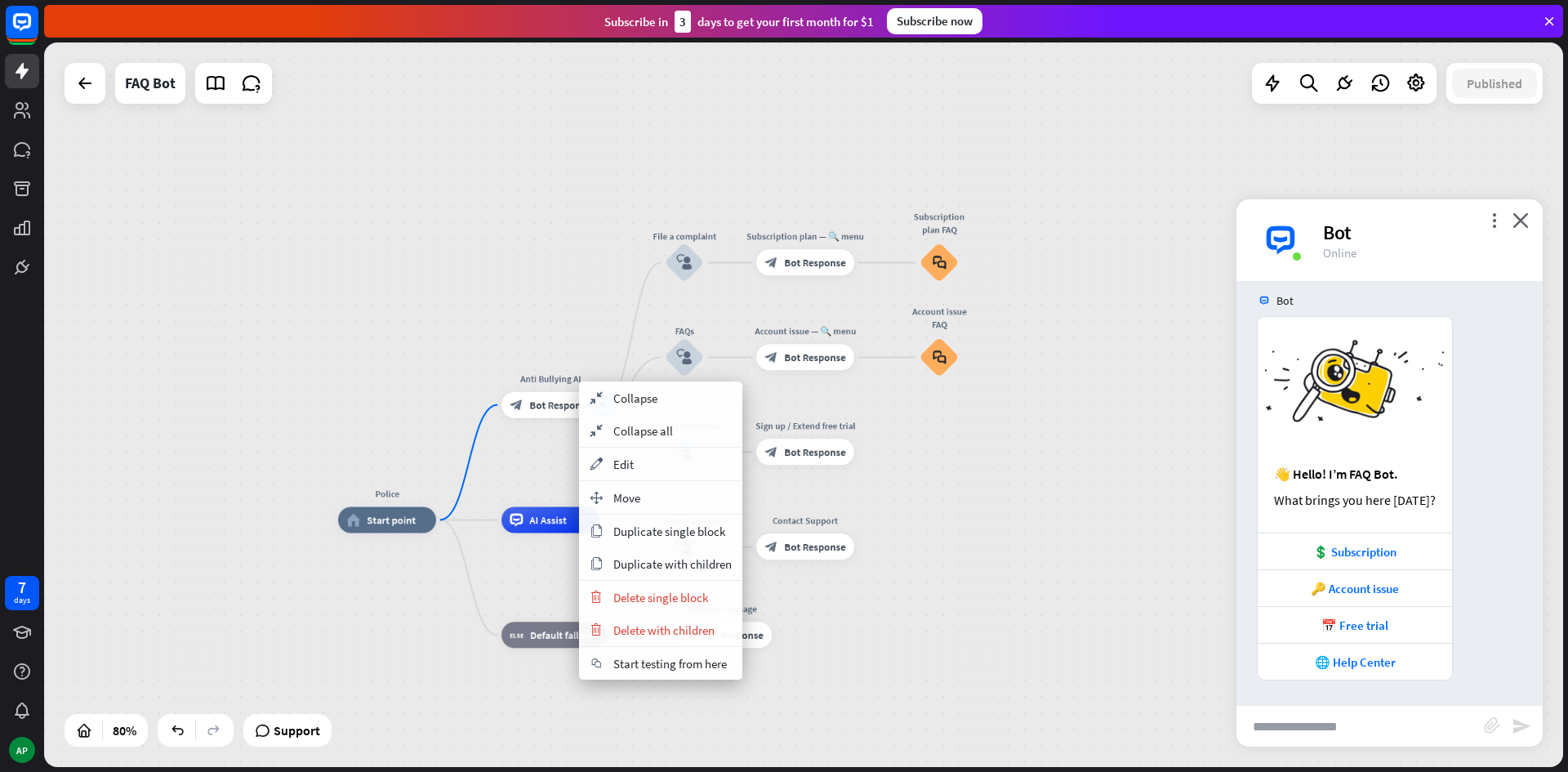
click at [579, 274] on div "Police home_2 Start point Anti Bullying AI block_bot_response Bot Response File…" at bounding box center [804, 404] width 1519 height 724
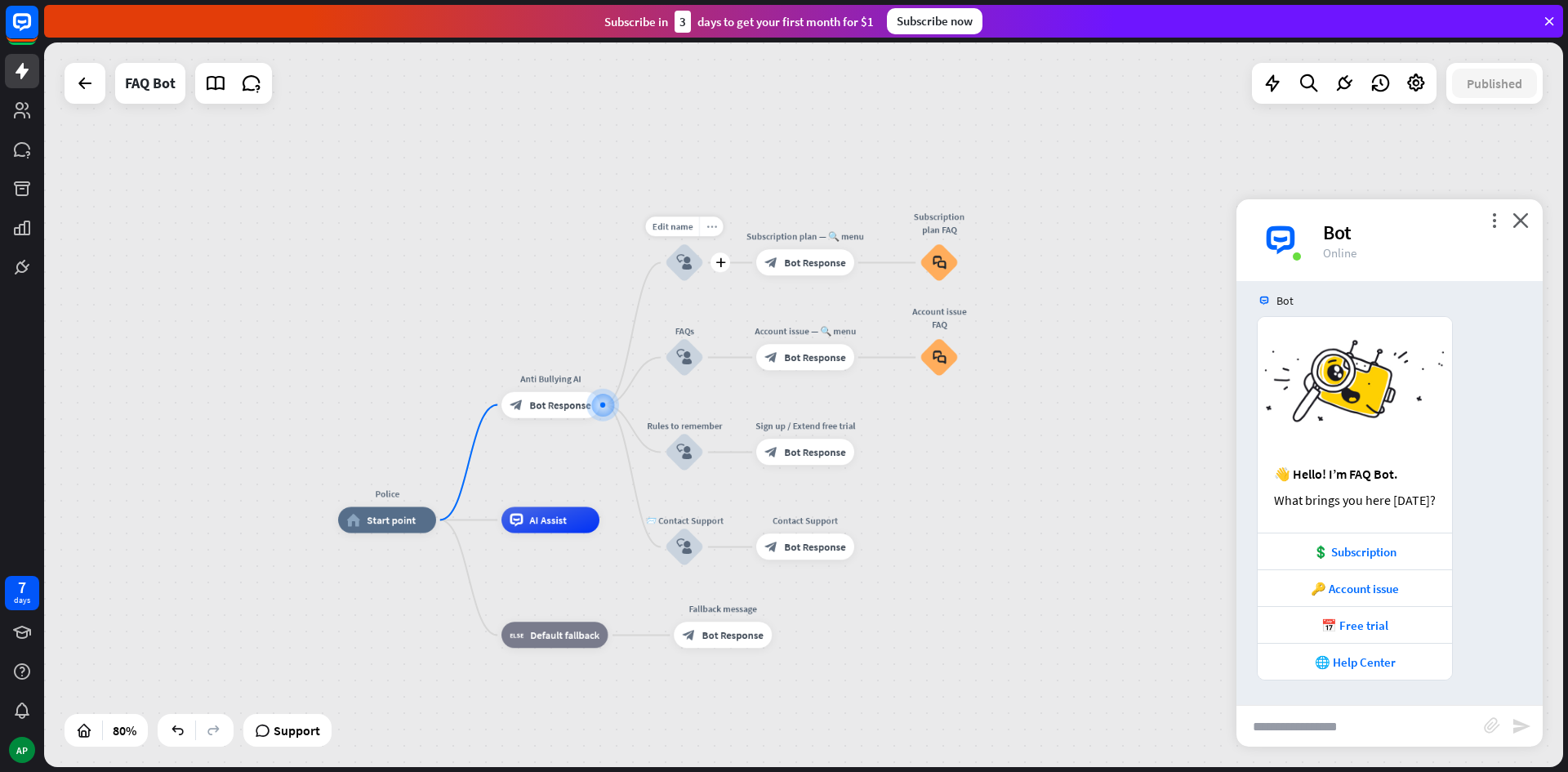
click at [713, 223] on icon "more_horiz" at bounding box center [711, 227] width 10 height 9
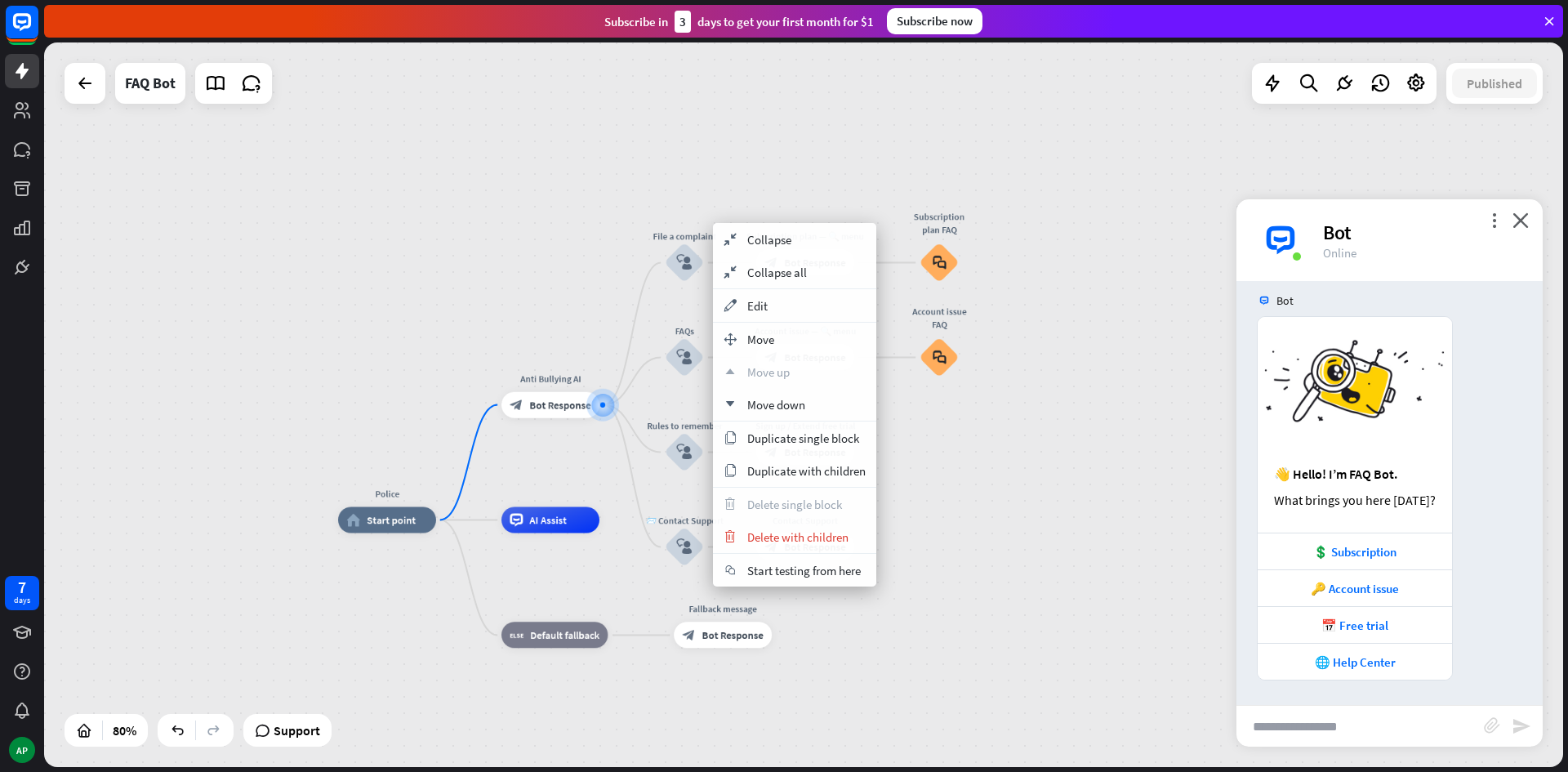
click at [1012, 421] on div "Police home_2 Start point Anti Bullying AI block_bot_response Bot Response File…" at bounding box center [804, 404] width 1519 height 724
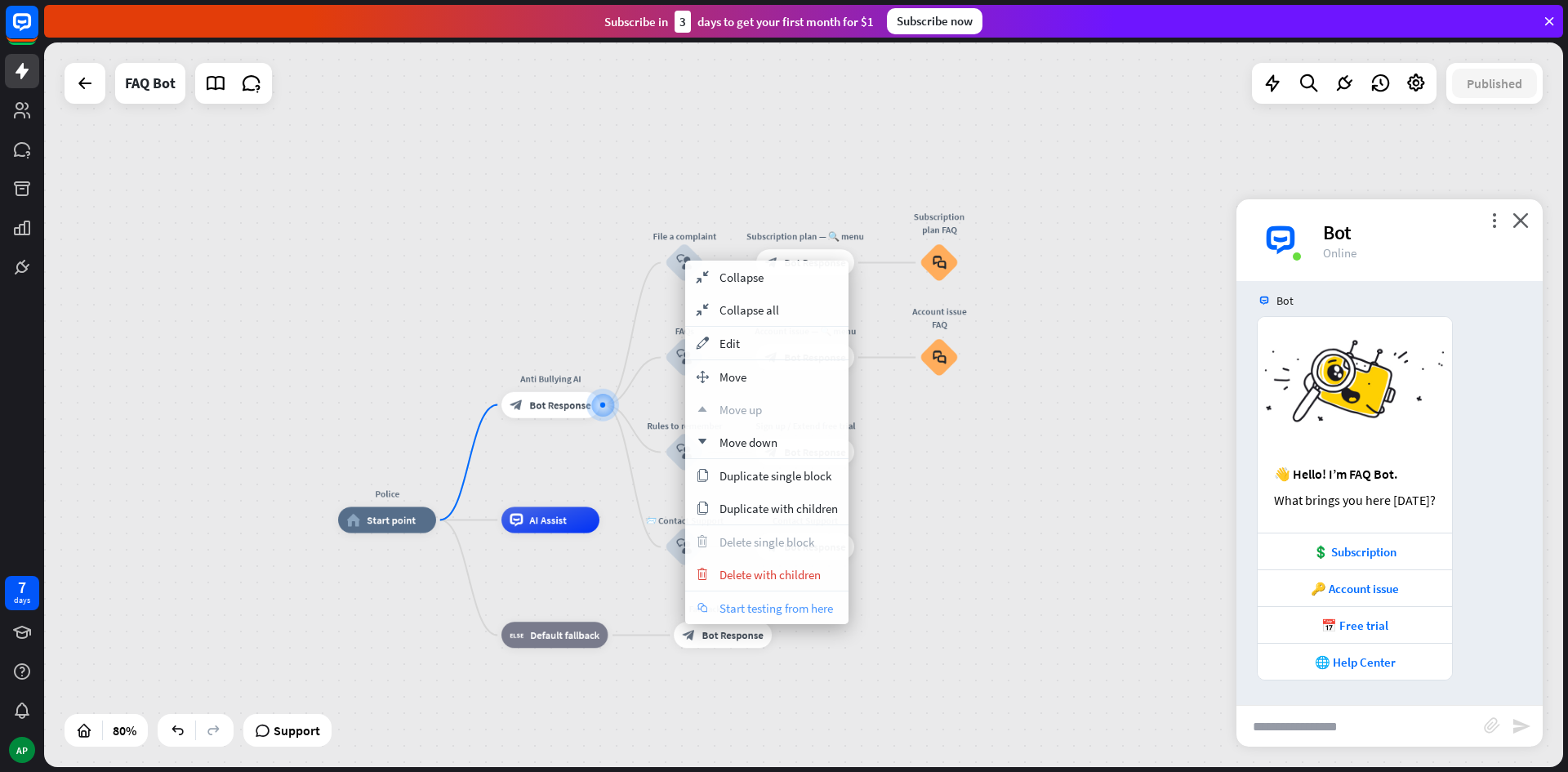
click at [801, 602] on span "Start testing from here" at bounding box center [776, 608] width 114 height 15
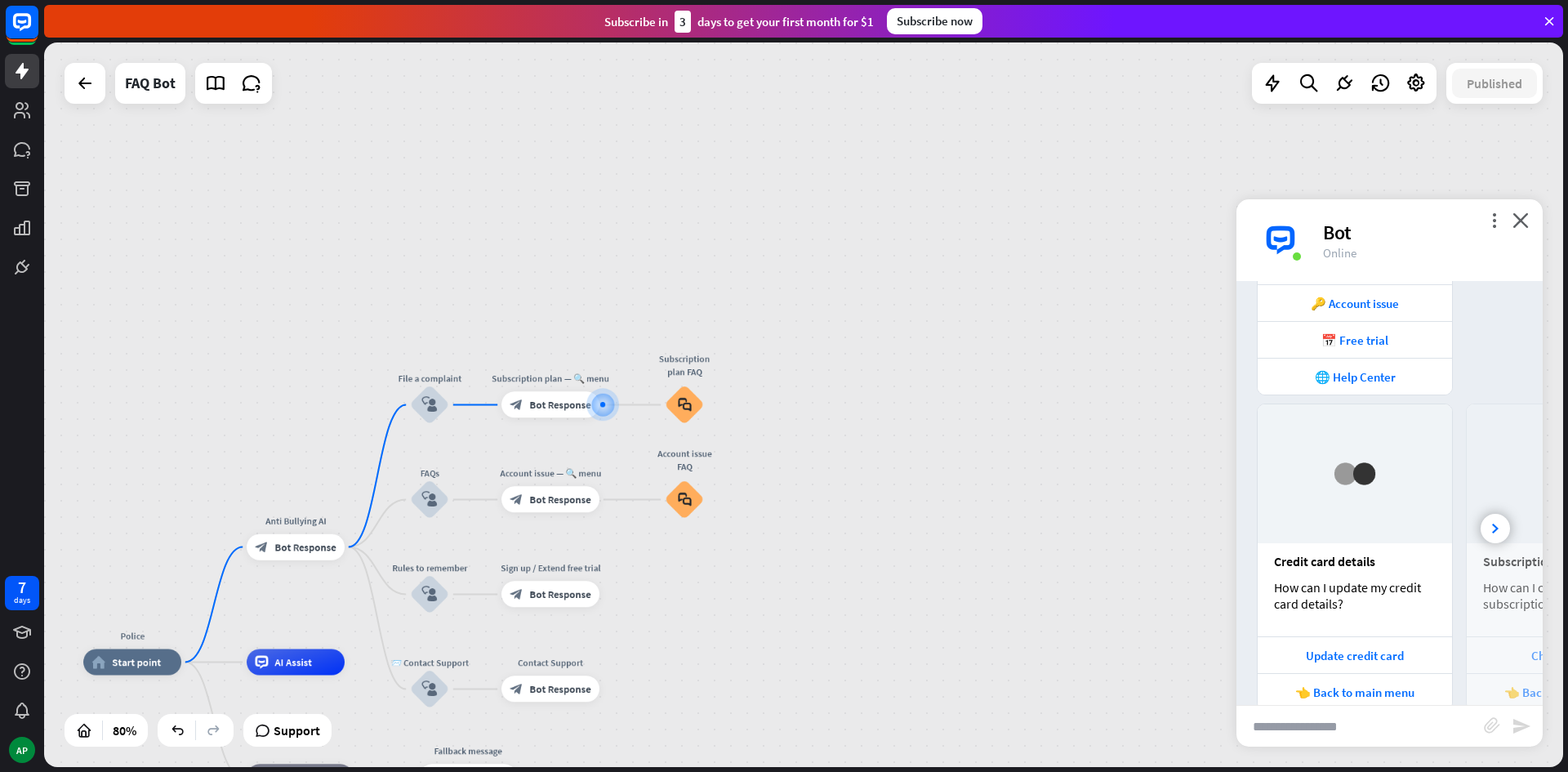
scroll to position [327, 0]
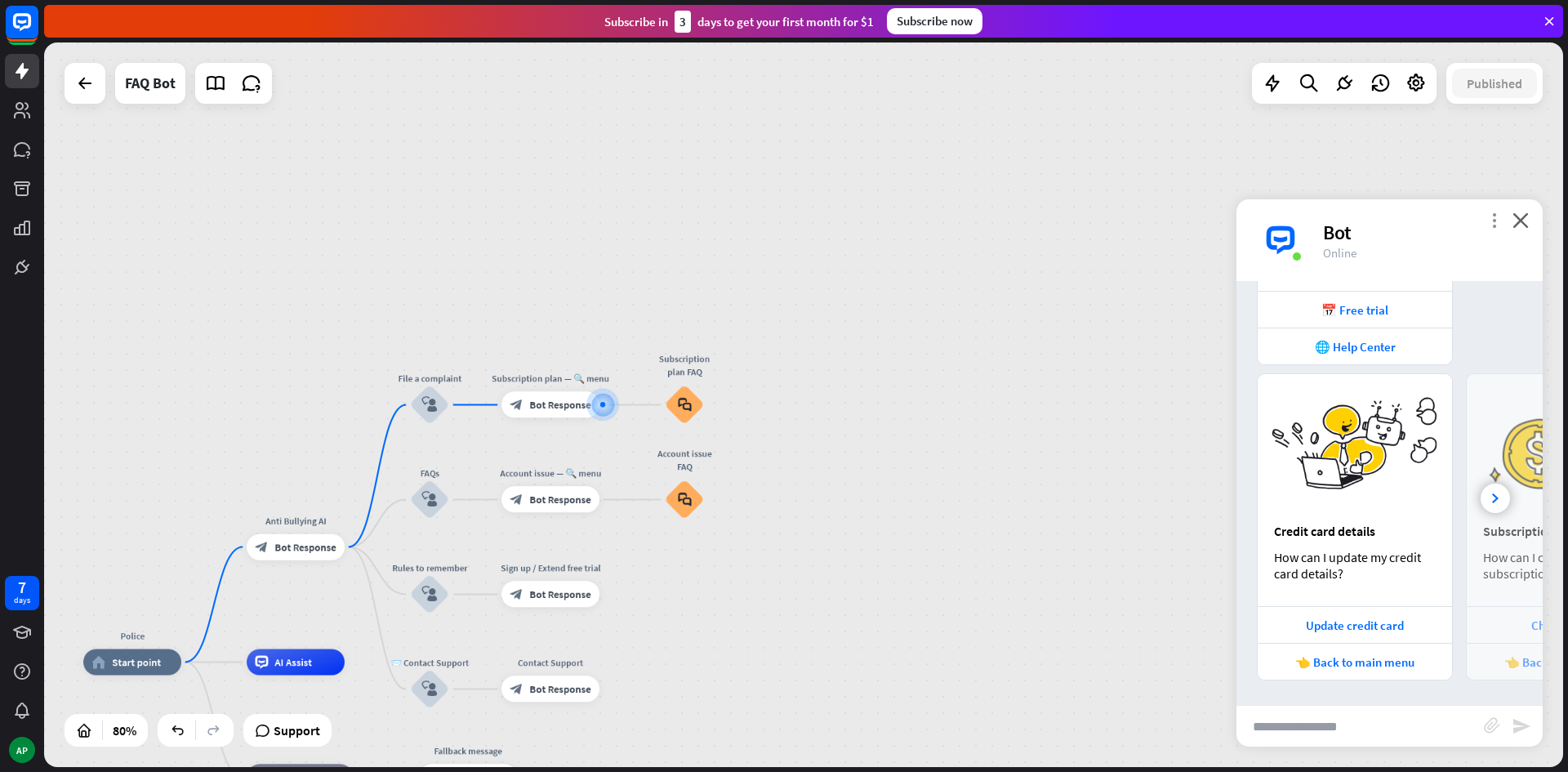
click at [1499, 225] on icon "more_vert" at bounding box center [1494, 220] width 15 height 15
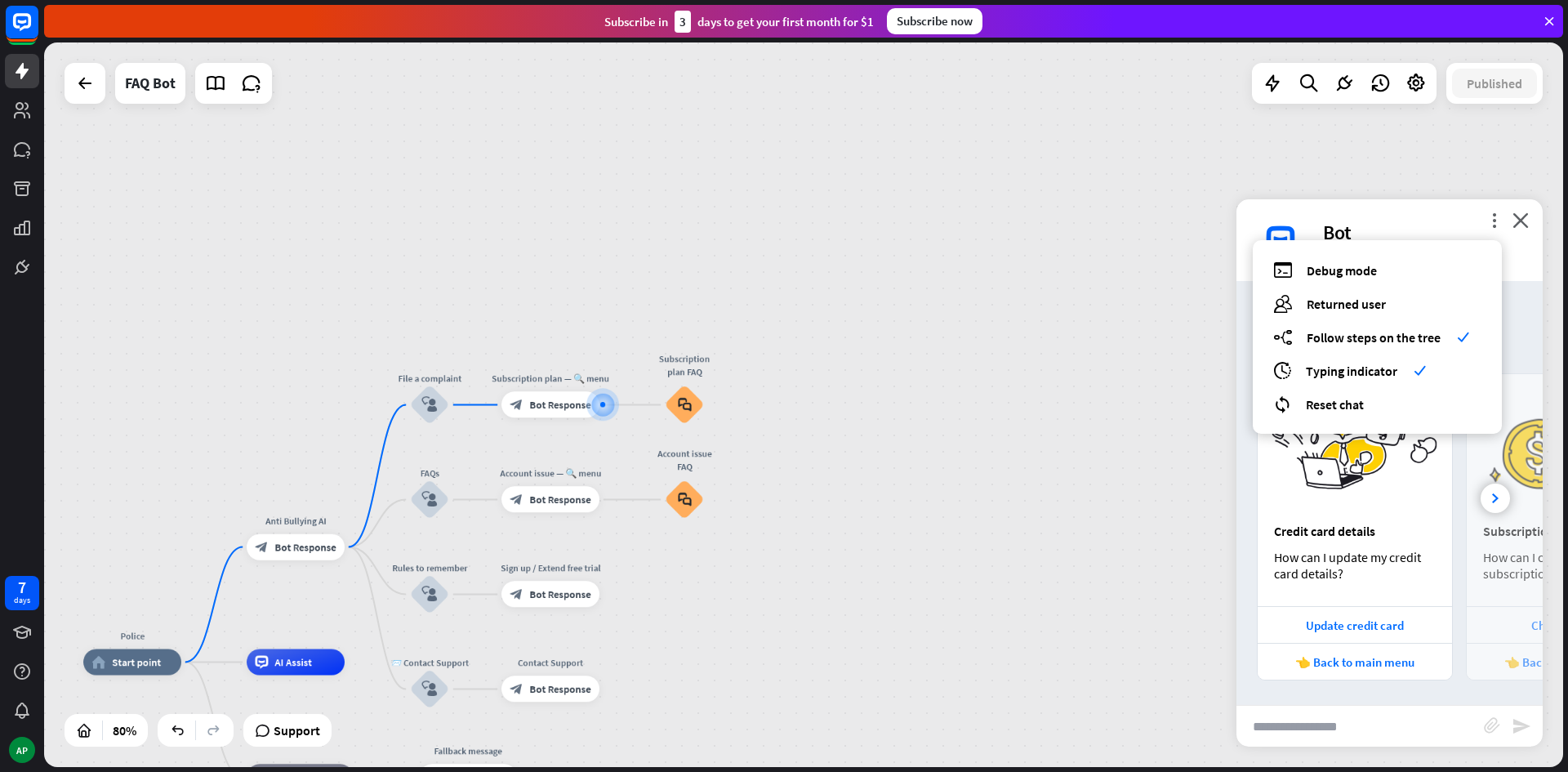
click at [1538, 218] on div "more_vert debug Debug mode users Returned user builder_tree Follow steps on the…" at bounding box center [1389, 240] width 306 height 82
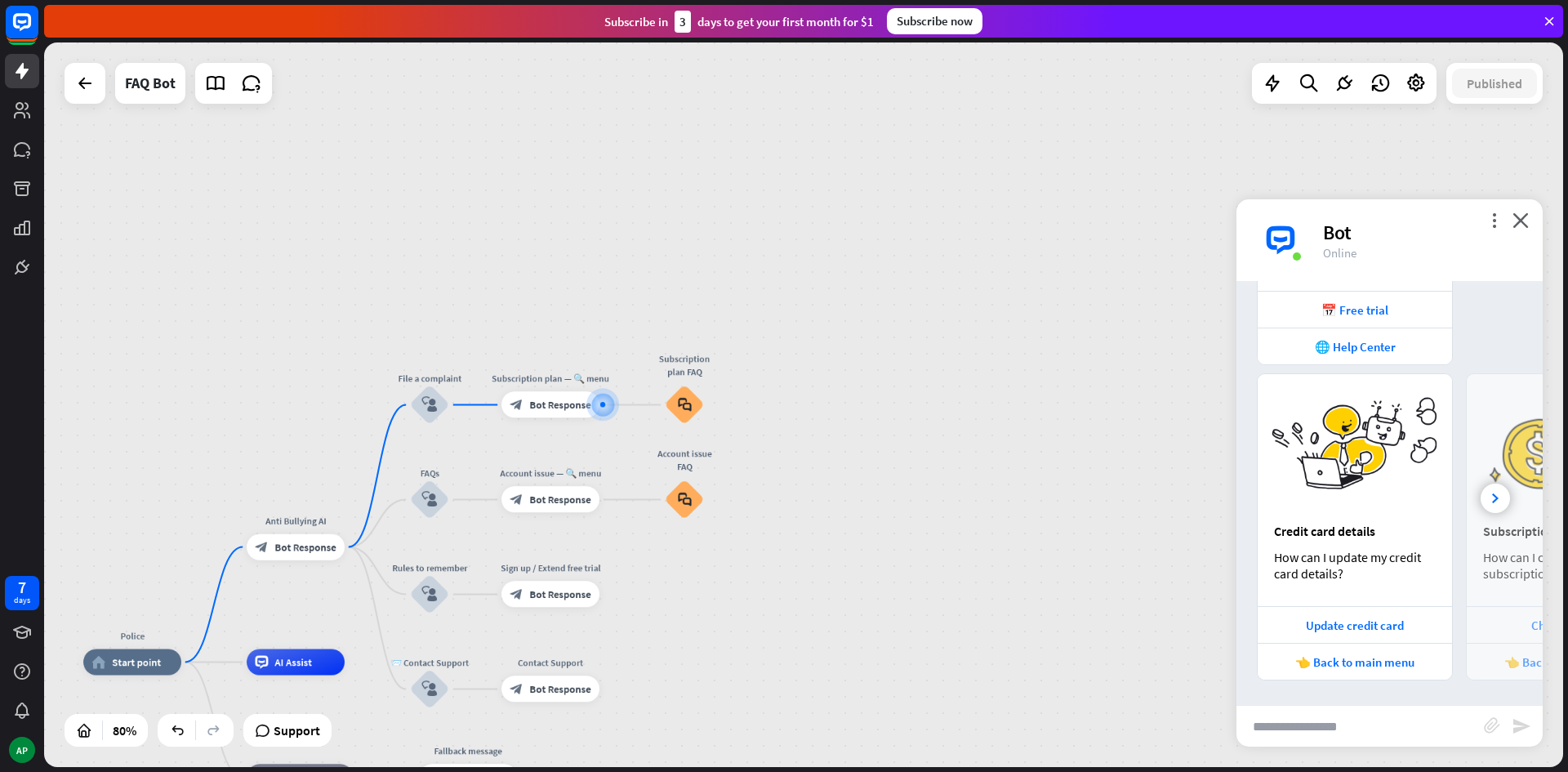
click at [1538, 218] on div "more_vert close Bot Online" at bounding box center [1389, 240] width 306 height 82
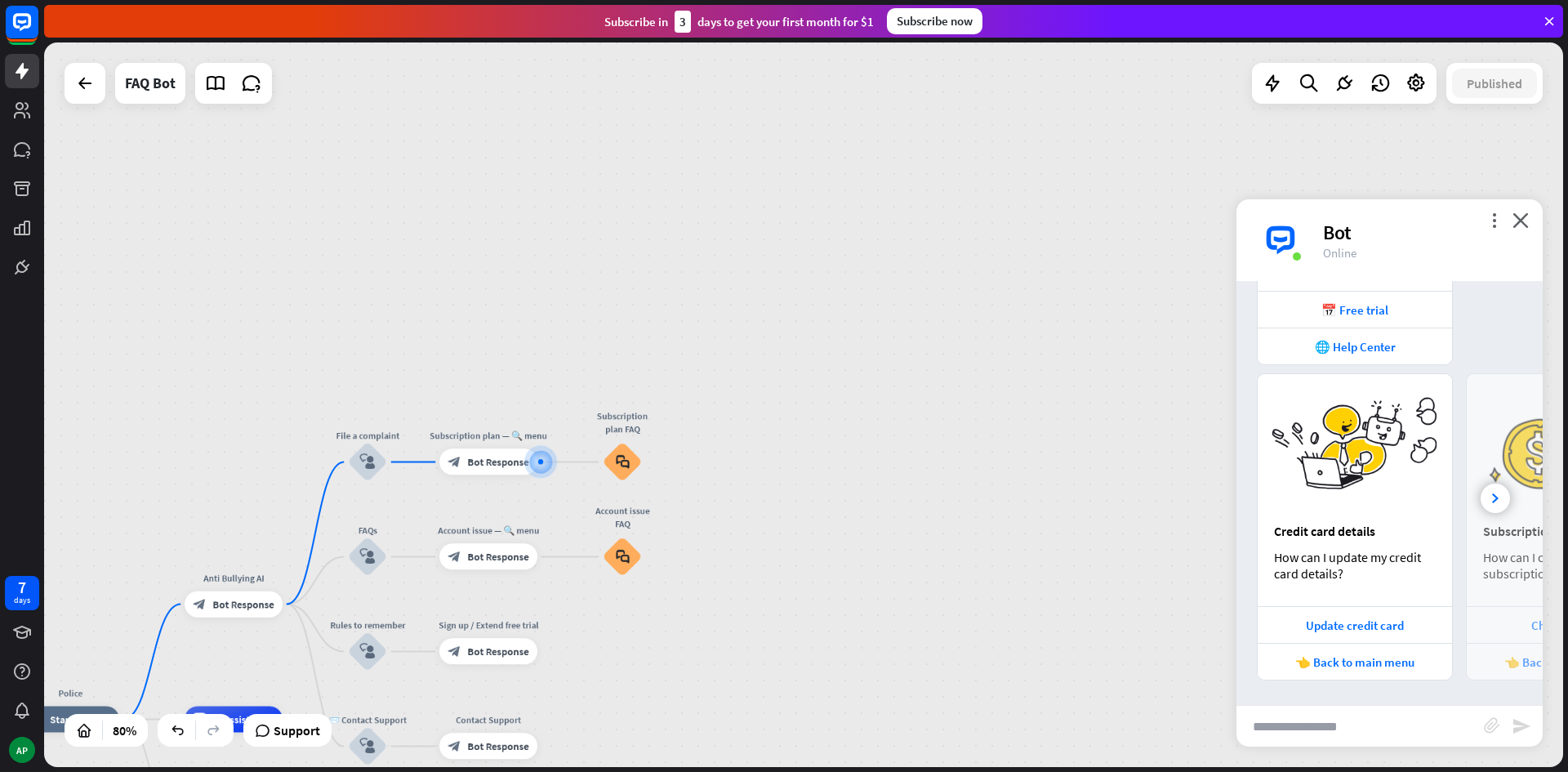
drag, startPoint x: 1072, startPoint y: 245, endPoint x: 975, endPoint y: 303, distance: 113.0
click at [984, 301] on div "Police home_2 Start point Anti Bullying AI block_bot_response Bot Response File…" at bounding box center [804, 404] width 1519 height 724
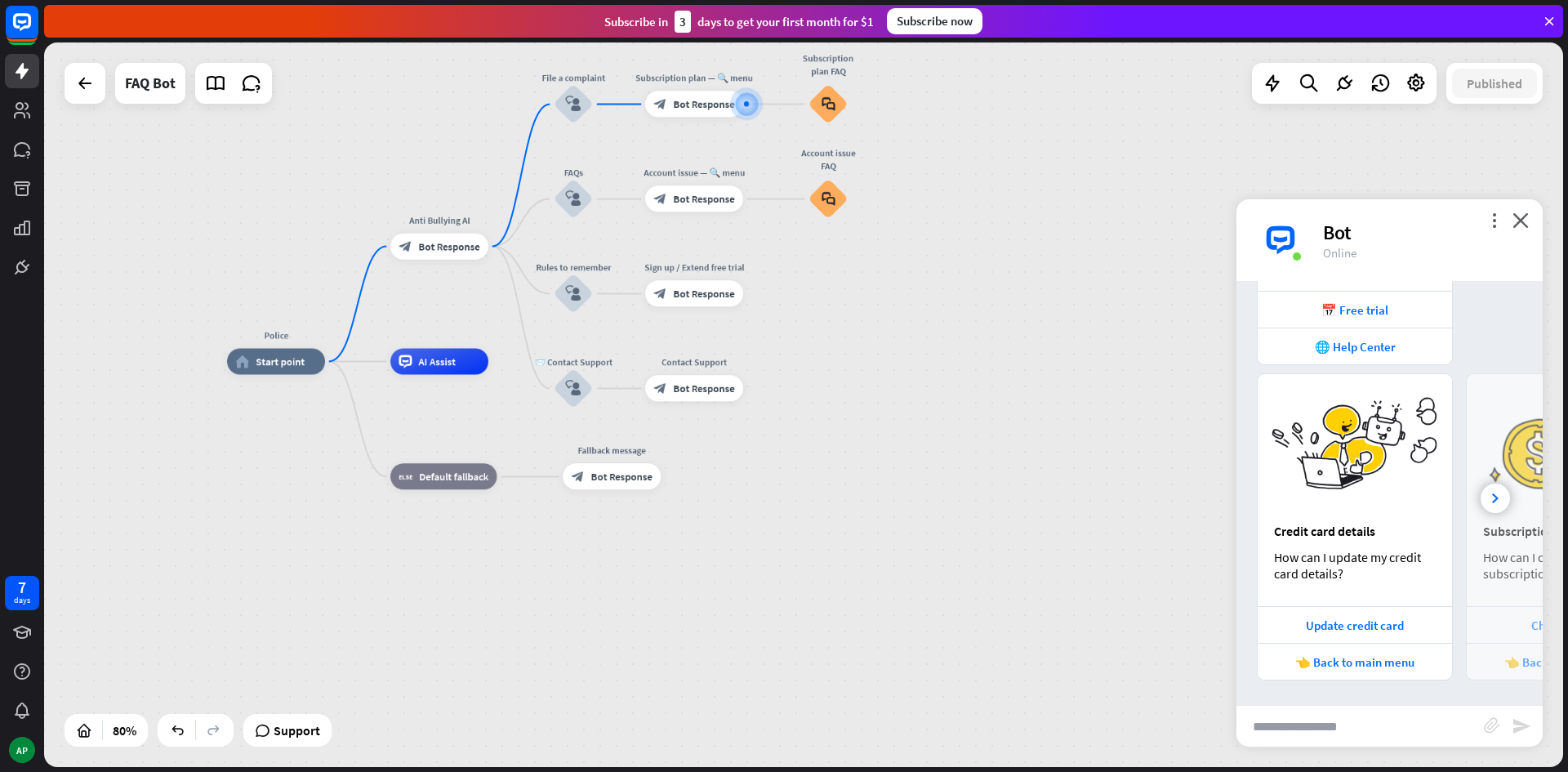
drag, startPoint x: 695, startPoint y: 398, endPoint x: 940, endPoint y: 22, distance: 448.8
click at [940, 22] on div "close Product Help First steps Get started with ChatBot Help Center Follow step…" at bounding box center [806, 386] width 1524 height 772
